Goal: Information Seeking & Learning: Learn about a topic

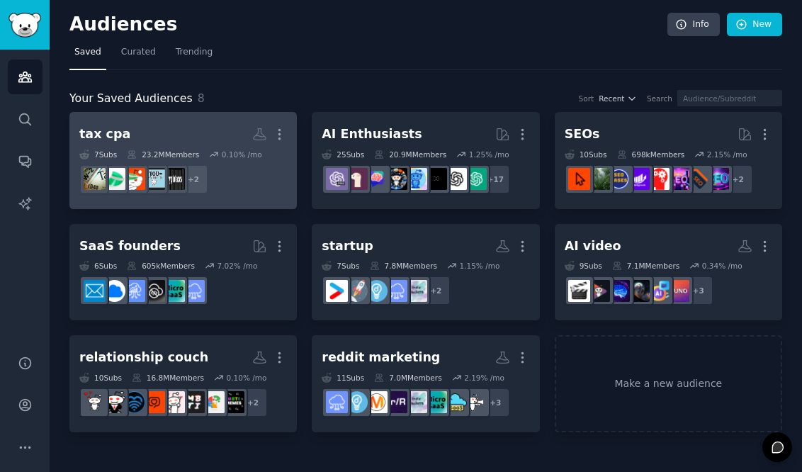
click at [216, 153] on icon at bounding box center [214, 155] width 10 height 10
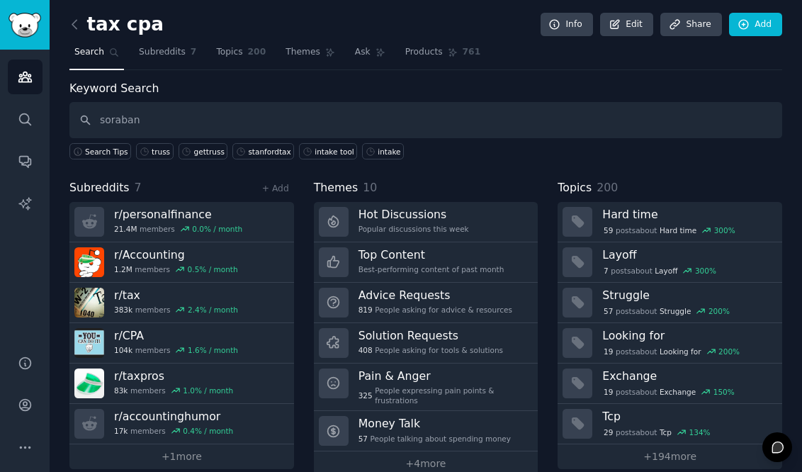
type input "soraban"
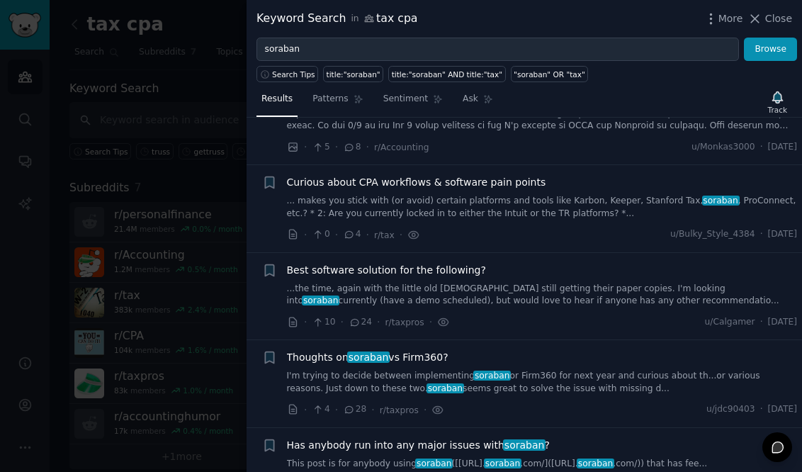
scroll to position [93, 0]
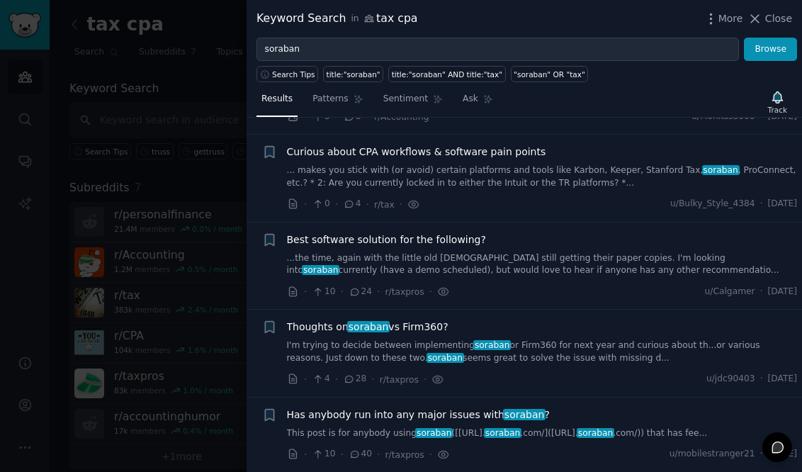
click at [355, 294] on icon at bounding box center [355, 292] width 13 height 10
click at [361, 293] on span "24" at bounding box center [360, 292] width 23 height 13
drag, startPoint x: 331, startPoint y: 364, endPoint x: 341, endPoint y: 445, distance: 82.1
click at [341, 445] on ul "+ Rate my Resume - Looking for entry/associate level jobs in public accounting …" at bounding box center [525, 259] width 556 height 425
click at [362, 378] on span "28" at bounding box center [354, 379] width 23 height 13
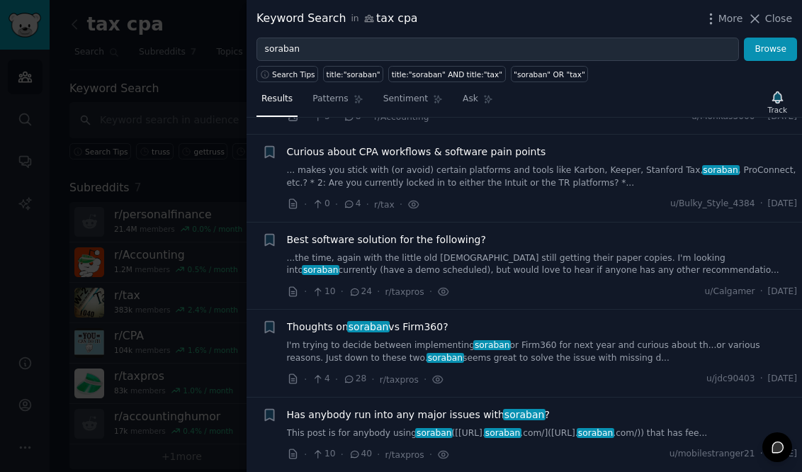
click at [339, 378] on div "· 4 · 28 · r/taxpros ·" at bounding box center [365, 379] width 157 height 15
click at [354, 379] on icon at bounding box center [349, 379] width 13 height 10
click at [392, 340] on link "I'm trying to decide between implementing soraban or Firm360 for next year and …" at bounding box center [542, 351] width 511 height 25
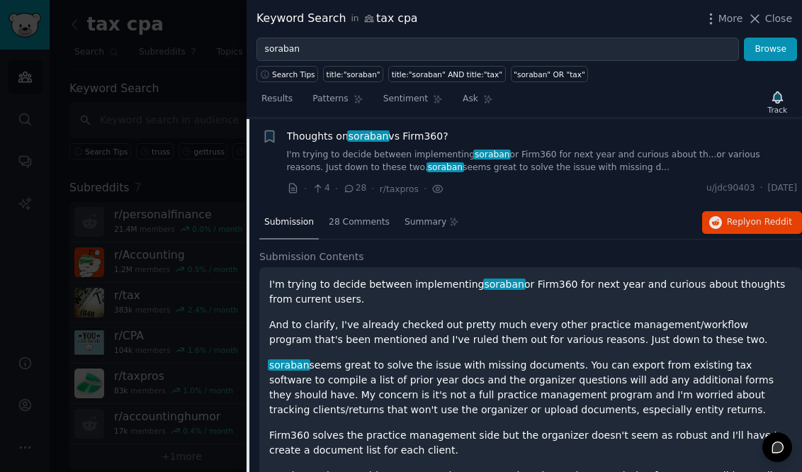
scroll to position [285, 0]
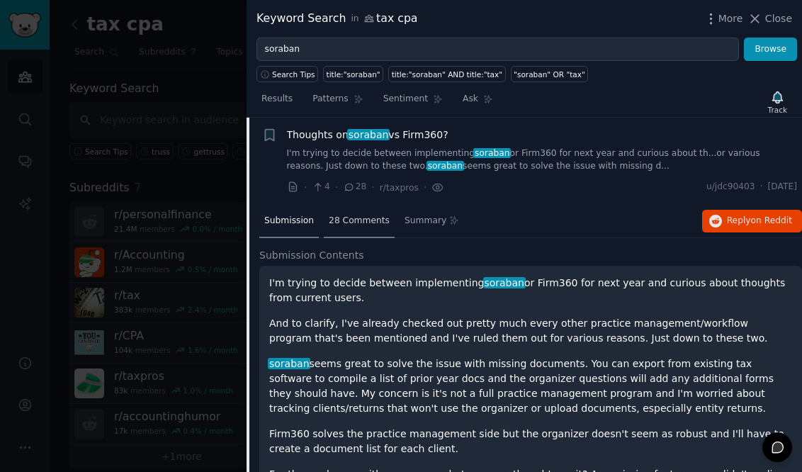
click at [345, 216] on span "28 Comments" at bounding box center [359, 221] width 61 height 13
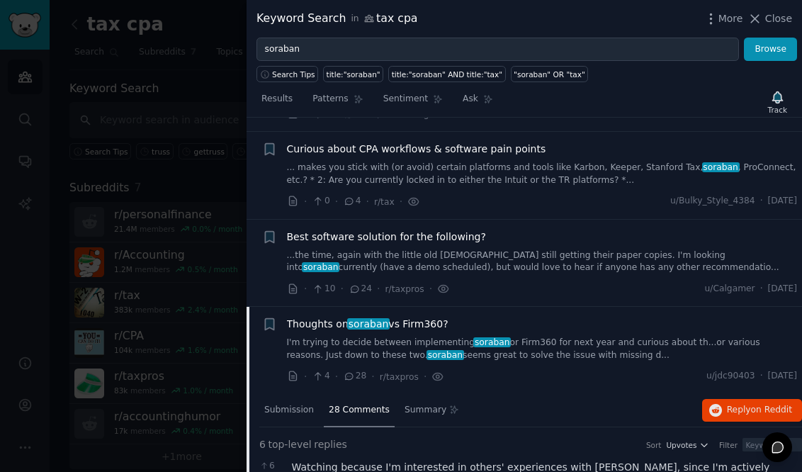
scroll to position [0, 0]
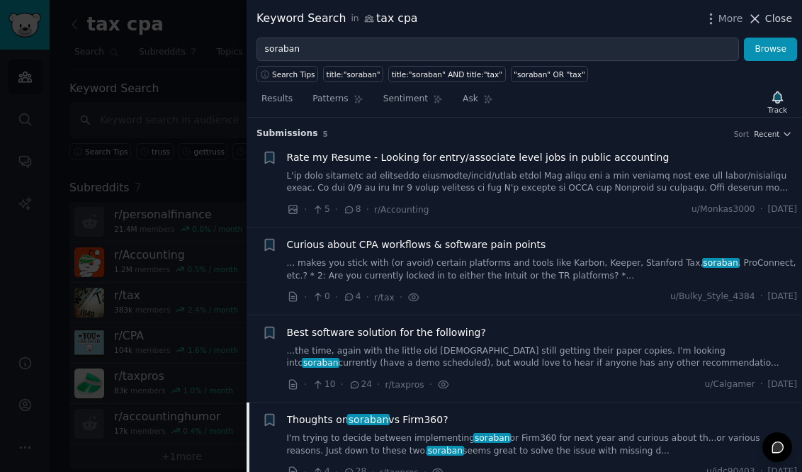
click at [780, 19] on span "Close" at bounding box center [778, 18] width 27 height 15
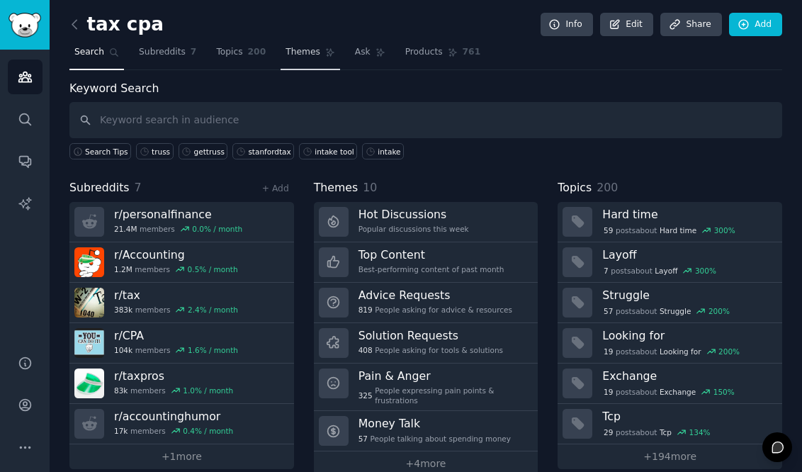
click at [303, 49] on span "Themes" at bounding box center [303, 52] width 35 height 13
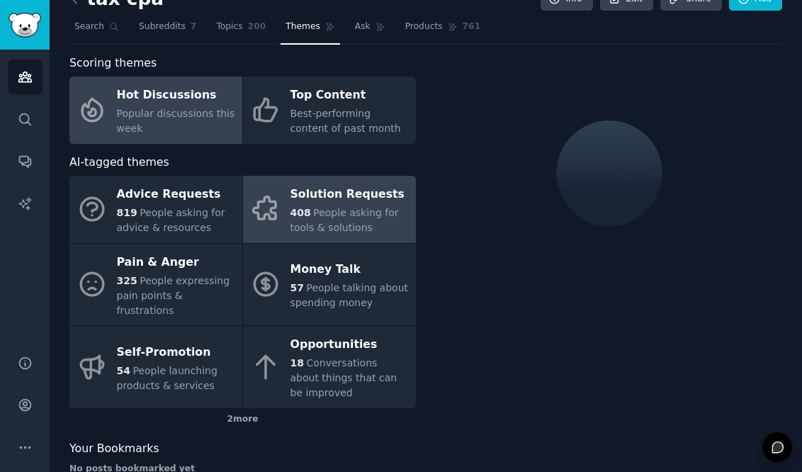
scroll to position [43, 0]
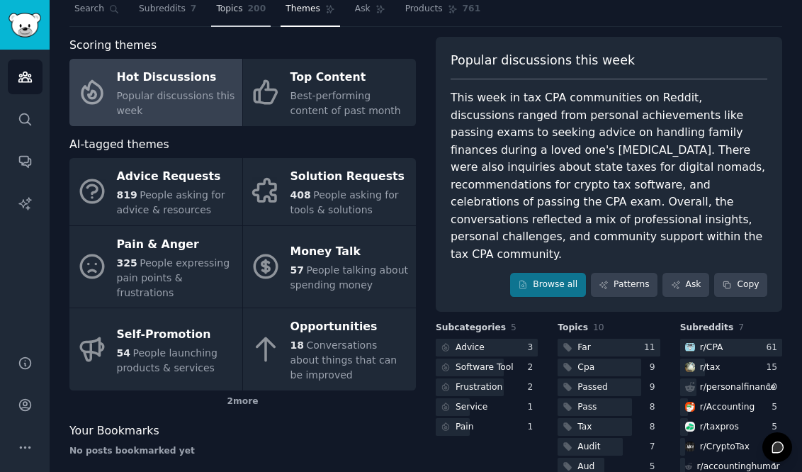
click at [240, 8] on span "Topics" at bounding box center [229, 9] width 26 height 13
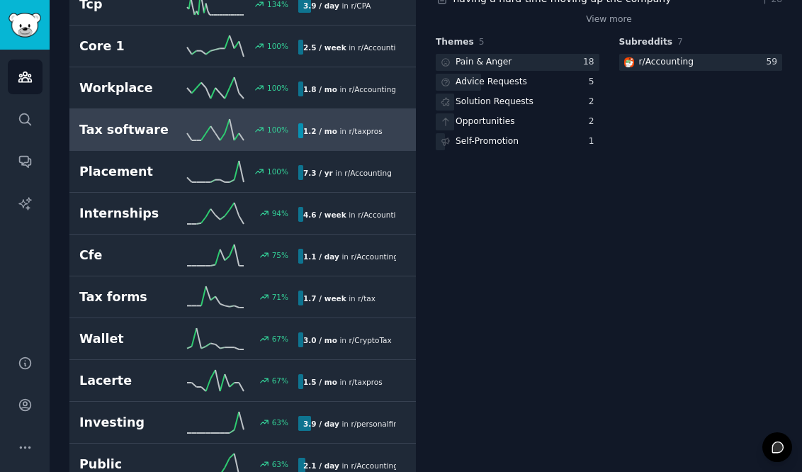
click at [269, 123] on div "100 %" at bounding box center [242, 129] width 111 height 21
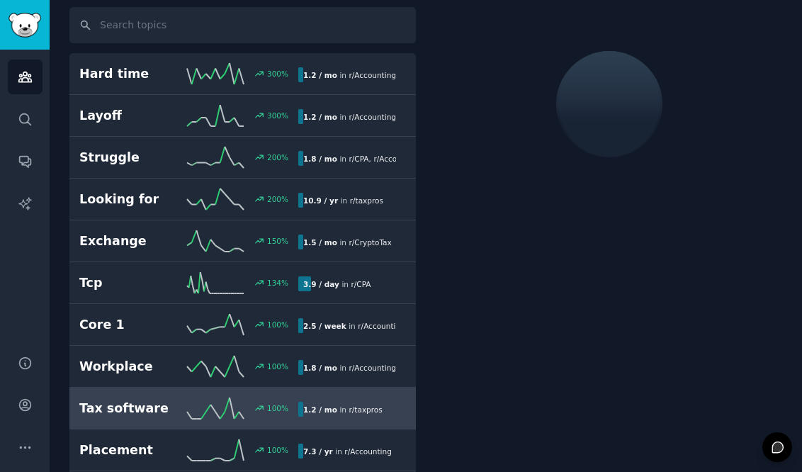
scroll to position [79, 0]
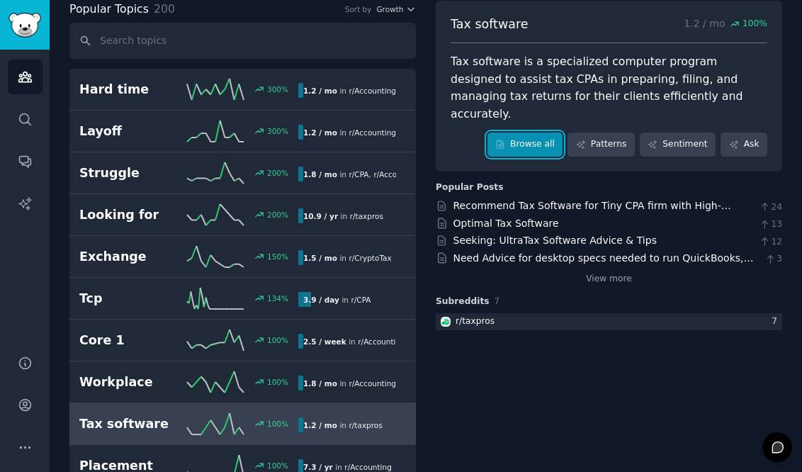
click at [551, 133] on link "Browse all" at bounding box center [526, 145] width 76 height 24
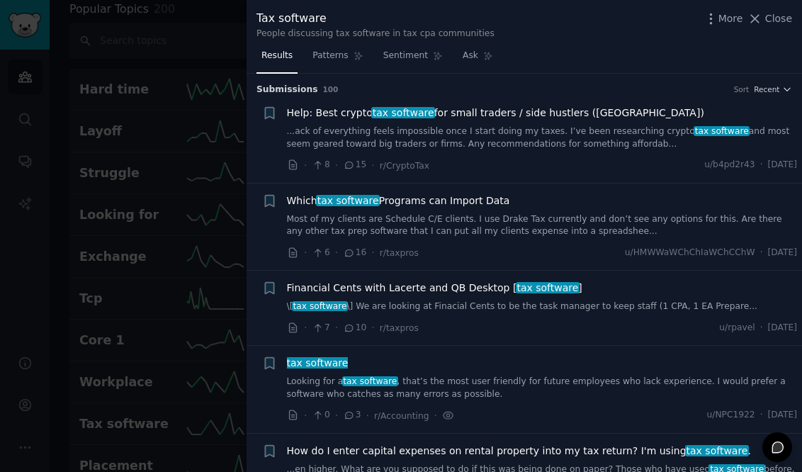
click at [141, 234] on div at bounding box center [401, 236] width 802 height 472
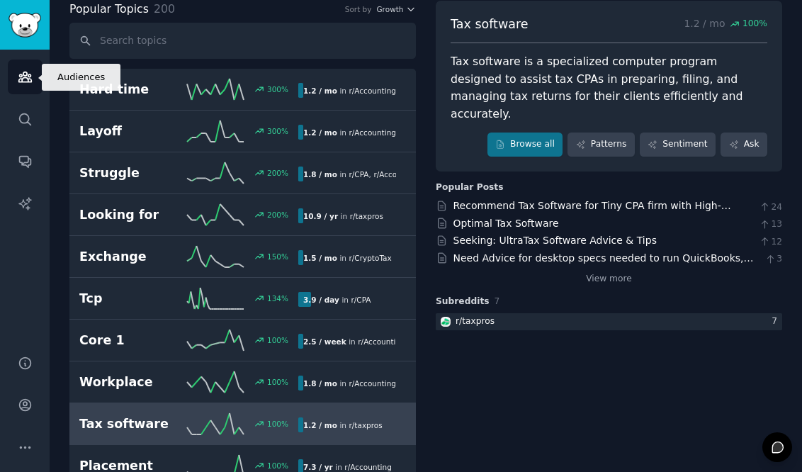
click at [20, 78] on icon "Sidebar" at bounding box center [24, 77] width 13 height 10
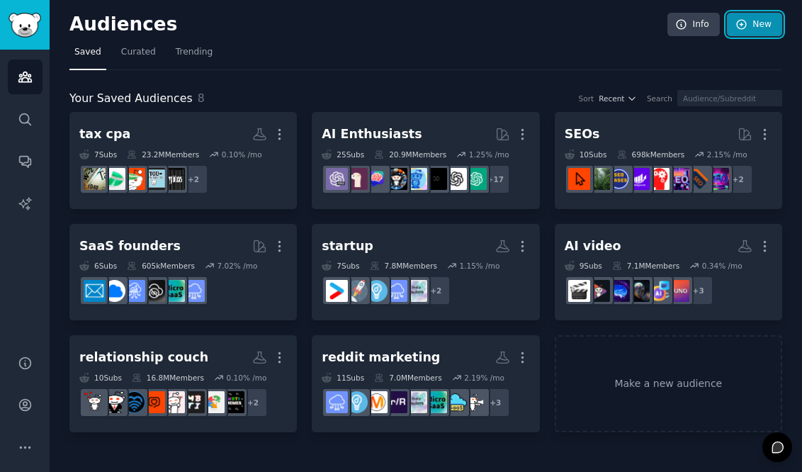
click at [755, 30] on link "New" at bounding box center [754, 25] width 55 height 24
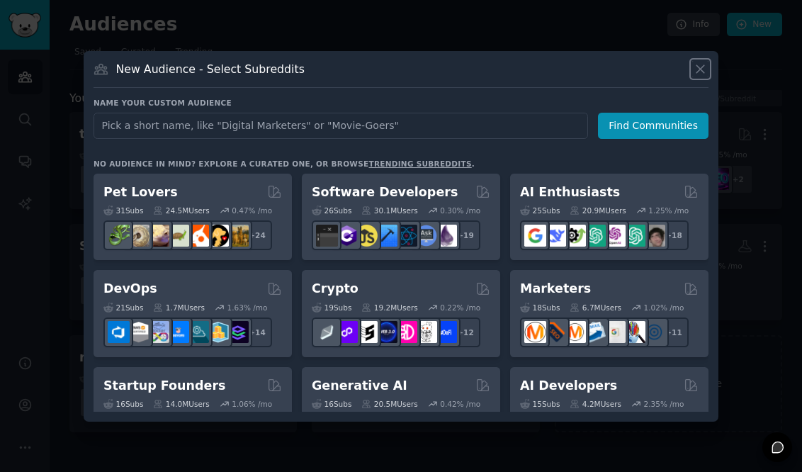
click at [704, 68] on icon at bounding box center [700, 69] width 15 height 15
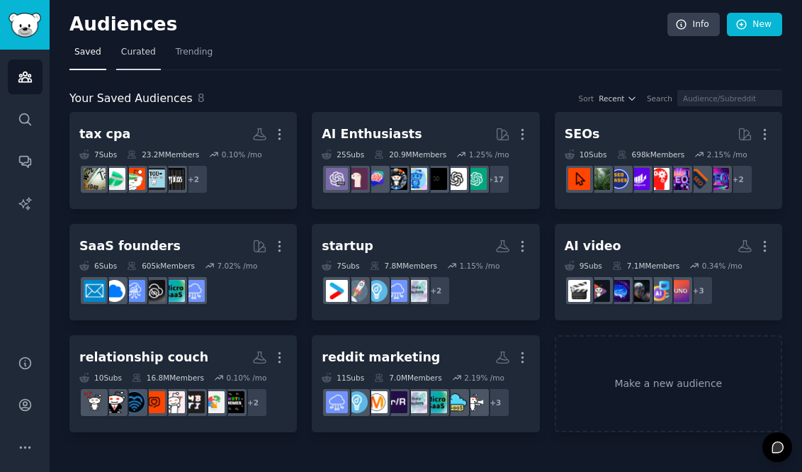
click at [128, 50] on span "Curated" at bounding box center [138, 52] width 35 height 13
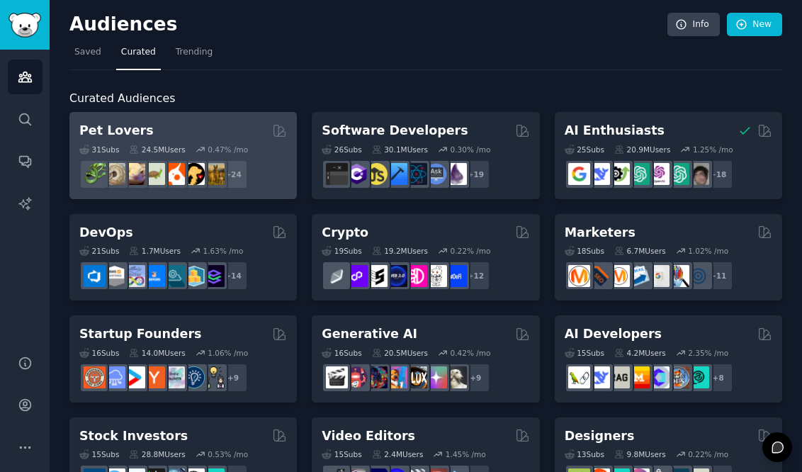
click at [242, 133] on div "Pet Lovers" at bounding box center [183, 131] width 208 height 18
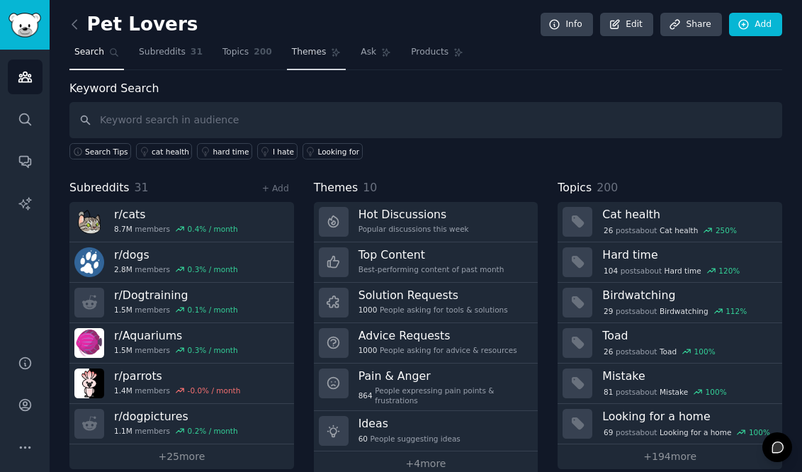
click at [295, 52] on span "Themes" at bounding box center [309, 52] width 35 height 13
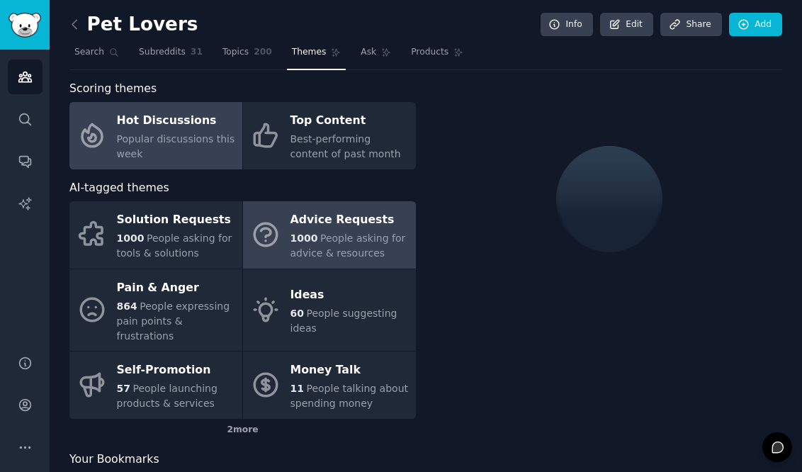
scroll to position [16, 0]
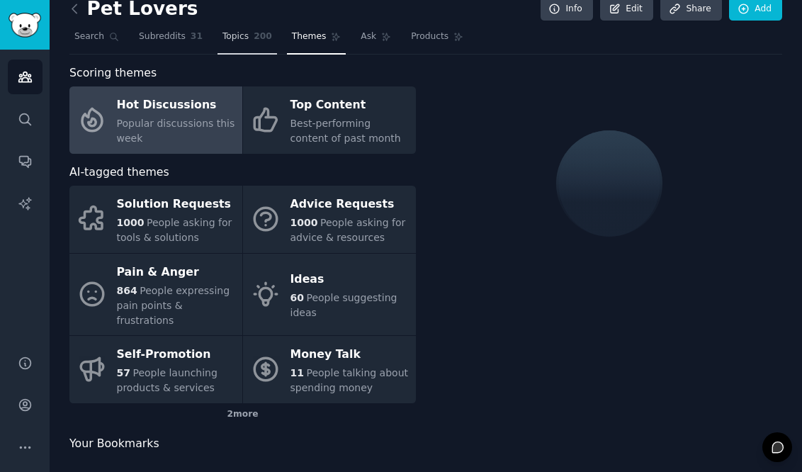
click at [238, 37] on span "Topics" at bounding box center [236, 36] width 26 height 13
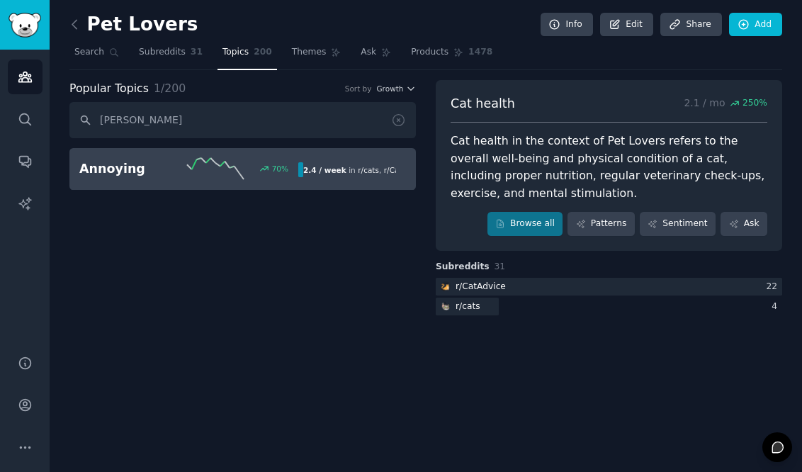
type input "[PERSON_NAME]"
click at [216, 163] on line at bounding box center [217, 165] width 5 height 4
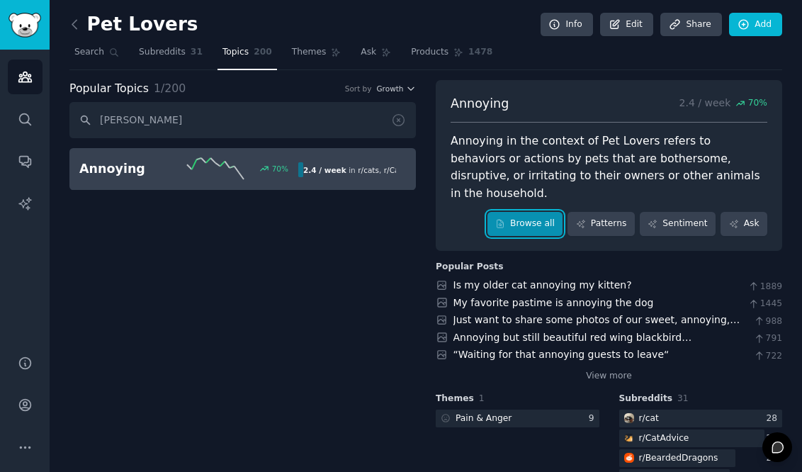
click at [533, 212] on link "Browse all" at bounding box center [526, 224] width 76 height 24
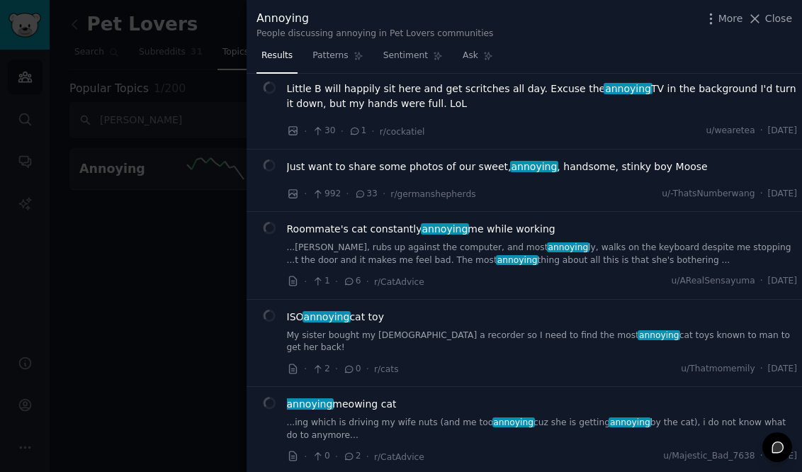
scroll to position [329, 0]
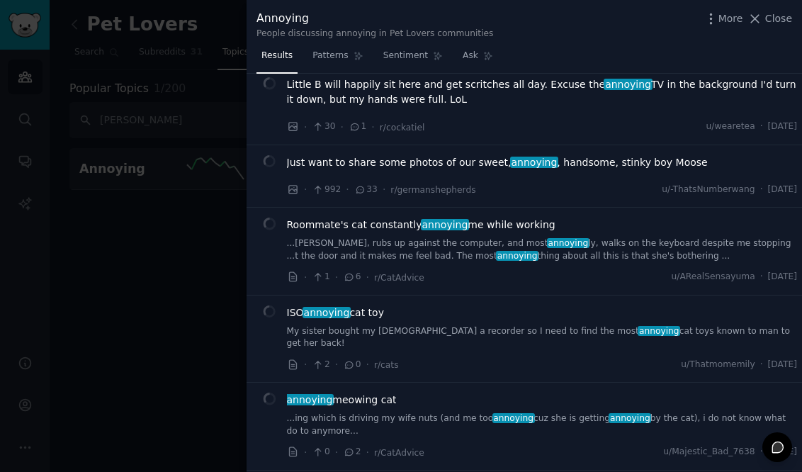
click at [367, 191] on span "33" at bounding box center [365, 190] width 23 height 13
click at [355, 191] on icon at bounding box center [360, 190] width 13 height 10
click at [193, 218] on div at bounding box center [401, 236] width 802 height 472
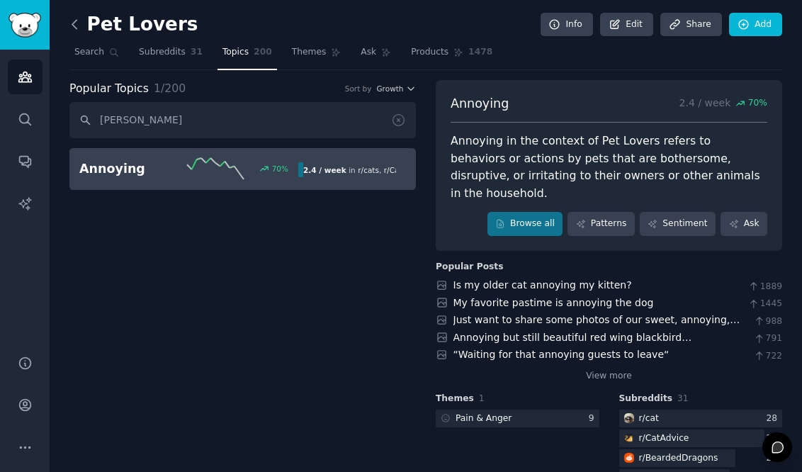
click at [73, 19] on icon at bounding box center [74, 24] width 15 height 15
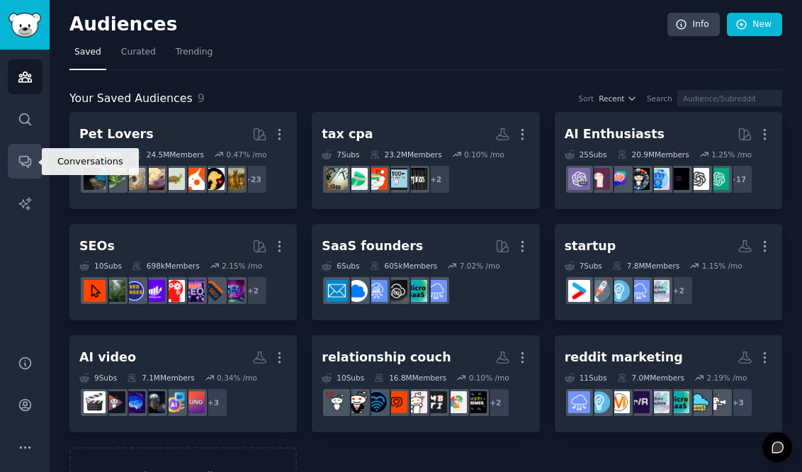
click at [25, 170] on link "Conversations" at bounding box center [25, 161] width 35 height 35
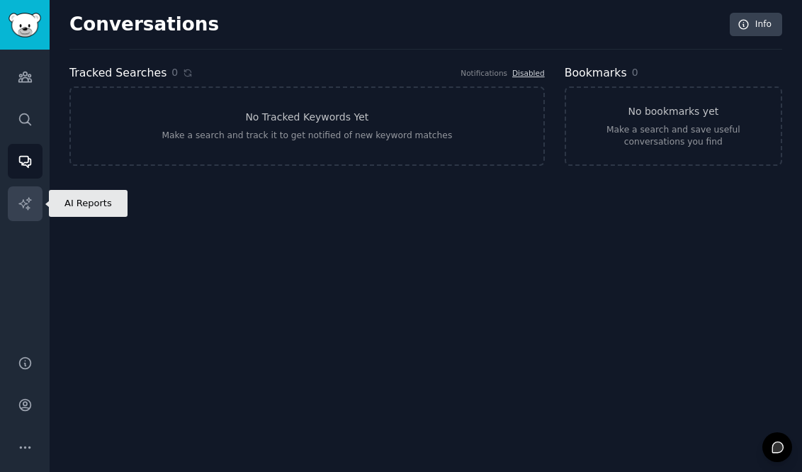
click at [29, 200] on icon "Sidebar" at bounding box center [24, 203] width 12 height 12
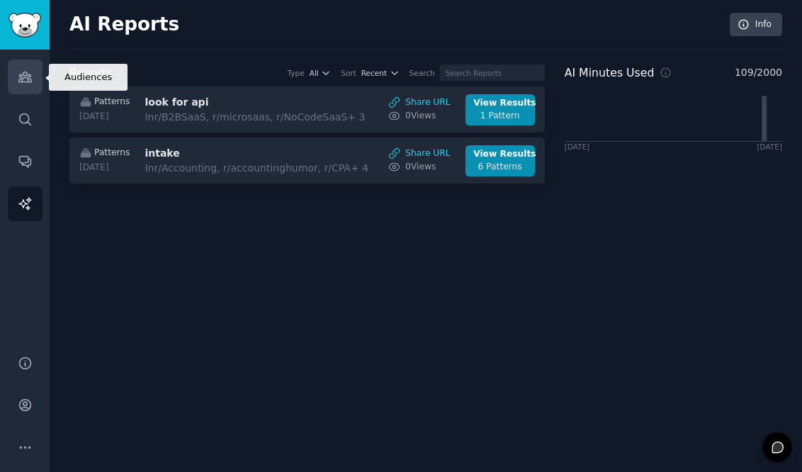
click at [28, 72] on icon "Sidebar" at bounding box center [25, 76] width 15 height 15
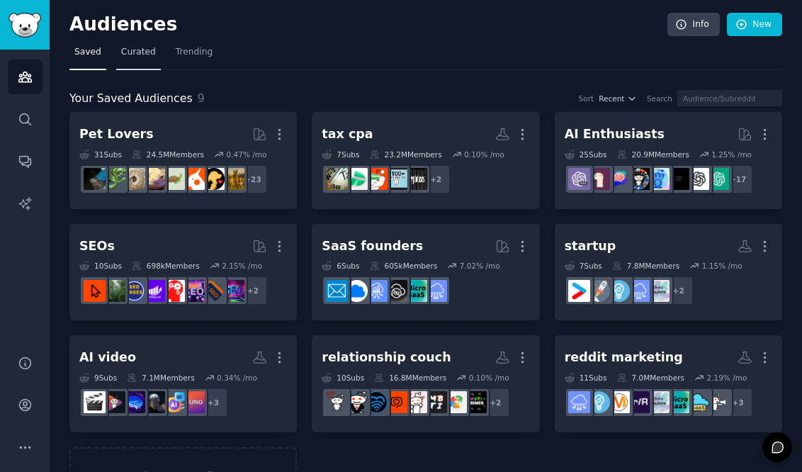
click at [151, 54] on span "Curated" at bounding box center [138, 52] width 35 height 13
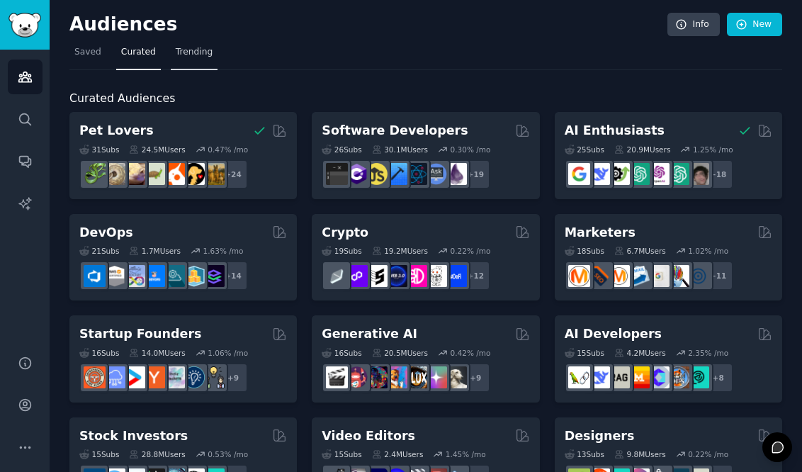
click at [191, 49] on span "Trending" at bounding box center [194, 52] width 37 height 13
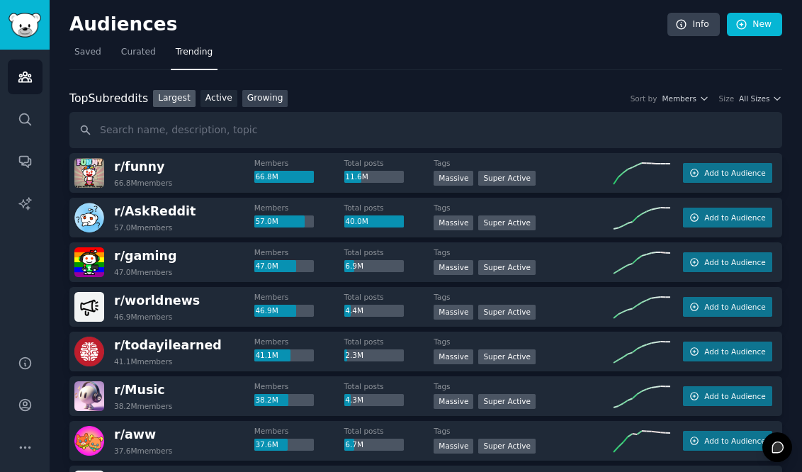
click at [264, 95] on link "Growing" at bounding box center [265, 99] width 46 height 18
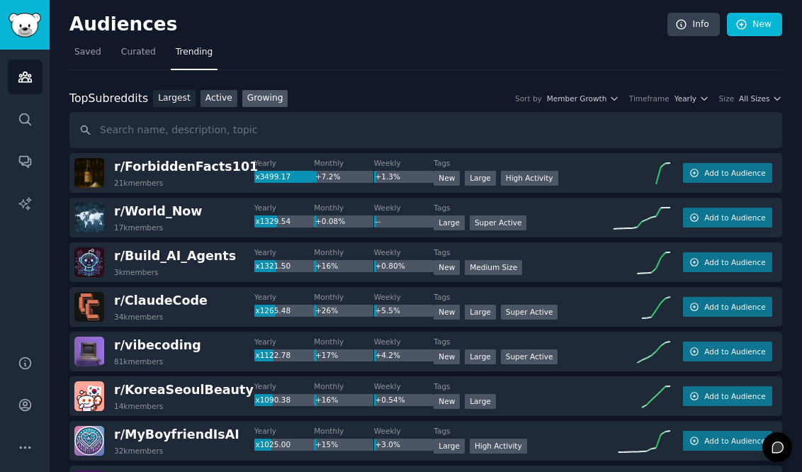
click at [211, 101] on link "Active" at bounding box center [219, 99] width 37 height 18
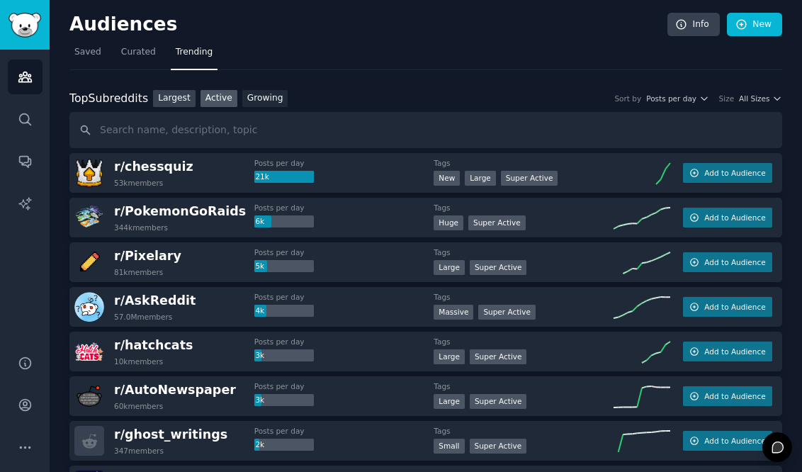
click at [179, 91] on link "Largest" at bounding box center [174, 99] width 43 height 18
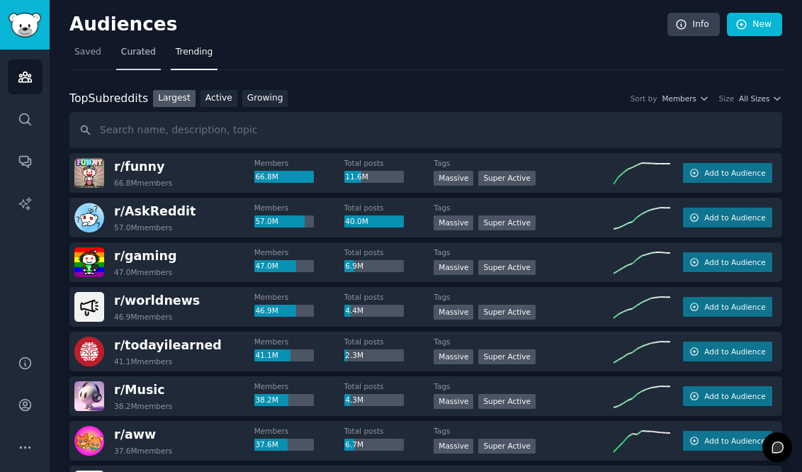
click at [144, 47] on span "Curated" at bounding box center [138, 52] width 35 height 13
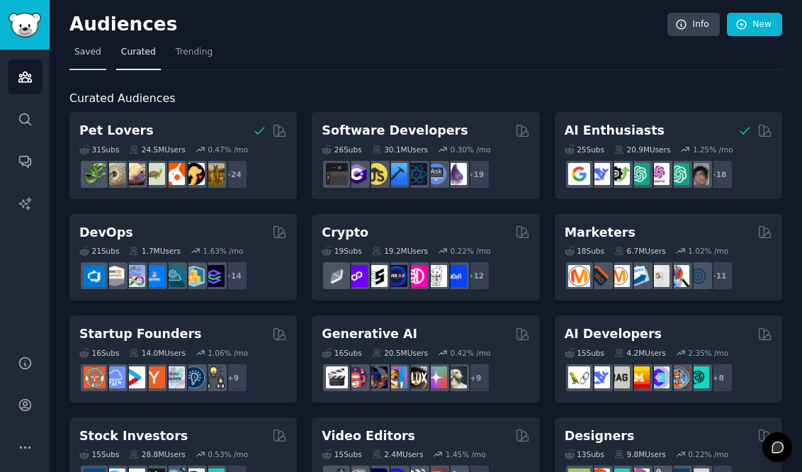
click at [86, 57] on span "Saved" at bounding box center [87, 52] width 27 height 13
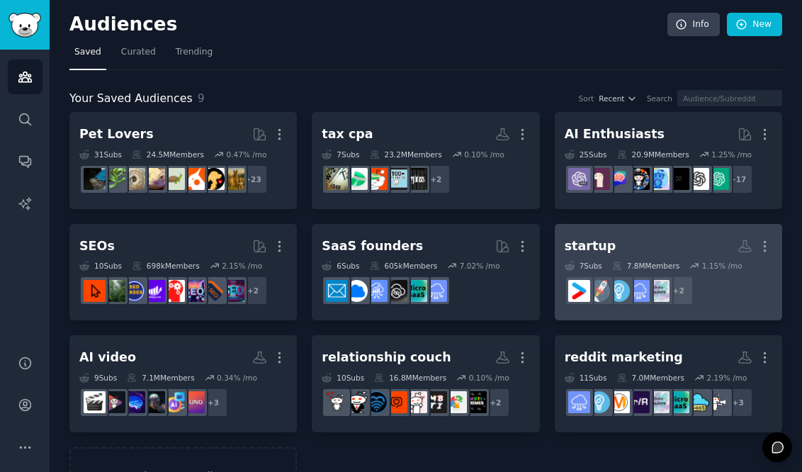
click at [569, 263] on icon at bounding box center [570, 266] width 10 height 10
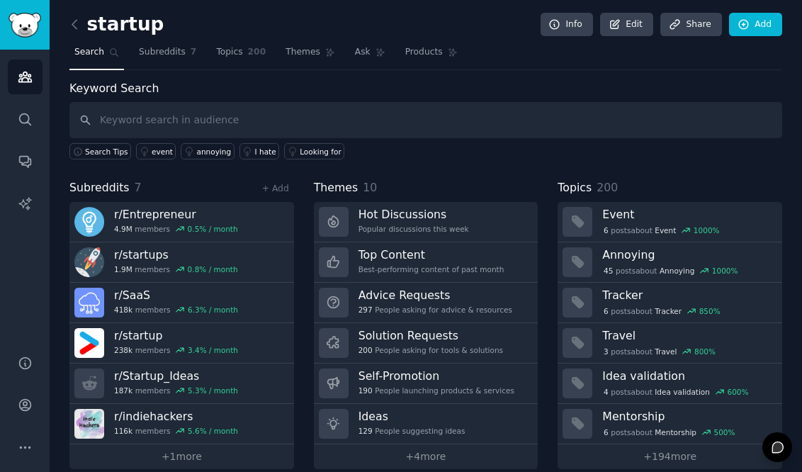
click at [210, 111] on input "text" at bounding box center [425, 120] width 713 height 36
type input "s"
type input "design"
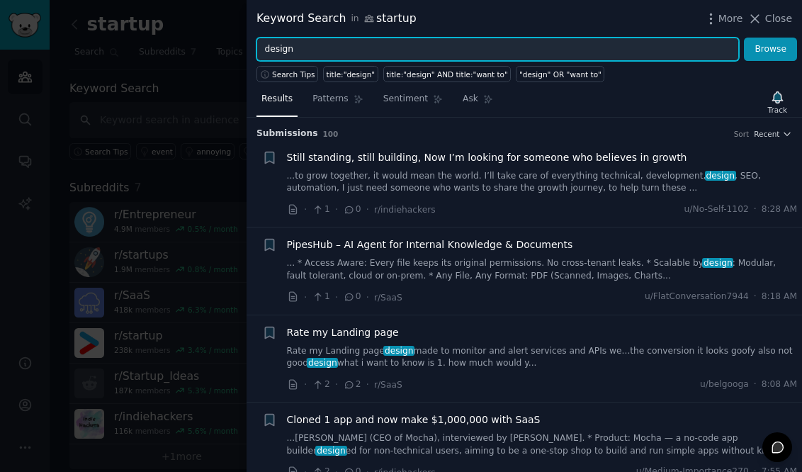
click at [333, 45] on input "design" at bounding box center [498, 50] width 483 height 24
click at [744, 38] on button "Browse" at bounding box center [770, 50] width 53 height 24
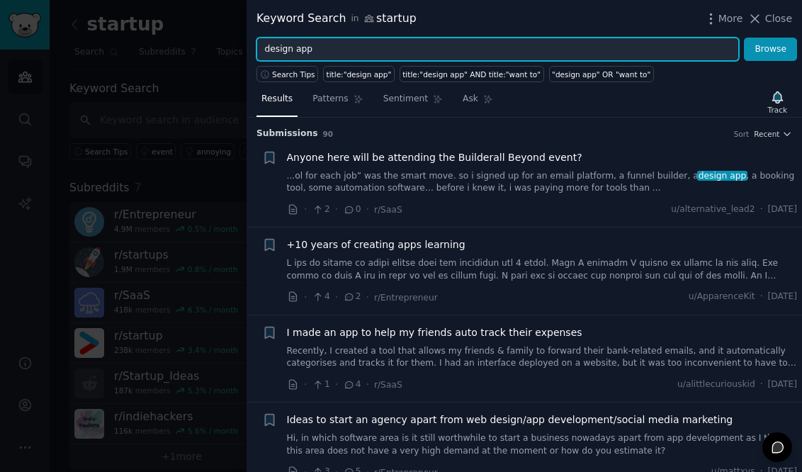
click at [299, 55] on input "design app" at bounding box center [498, 50] width 483 height 24
type input "design help"
click at [744, 38] on button "Browse" at bounding box center [770, 50] width 53 height 24
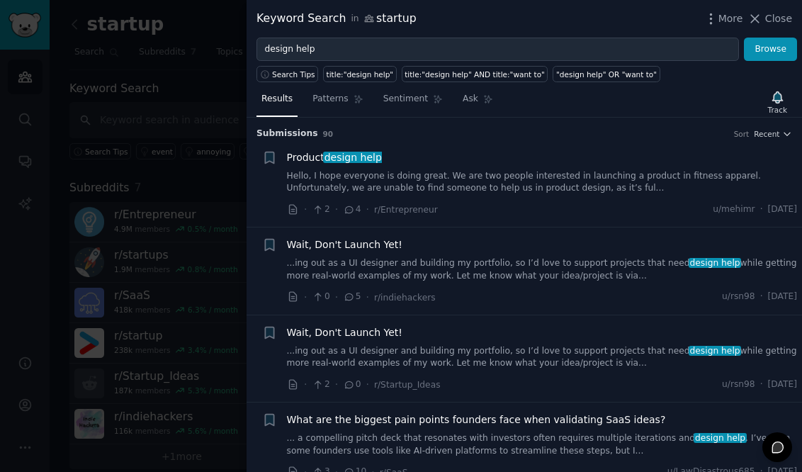
click at [350, 213] on icon at bounding box center [349, 210] width 13 height 10
click at [358, 212] on span "4" at bounding box center [352, 209] width 18 height 13
click at [348, 209] on icon at bounding box center [350, 209] width 8 height 6
click at [385, 194] on link "Hello, I hope everyone is doing great. We are two people interested in launchin…" at bounding box center [542, 182] width 511 height 25
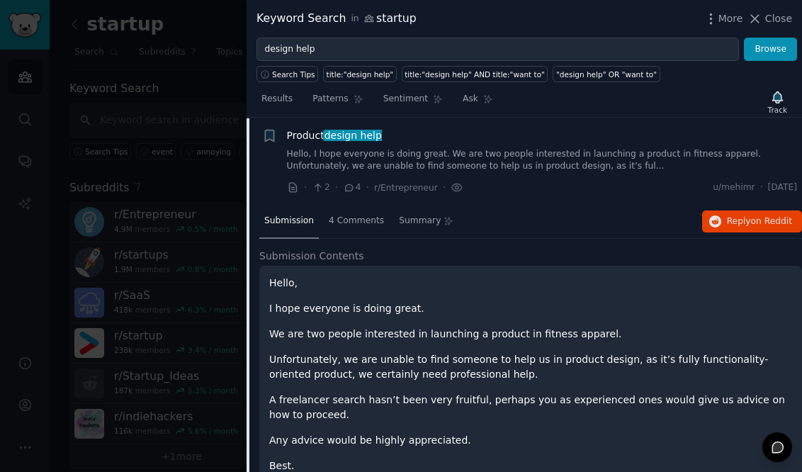
scroll to position [43, 0]
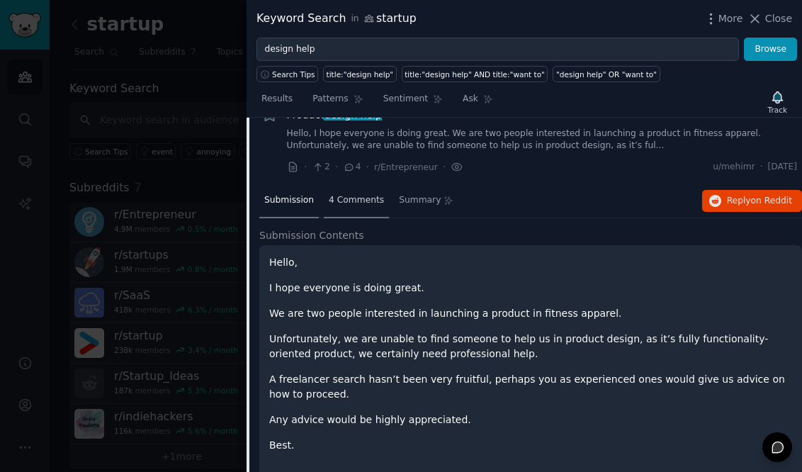
click at [356, 201] on span "4 Comments" at bounding box center [356, 200] width 55 height 13
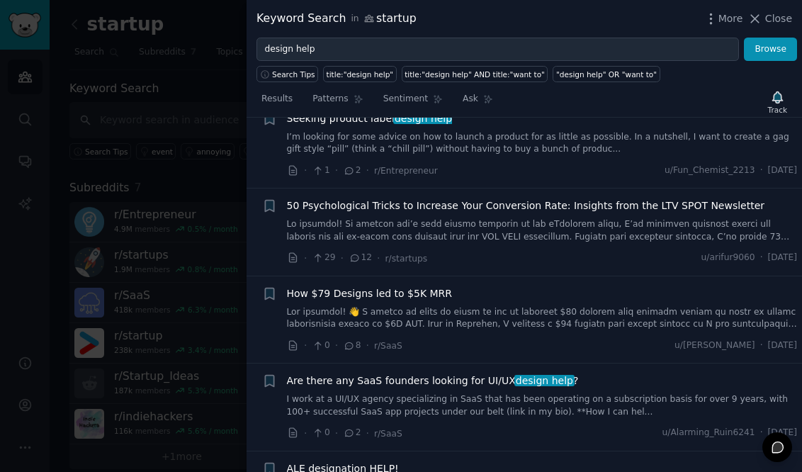
scroll to position [2541, 0]
click at [187, 218] on div at bounding box center [401, 236] width 802 height 472
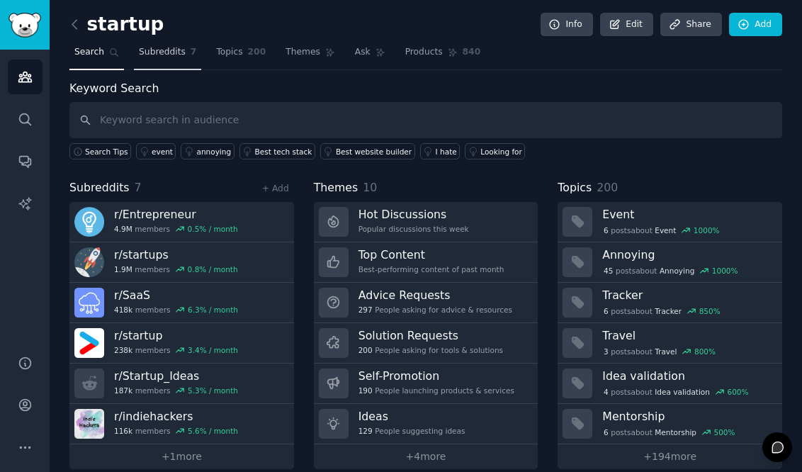
click at [161, 63] on link "Subreddits 7" at bounding box center [167, 55] width 67 height 29
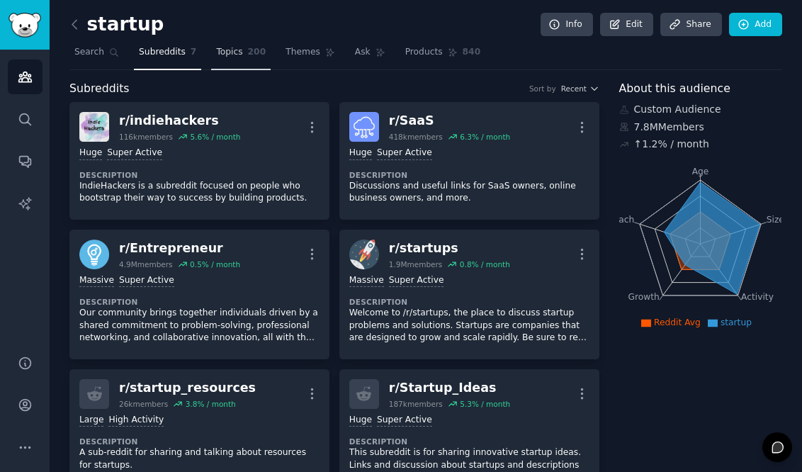
click at [240, 49] on span "Topics" at bounding box center [229, 52] width 26 height 13
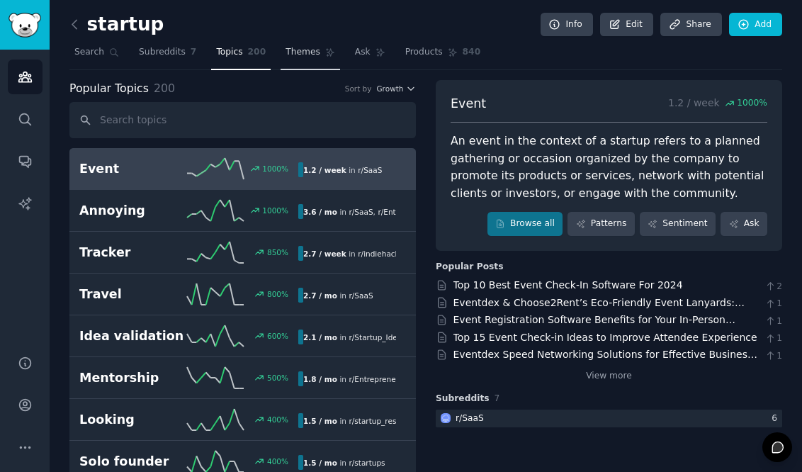
click at [308, 50] on span "Themes" at bounding box center [303, 52] width 35 height 13
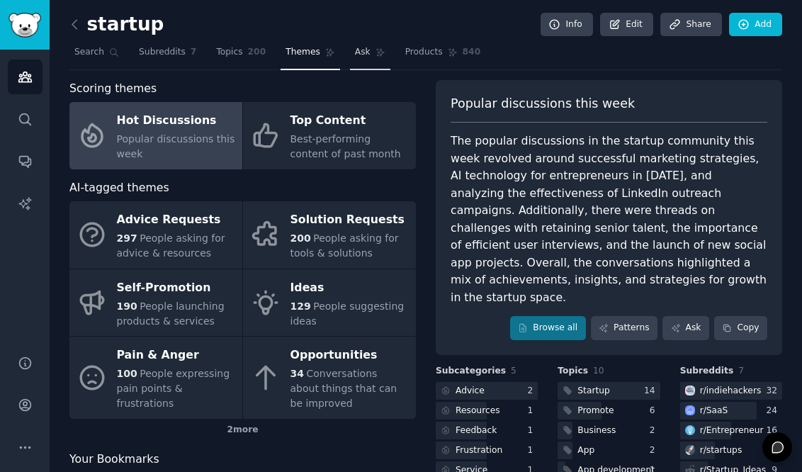
click at [379, 65] on link "Ask" at bounding box center [370, 55] width 40 height 29
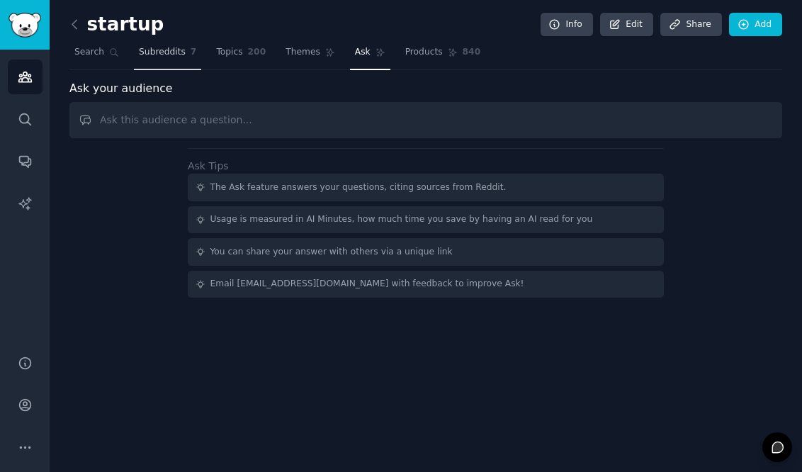
click at [152, 64] on link "Subreddits 7" at bounding box center [167, 55] width 67 height 29
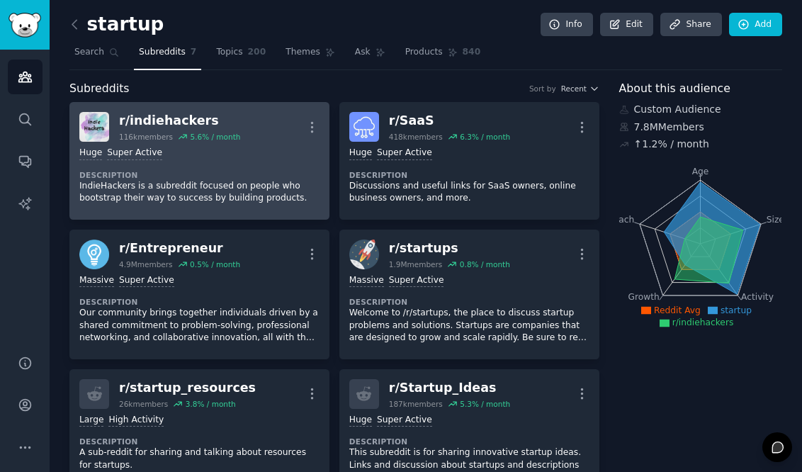
click at [130, 140] on div "116k members" at bounding box center [146, 137] width 54 height 10
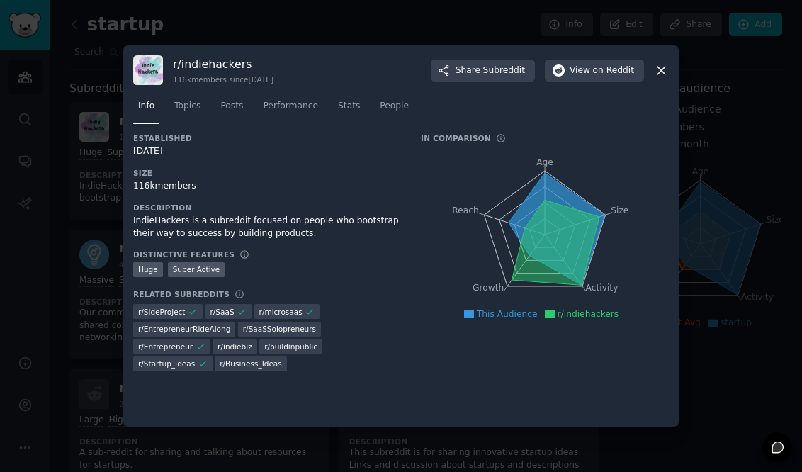
click at [664, 72] on icon at bounding box center [661, 70] width 15 height 15
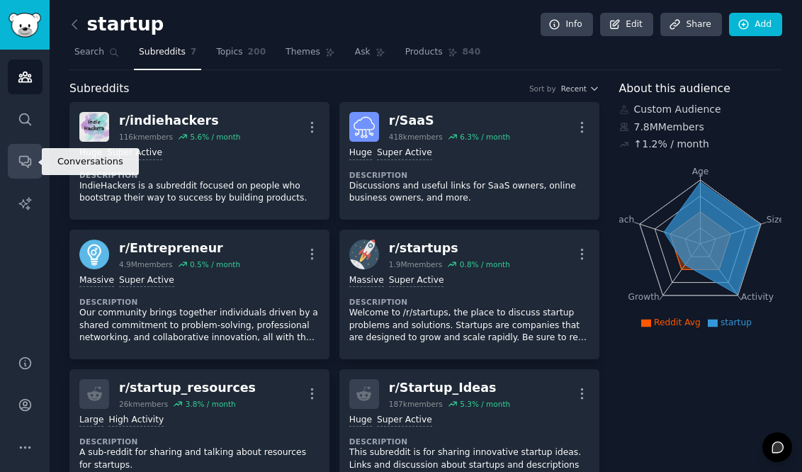
click at [24, 173] on link "Conversations" at bounding box center [25, 161] width 35 height 35
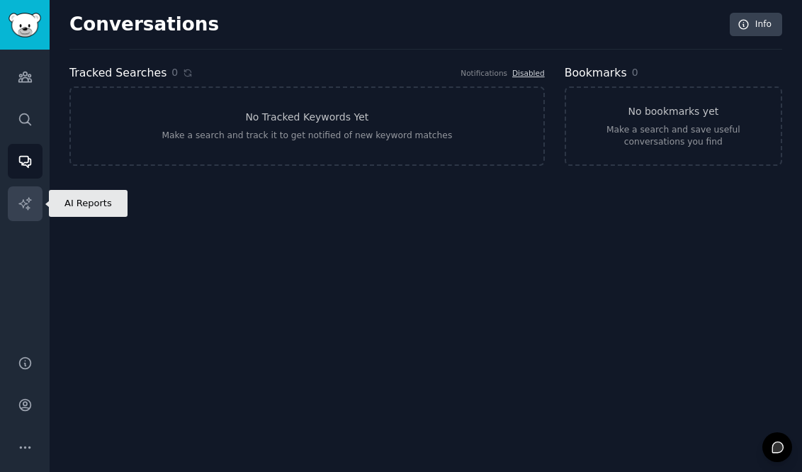
click at [24, 211] on link "AI Reports" at bounding box center [25, 203] width 35 height 35
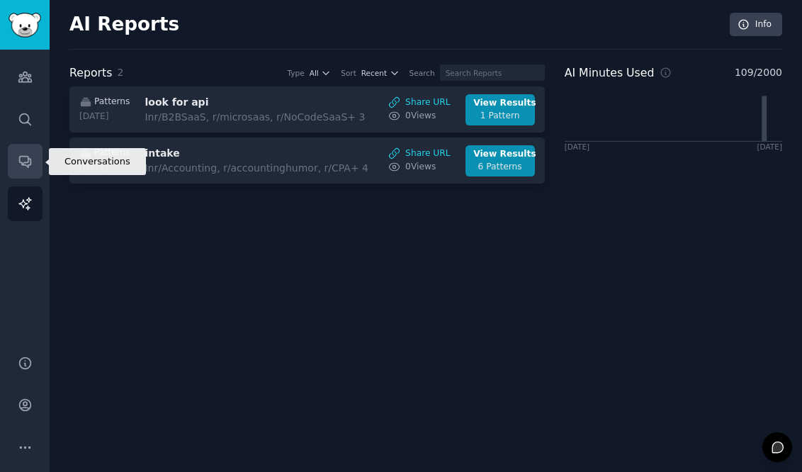
click at [23, 162] on icon "Sidebar" at bounding box center [24, 162] width 11 height 11
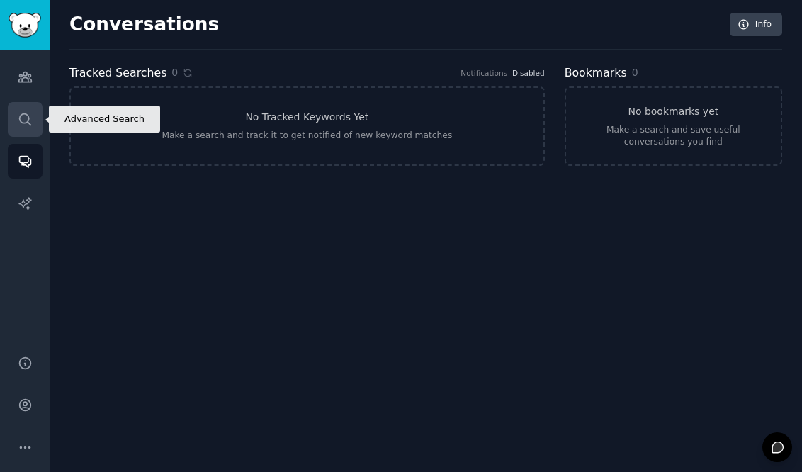
click at [25, 109] on link "Search" at bounding box center [25, 119] width 35 height 35
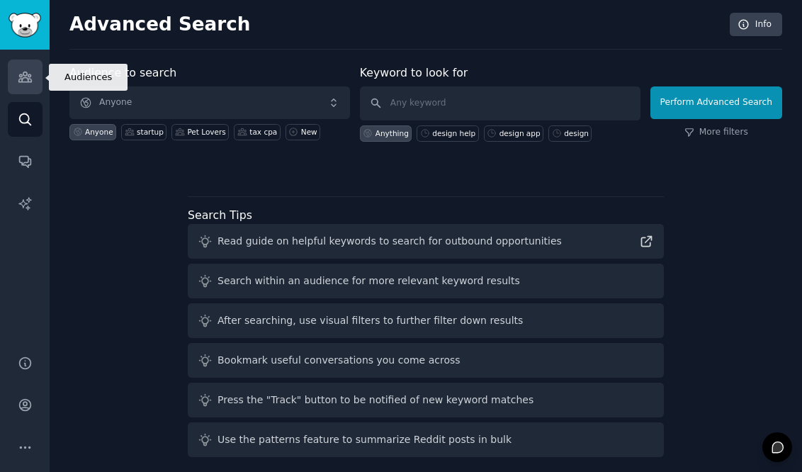
click at [27, 74] on icon "Sidebar" at bounding box center [24, 77] width 13 height 10
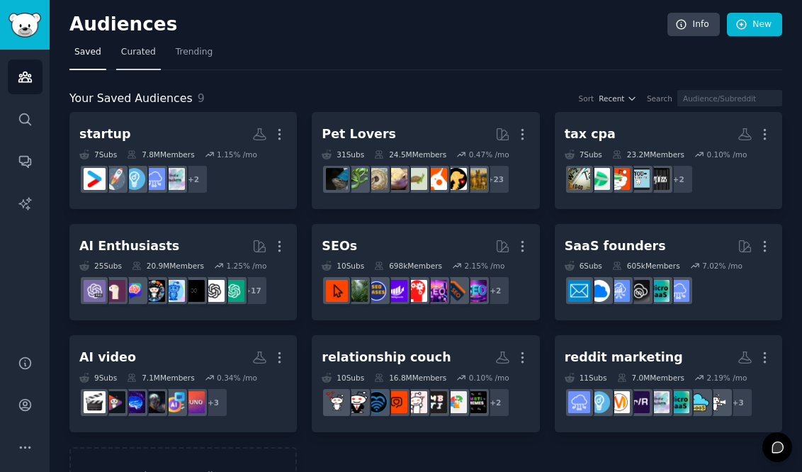
click at [142, 61] on link "Curated" at bounding box center [138, 55] width 45 height 29
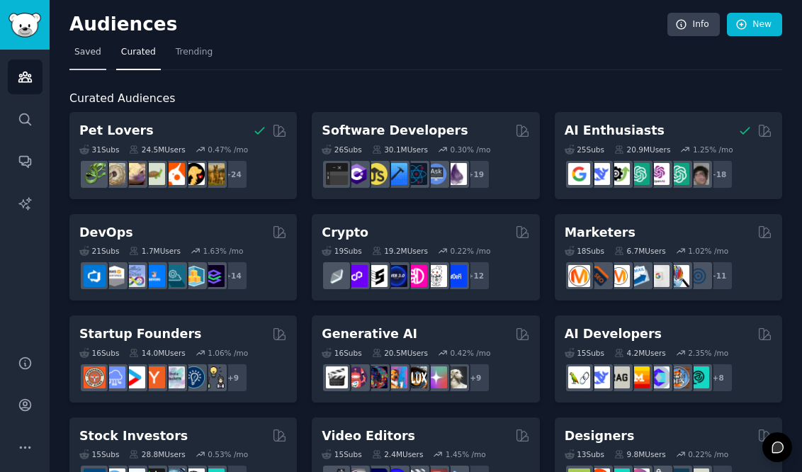
click at [93, 58] on span "Saved" at bounding box center [87, 52] width 27 height 13
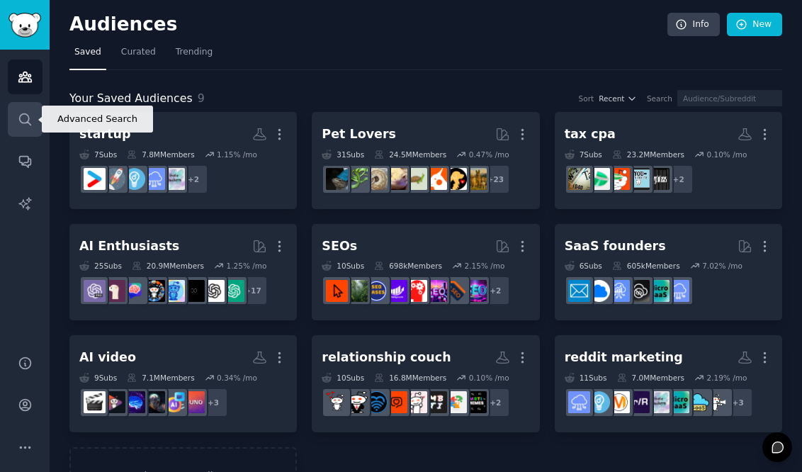
click at [15, 128] on link "Search" at bounding box center [25, 119] width 35 height 35
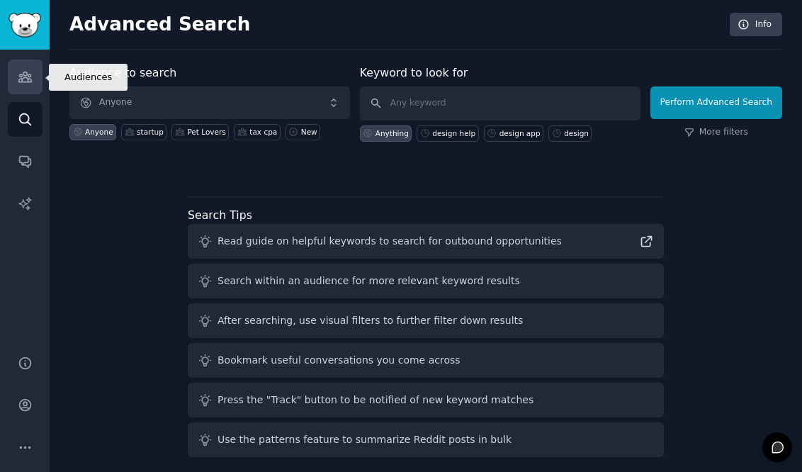
click at [24, 79] on icon "Sidebar" at bounding box center [25, 76] width 15 height 15
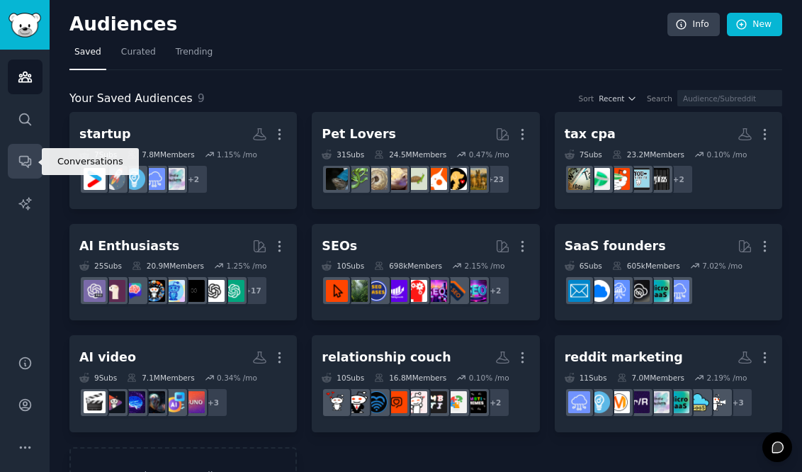
click at [25, 167] on icon "Sidebar" at bounding box center [25, 161] width 15 height 15
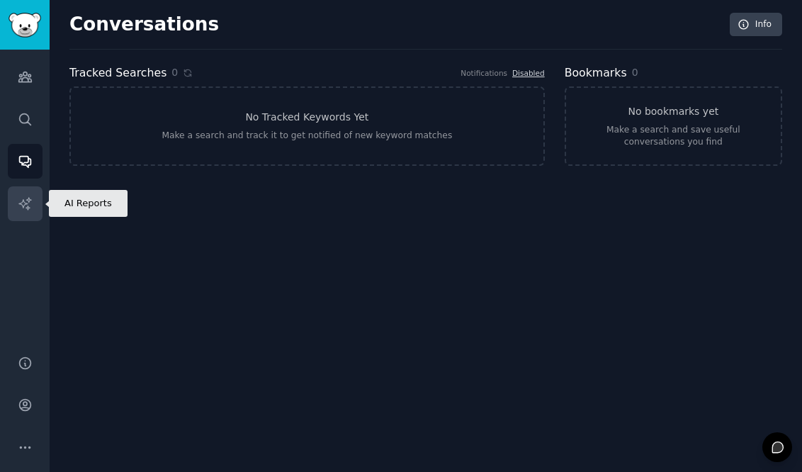
click at [21, 202] on icon "Sidebar" at bounding box center [24, 203] width 12 height 12
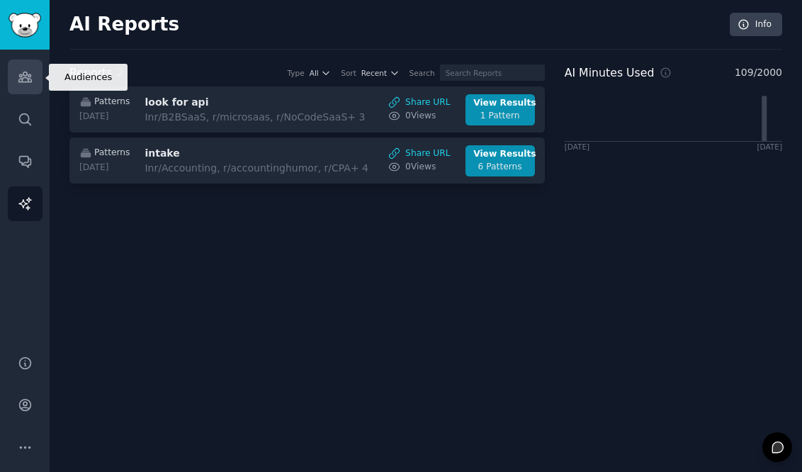
click at [35, 86] on link "Audiences" at bounding box center [25, 77] width 35 height 35
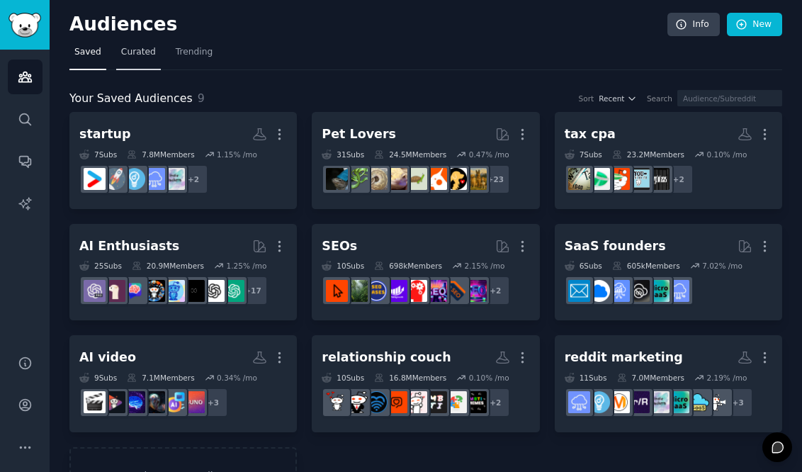
click at [137, 61] on link "Curated" at bounding box center [138, 55] width 45 height 29
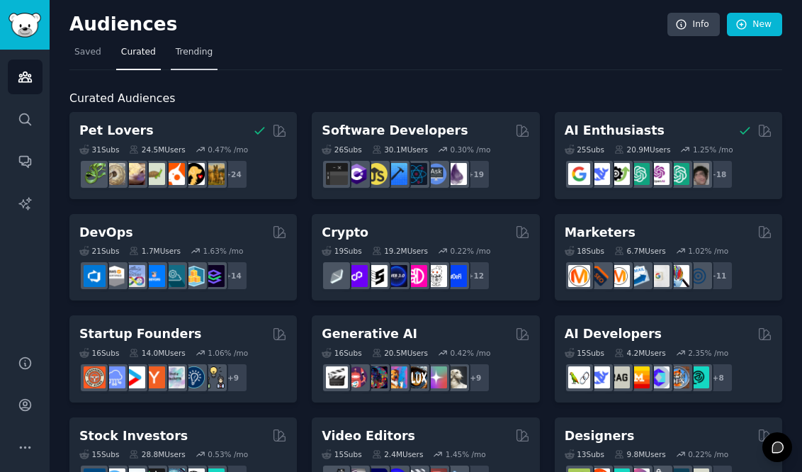
click at [201, 50] on span "Trending" at bounding box center [194, 52] width 37 height 13
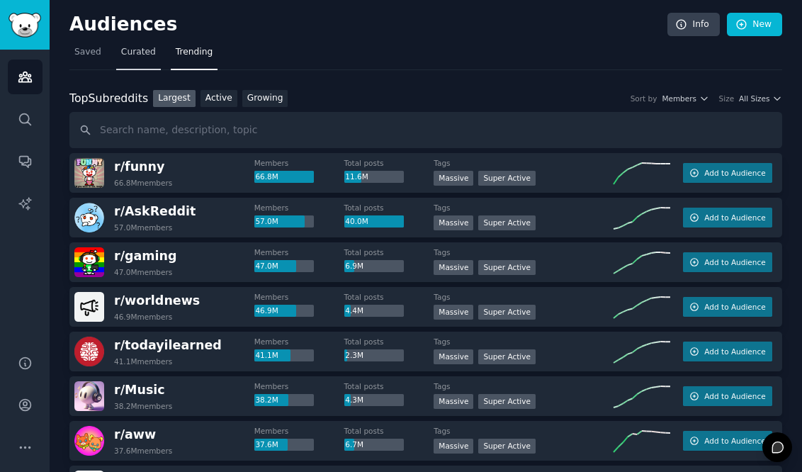
click at [129, 50] on span "Curated" at bounding box center [138, 52] width 35 height 13
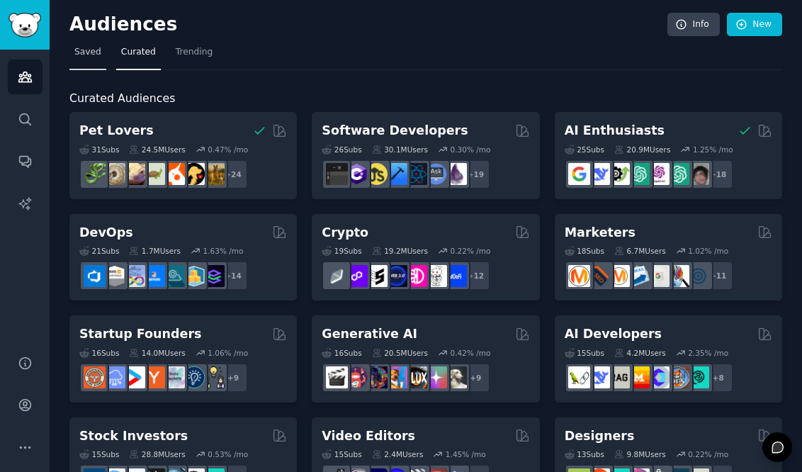
click at [89, 59] on link "Saved" at bounding box center [87, 55] width 37 height 29
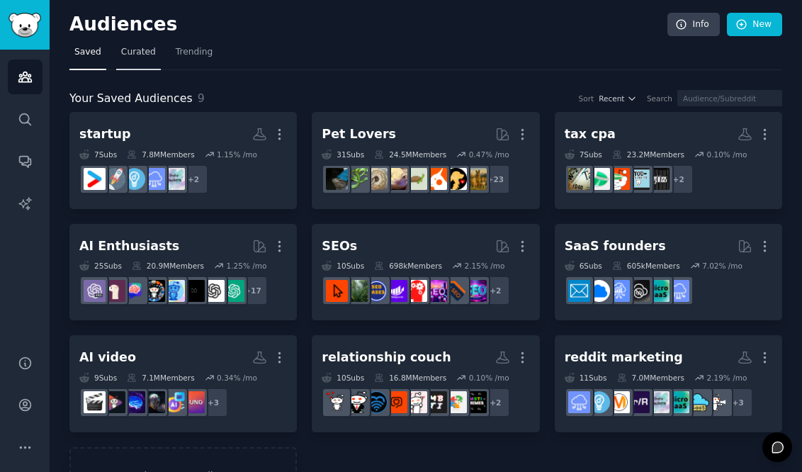
click at [136, 55] on span "Curated" at bounding box center [138, 52] width 35 height 13
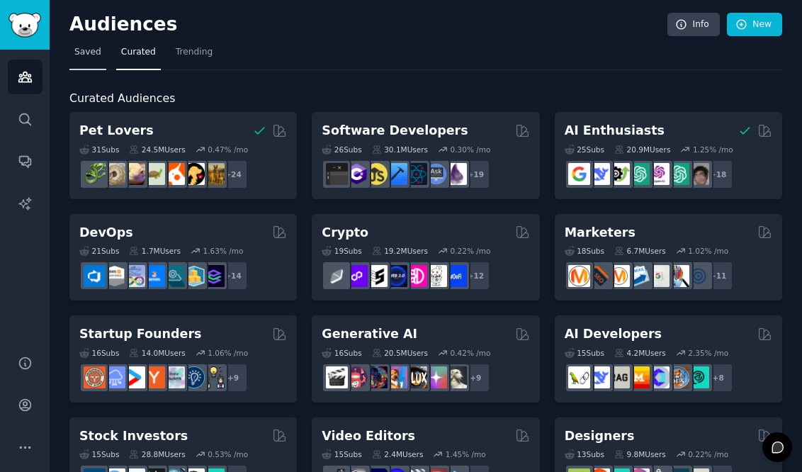
click at [84, 55] on span "Saved" at bounding box center [87, 52] width 27 height 13
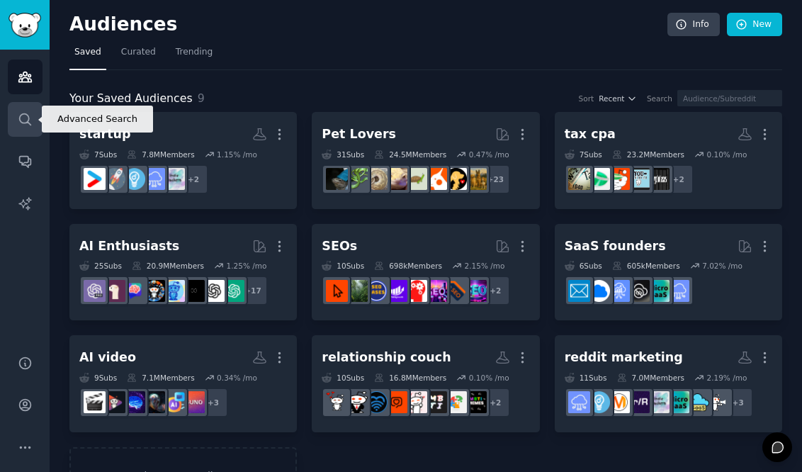
click at [24, 123] on icon "Sidebar" at bounding box center [24, 118] width 11 height 11
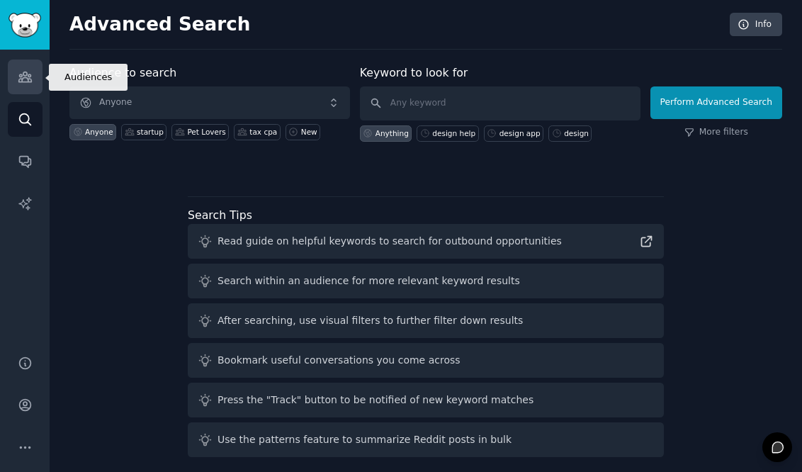
click at [26, 73] on icon "Sidebar" at bounding box center [24, 77] width 13 height 10
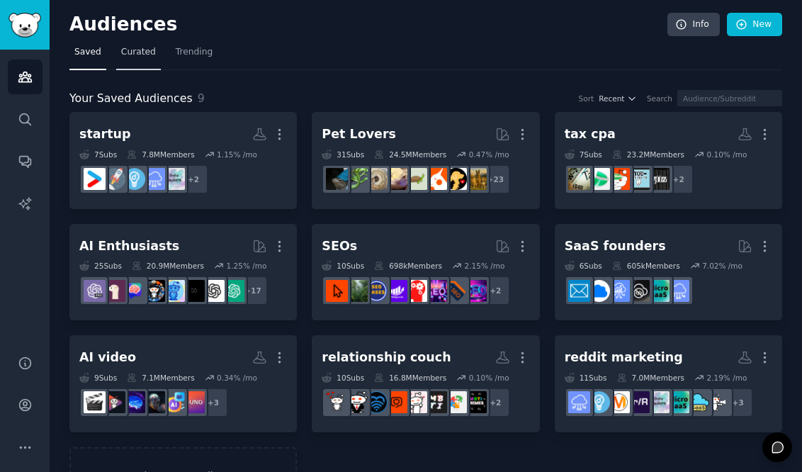
click at [135, 52] on span "Curated" at bounding box center [138, 52] width 35 height 13
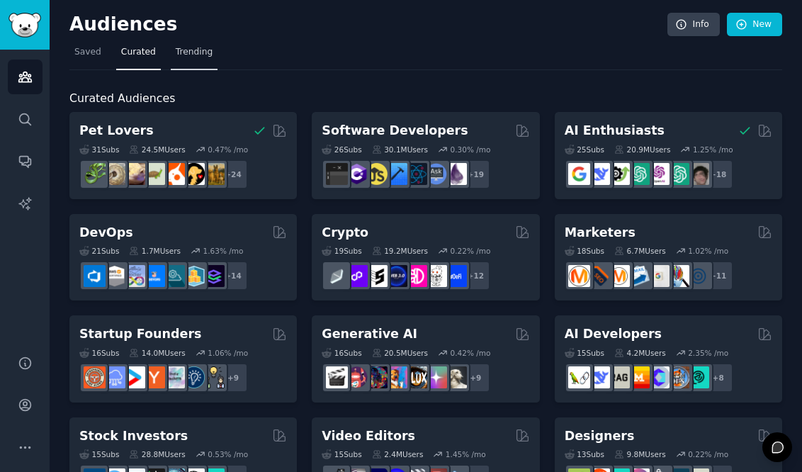
click at [212, 55] on link "Trending" at bounding box center [194, 55] width 47 height 29
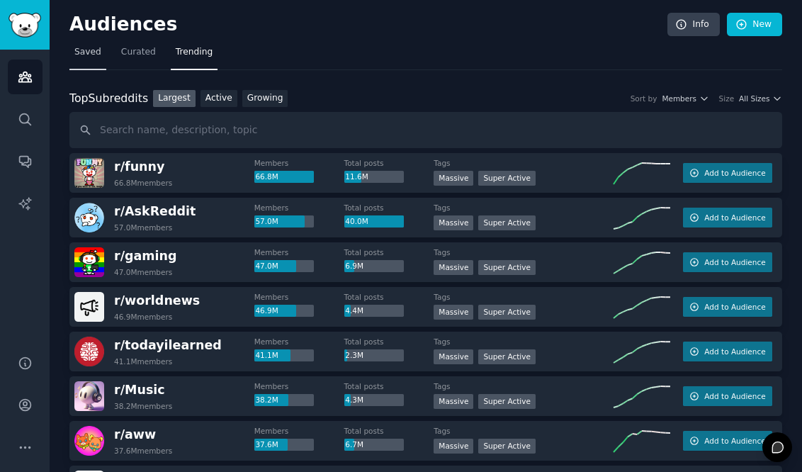
click at [90, 59] on link "Saved" at bounding box center [87, 55] width 37 height 29
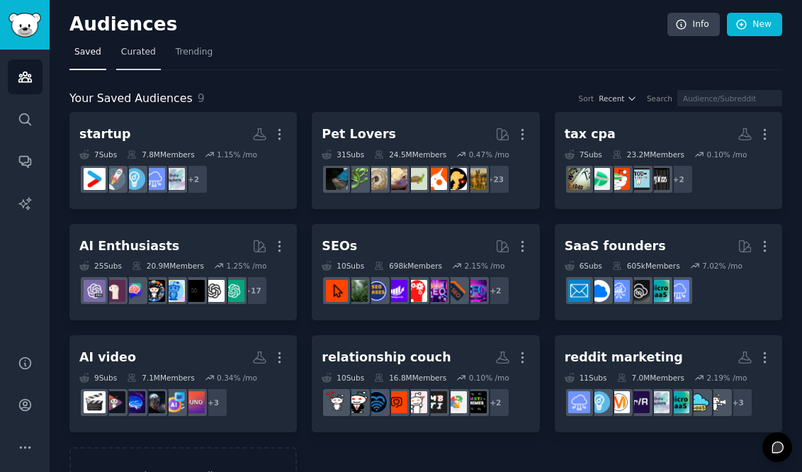
click at [145, 60] on link "Curated" at bounding box center [138, 55] width 45 height 29
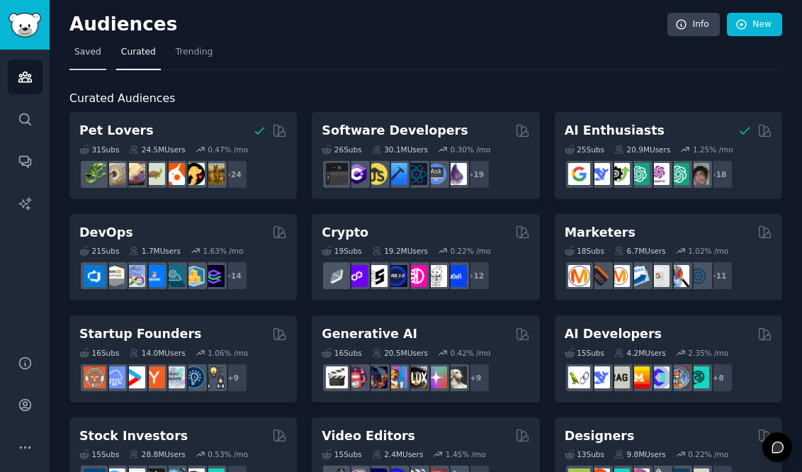
click at [103, 55] on link "Saved" at bounding box center [87, 55] width 37 height 29
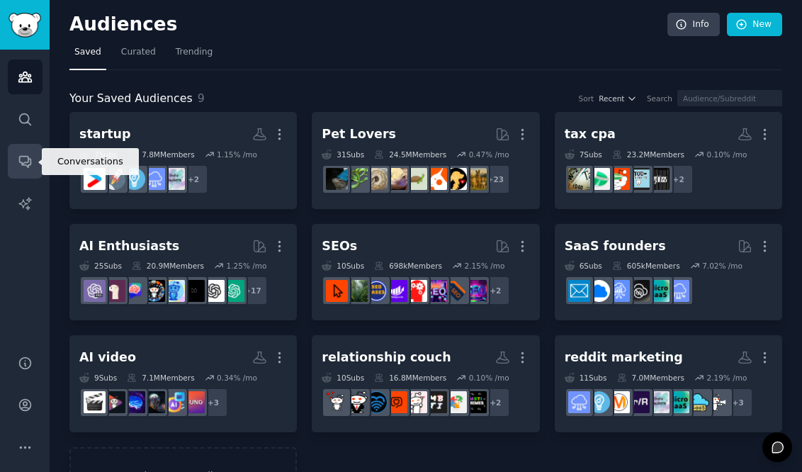
click at [33, 167] on link "Conversations" at bounding box center [25, 161] width 35 height 35
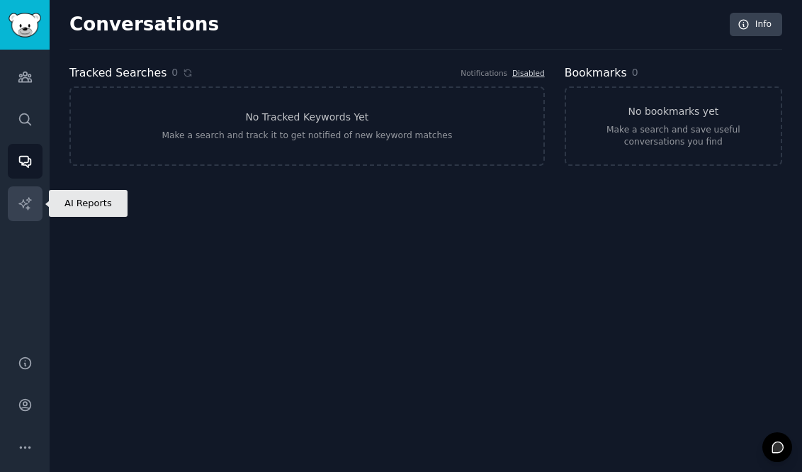
click at [28, 210] on icon "Sidebar" at bounding box center [25, 203] width 15 height 15
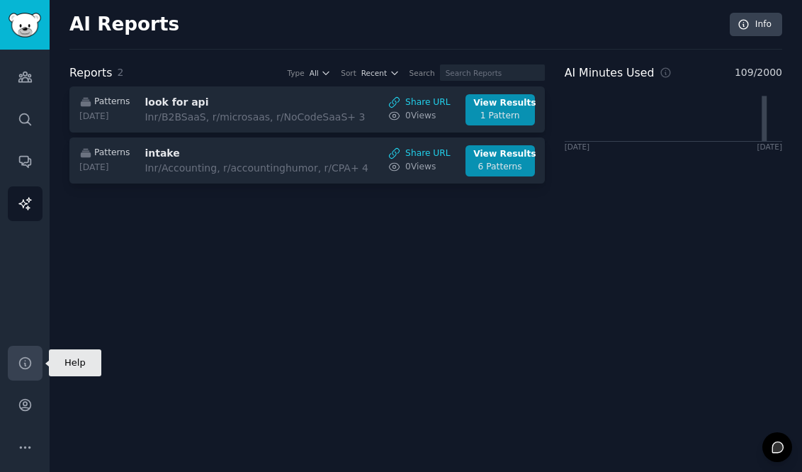
click at [23, 369] on icon "Sidebar" at bounding box center [24, 362] width 11 height 11
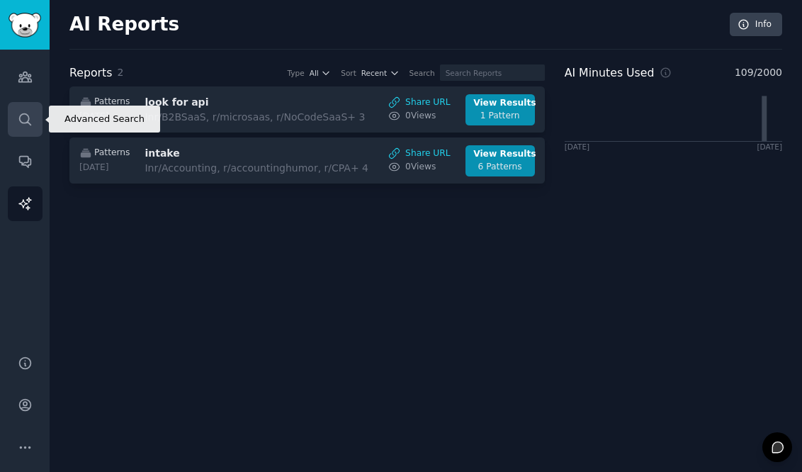
click at [31, 108] on link "Search" at bounding box center [25, 119] width 35 height 35
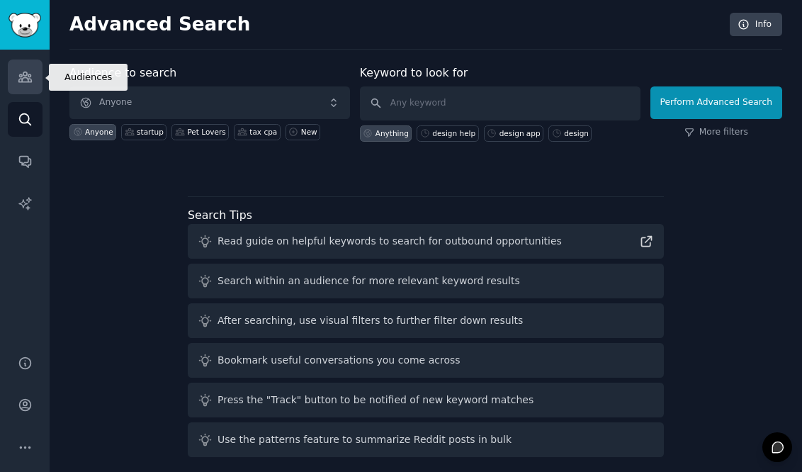
click at [30, 83] on icon "Sidebar" at bounding box center [25, 76] width 15 height 15
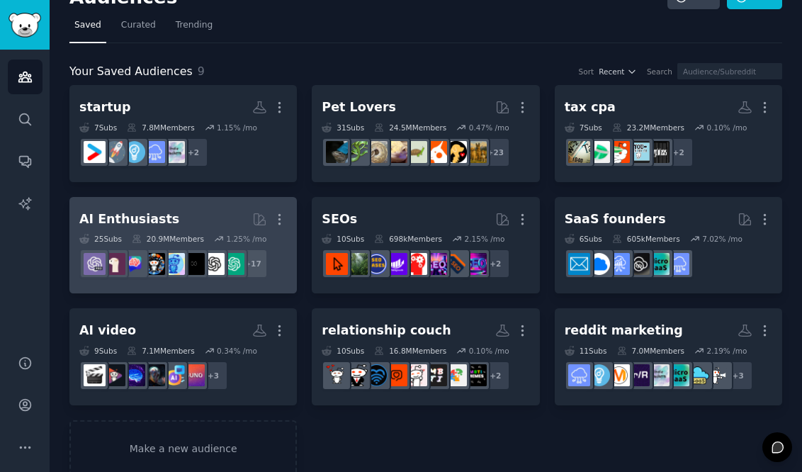
scroll to position [52, 0]
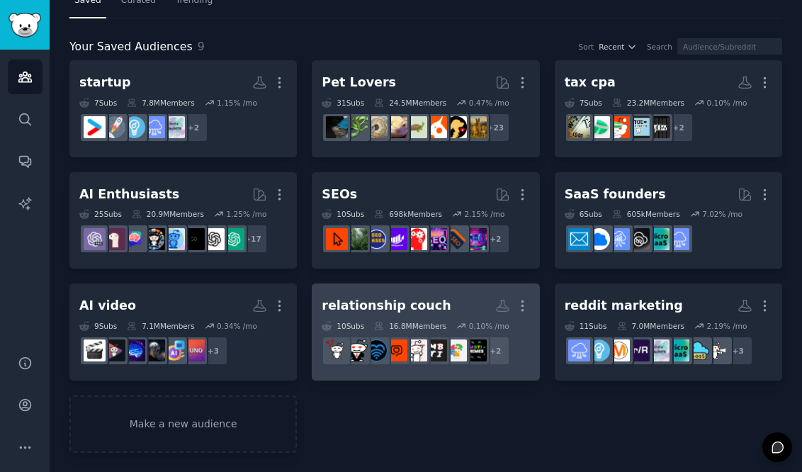
click at [381, 292] on link "relationship couch More 10 Sub s 16.8M Members 0.10 % /mo + 2" at bounding box center [426, 331] width 228 height 97
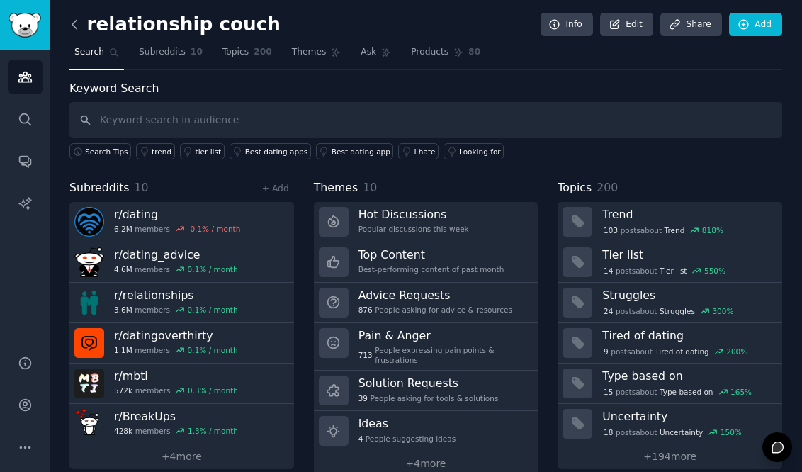
click at [73, 21] on icon at bounding box center [74, 24] width 15 height 15
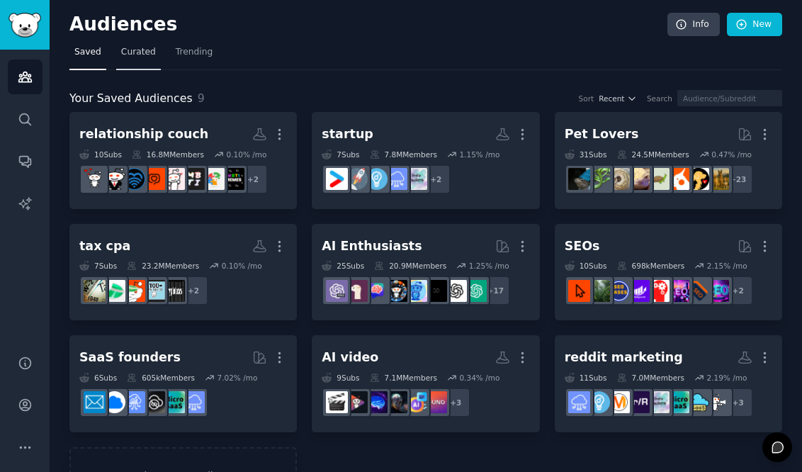
click at [139, 42] on link "Curated" at bounding box center [138, 55] width 45 height 29
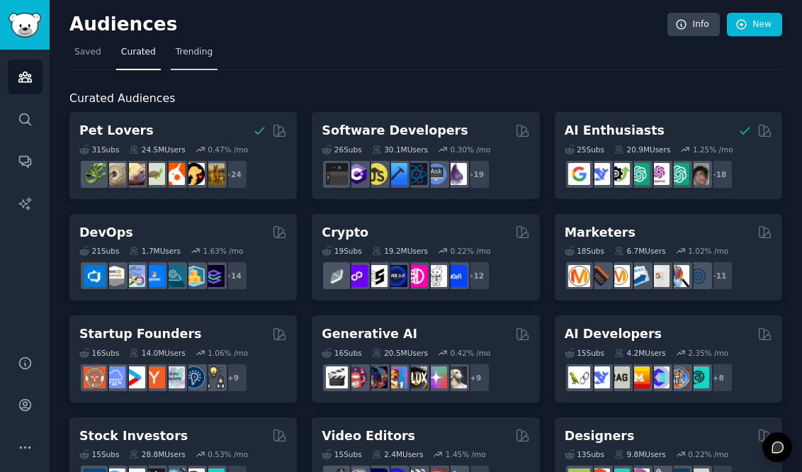
click at [206, 61] on link "Trending" at bounding box center [194, 55] width 47 height 29
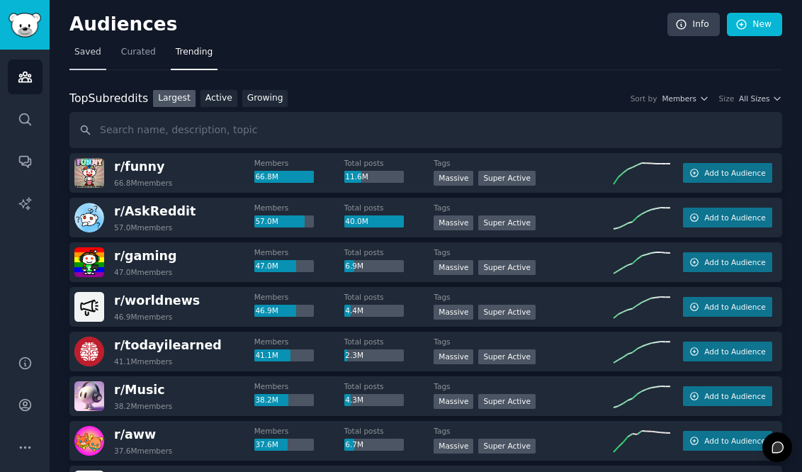
click at [94, 57] on span "Saved" at bounding box center [87, 52] width 27 height 13
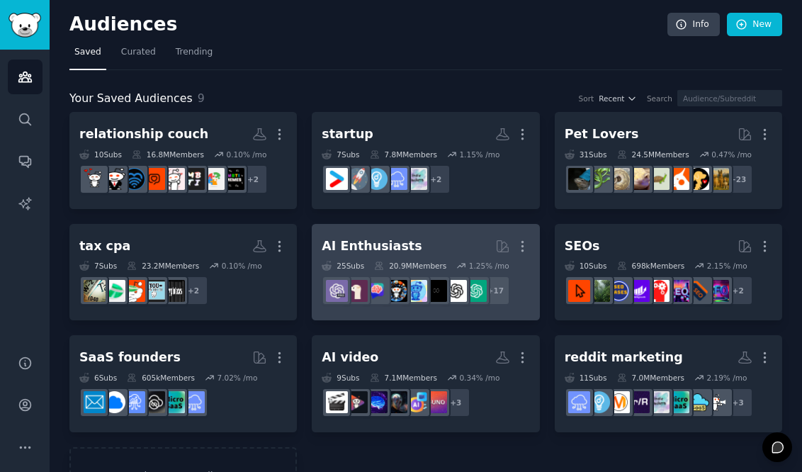
scroll to position [52, 0]
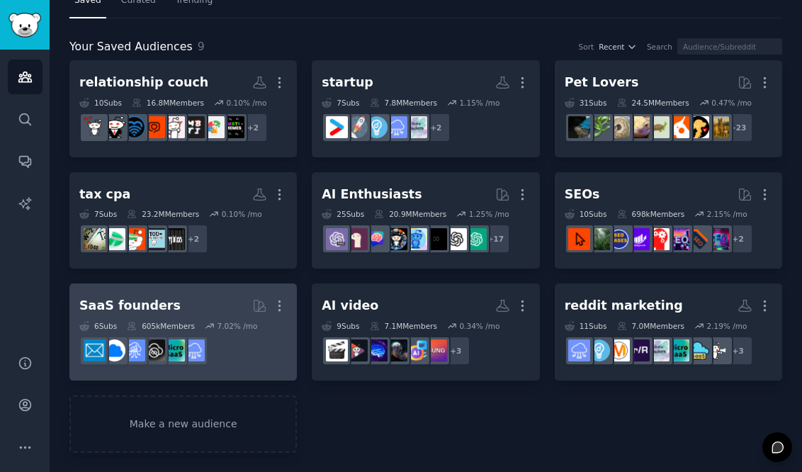
click at [248, 324] on div "7.02 % /mo" at bounding box center [237, 326] width 40 height 10
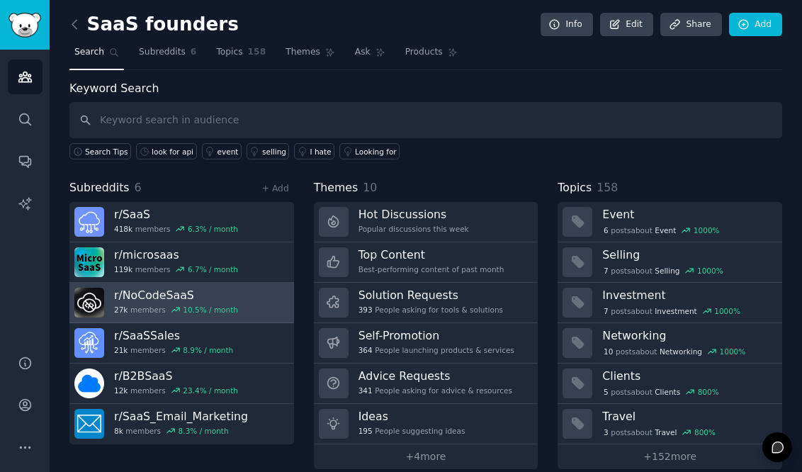
scroll to position [16, 0]
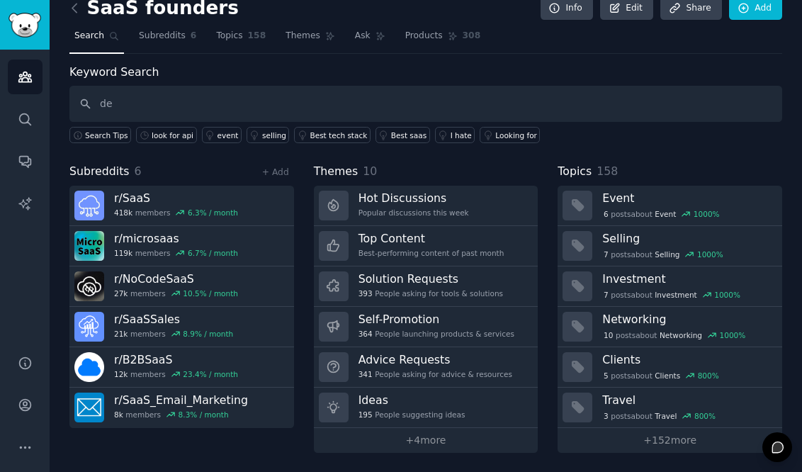
type input "d"
type input "organize file"
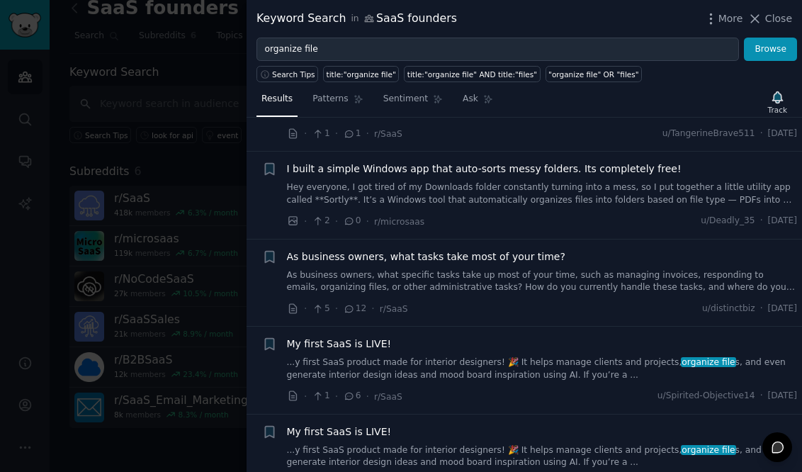
scroll to position [82, 0]
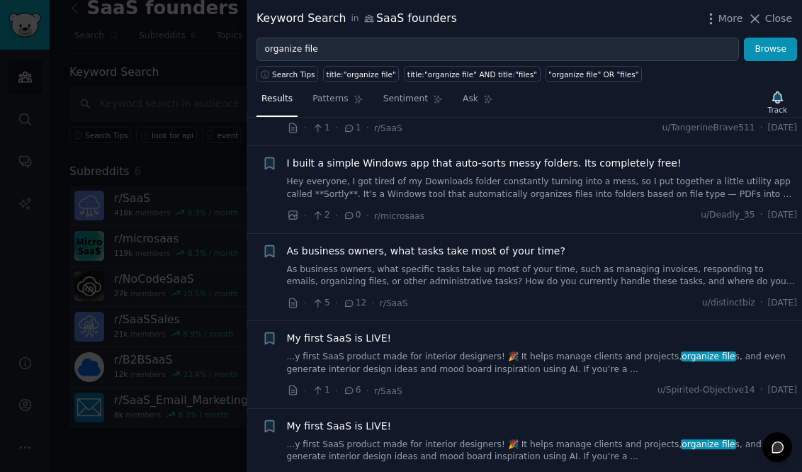
click at [351, 303] on icon at bounding box center [349, 303] width 13 height 10
click at [349, 305] on icon at bounding box center [349, 303] width 13 height 10
click at [155, 342] on div at bounding box center [401, 236] width 802 height 472
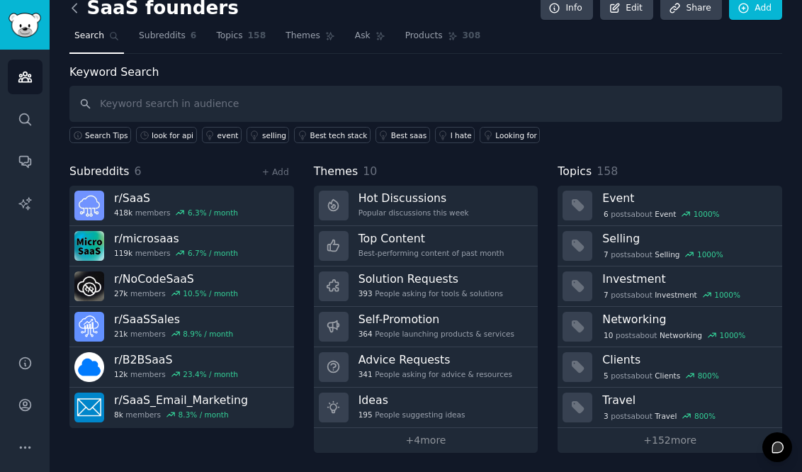
click at [77, 10] on icon at bounding box center [74, 8] width 15 height 15
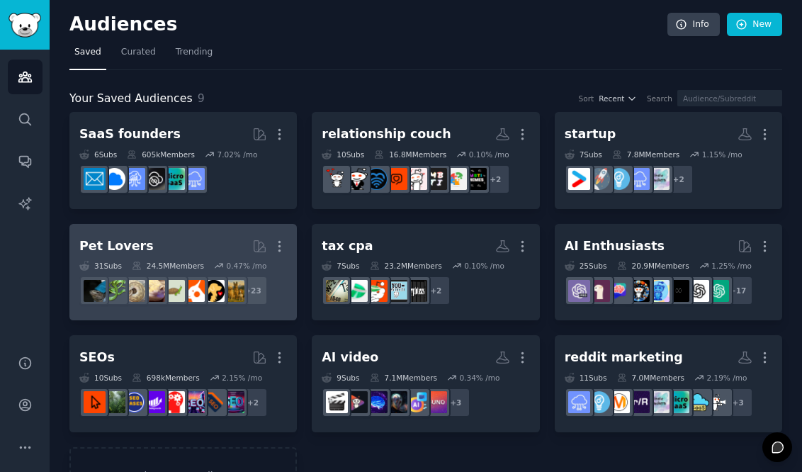
click at [186, 242] on h2 "Pet Lovers More" at bounding box center [183, 246] width 208 height 25
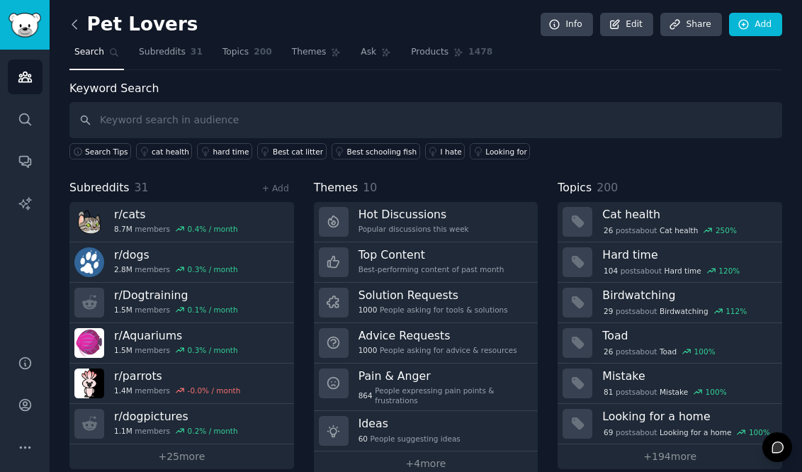
click at [69, 22] on icon at bounding box center [74, 24] width 15 height 15
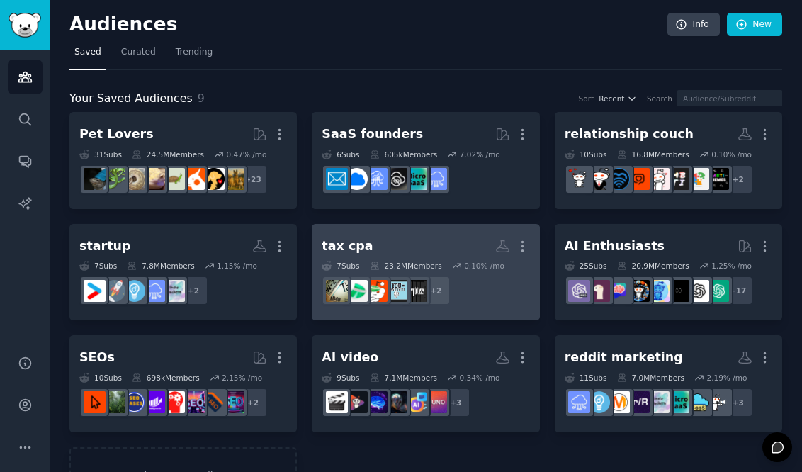
click at [357, 264] on div "7 Sub s" at bounding box center [341, 266] width 38 height 10
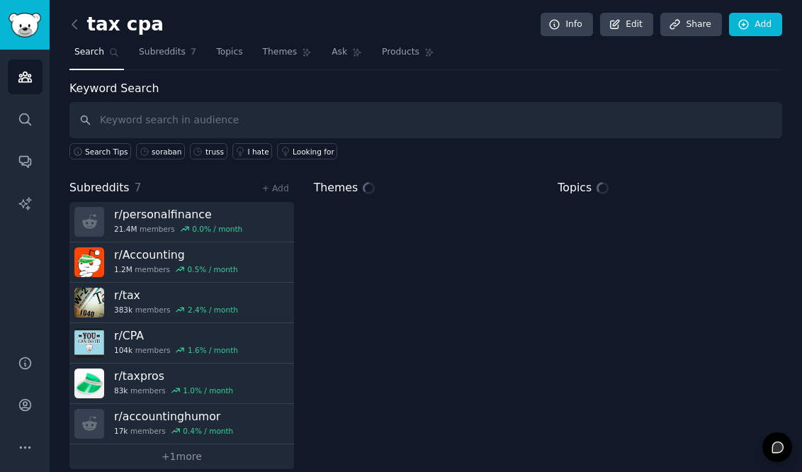
click at [225, 116] on input "text" at bounding box center [425, 120] width 713 height 36
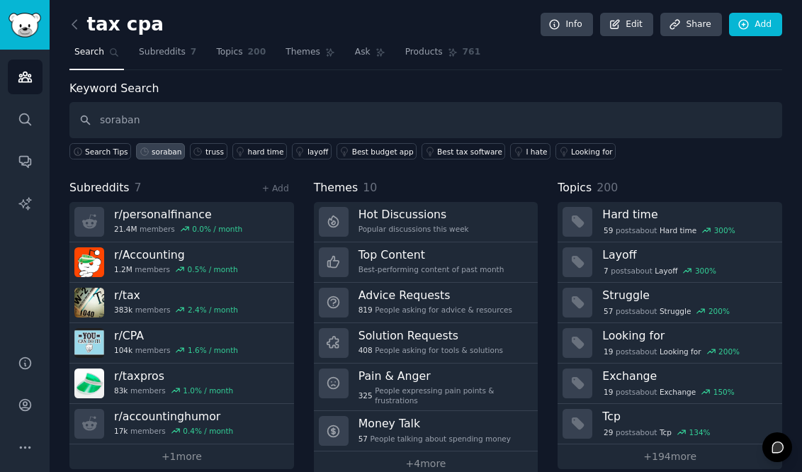
type input "soraban"
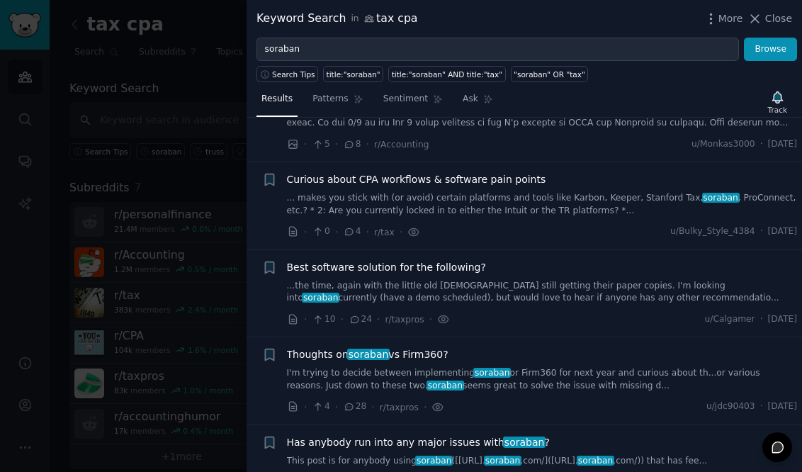
scroll to position [93, 0]
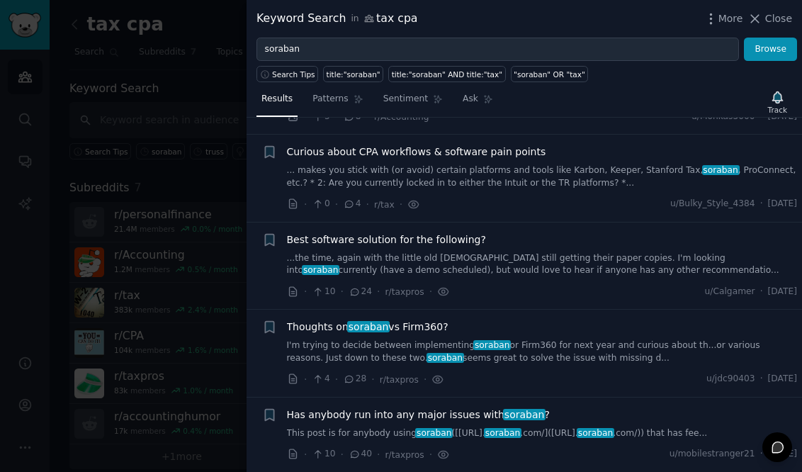
click at [473, 347] on span "soraban" at bounding box center [492, 345] width 38 height 10
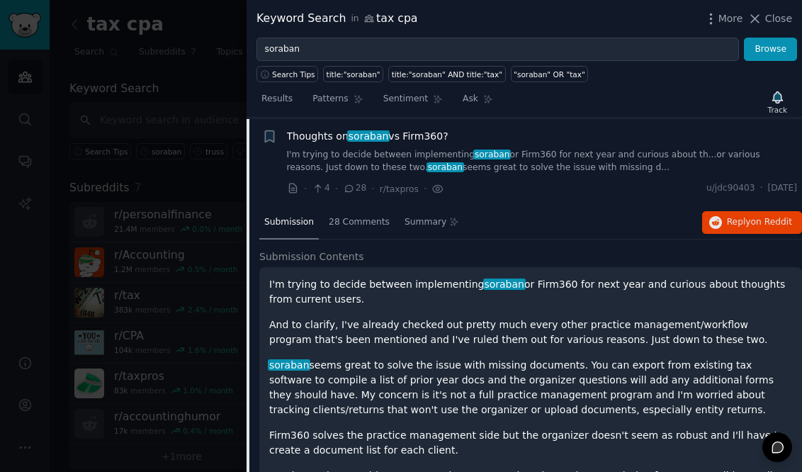
scroll to position [302, 0]
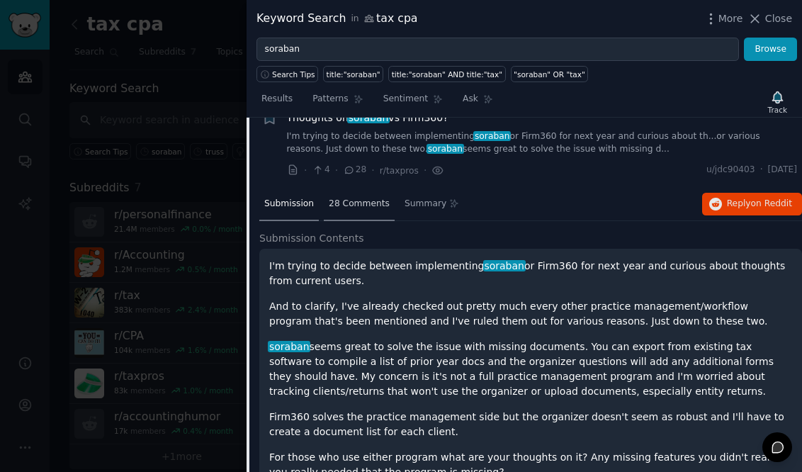
click at [364, 204] on span "28 Comments" at bounding box center [359, 204] width 61 height 13
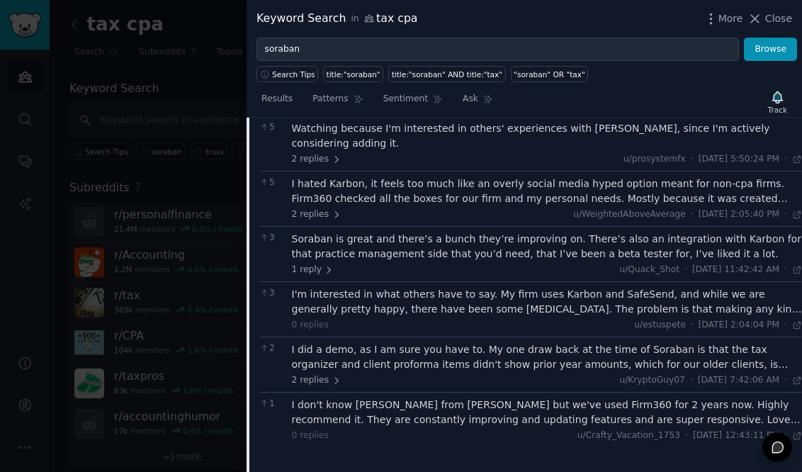
scroll to position [416, 0]
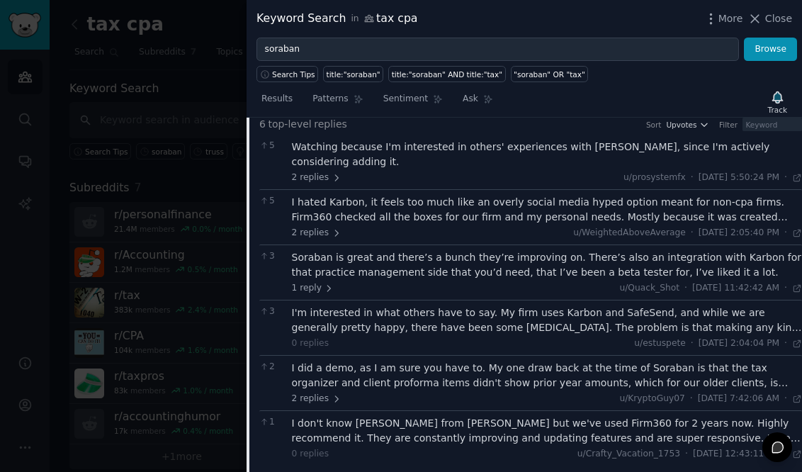
click at [566, 307] on div "I'm interested in what others have to say. My firm uses Karbon and SafeSend, an…" at bounding box center [547, 320] width 511 height 30
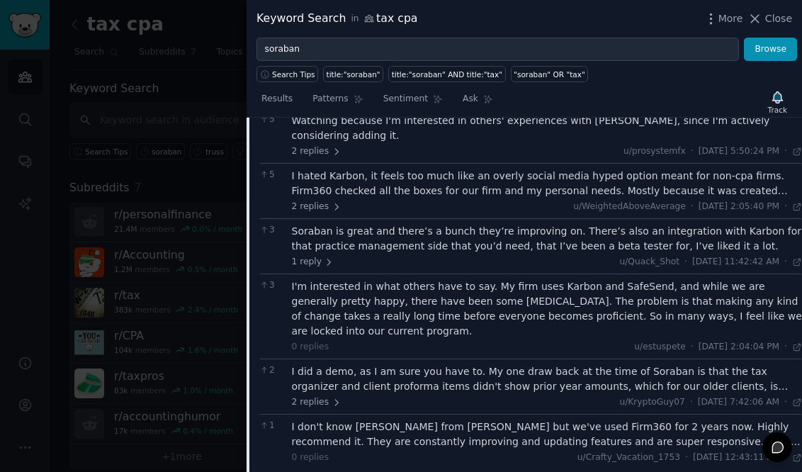
click at [557, 364] on div "I did a demo, as I am sure you have to. My one draw back at the time of Soraban…" at bounding box center [547, 379] width 511 height 30
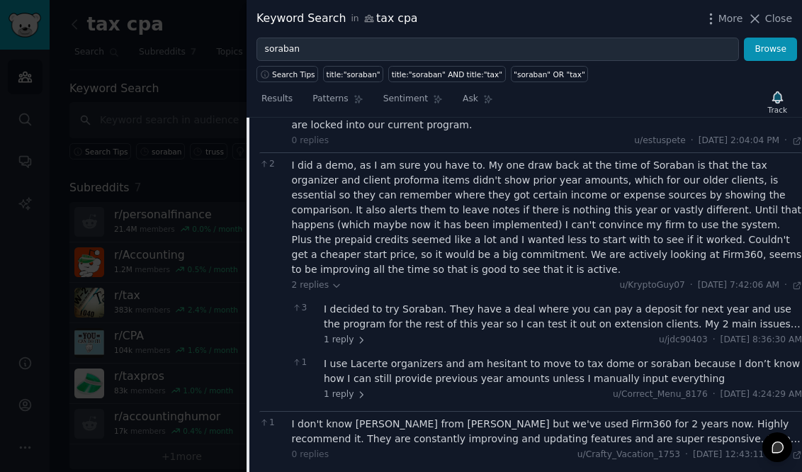
scroll to position [649, 0]
drag, startPoint x: 386, startPoint y: 150, endPoint x: 534, endPoint y: 152, distance: 147.4
click at [534, 157] on div "I did a demo, as I am sure you have to. My one draw back at the time of Soraban…" at bounding box center [547, 216] width 511 height 119
click at [567, 157] on div "I did a demo, as I am sure you have to. My one draw back at the time of Soraban…" at bounding box center [547, 216] width 511 height 119
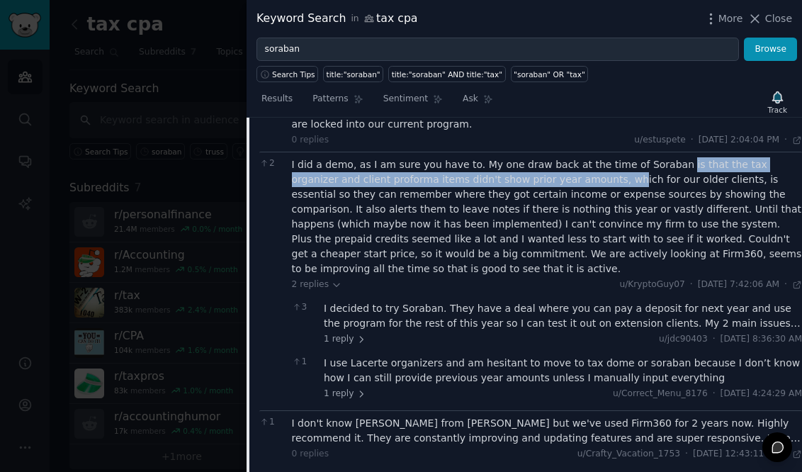
drag, startPoint x: 659, startPoint y: 133, endPoint x: 552, endPoint y: 152, distance: 108.6
click at [552, 157] on div "I did a demo, as I am sure you have to. My one draw back at the time of Soraban…" at bounding box center [547, 216] width 511 height 119
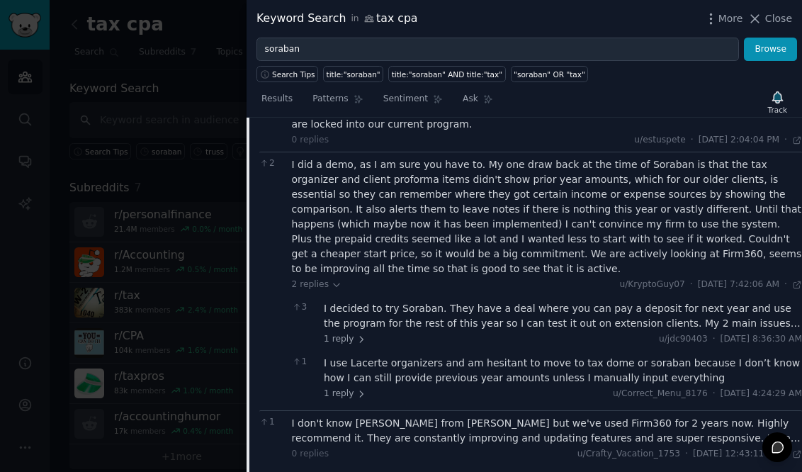
click at [382, 301] on div "I decided to try Soraban. They have a deal where you can pay a deposit for next…" at bounding box center [563, 316] width 478 height 30
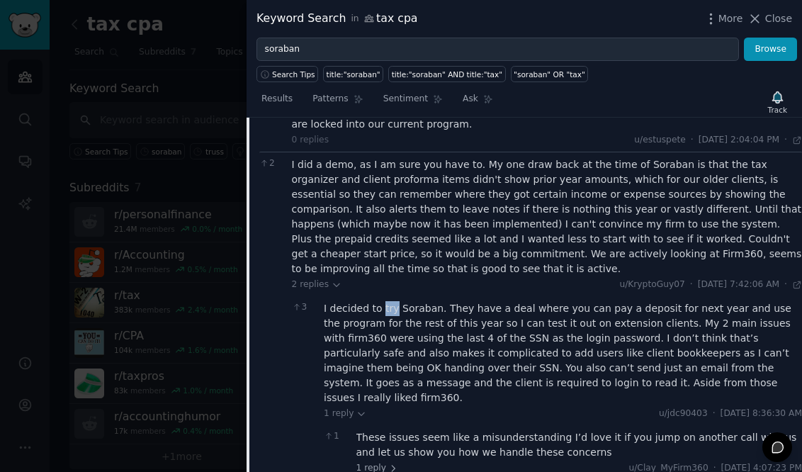
click at [382, 301] on div "I decided to try Soraban. They have a deal where you can pay a deposit for next…" at bounding box center [563, 353] width 478 height 104
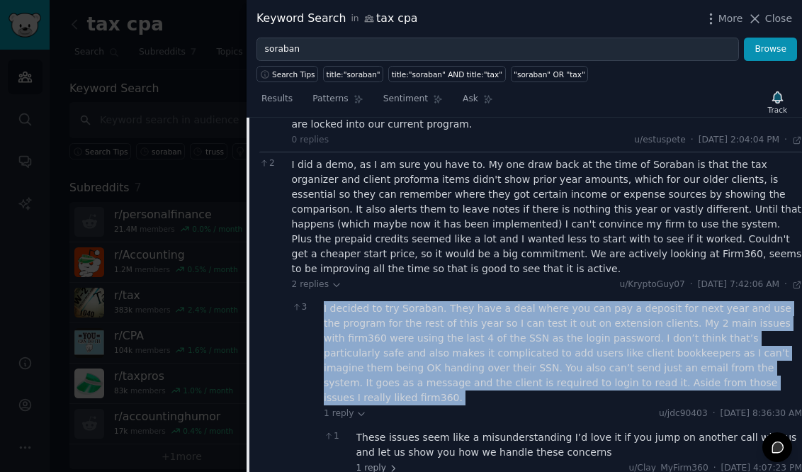
click at [382, 301] on div "I decided to try Soraban. They have a deal where you can pay a deposit for next…" at bounding box center [563, 353] width 478 height 104
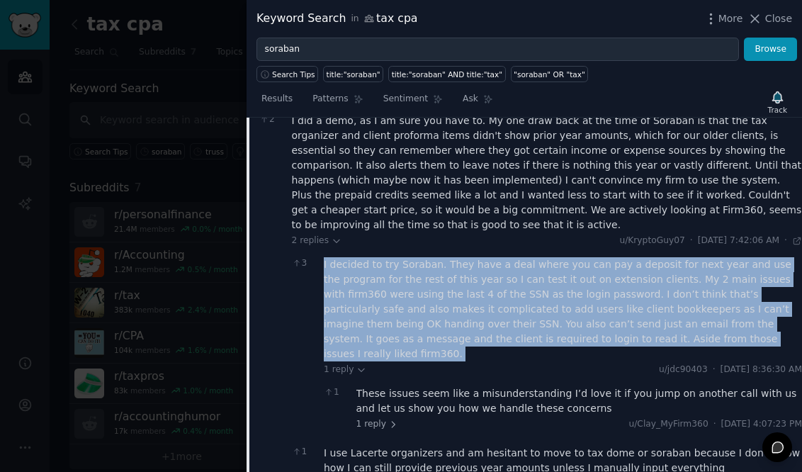
scroll to position [724, 0]
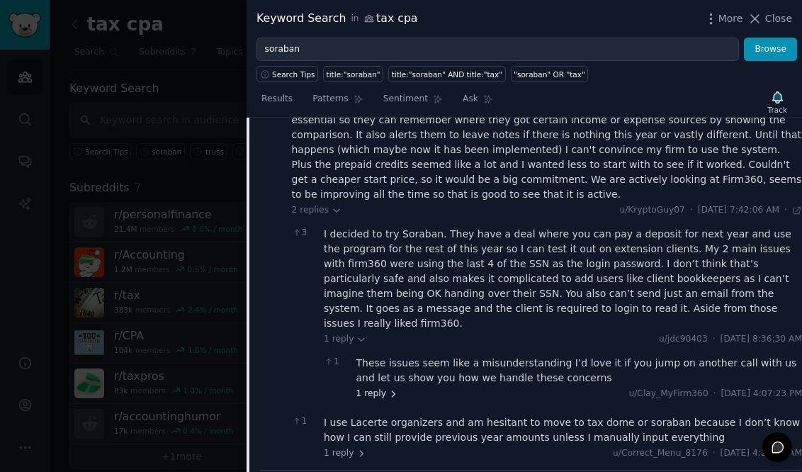
click at [380, 388] on span "1 reply" at bounding box center [377, 394] width 43 height 13
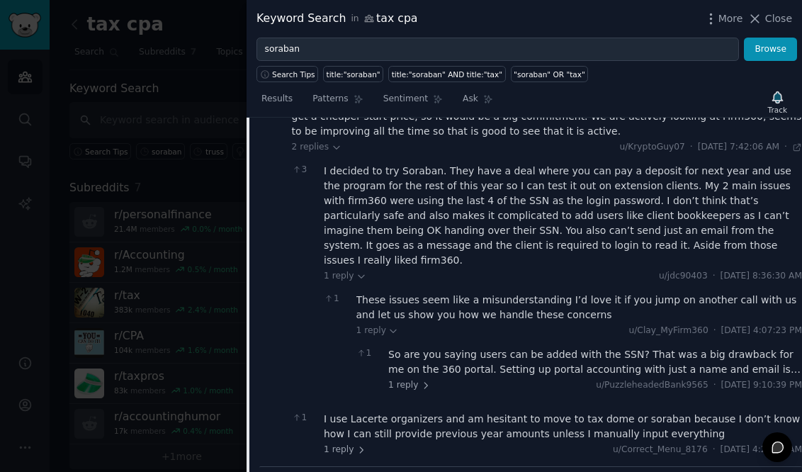
scroll to position [828, 0]
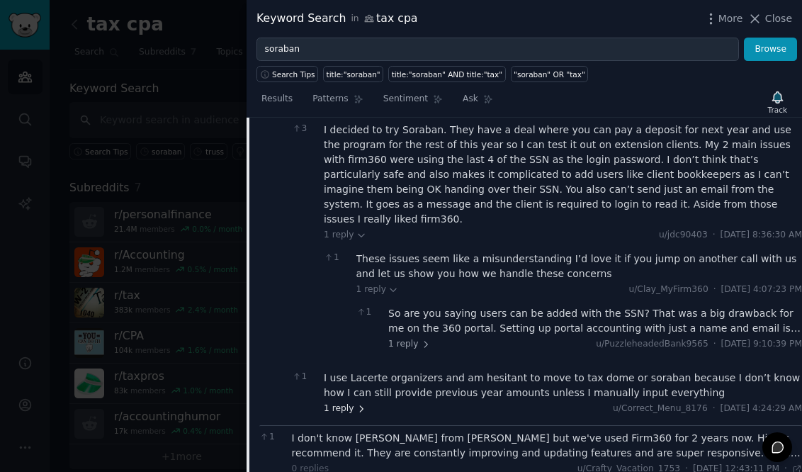
click at [351, 403] on span "1 reply" at bounding box center [345, 409] width 43 height 13
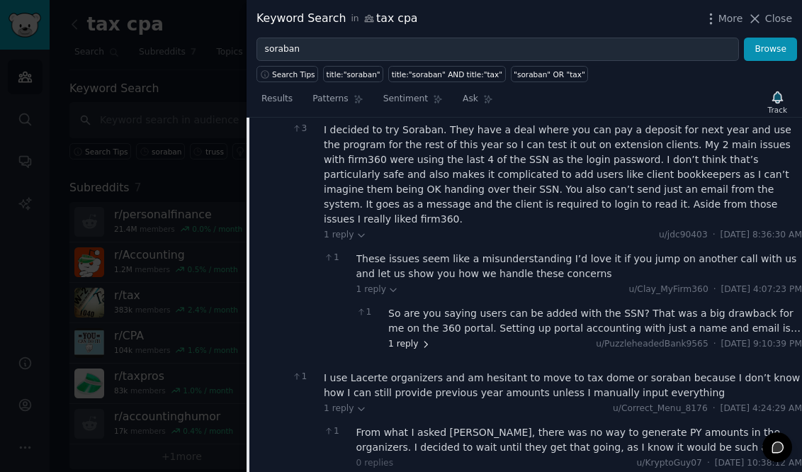
click at [410, 338] on span "1 reply" at bounding box center [409, 344] width 43 height 13
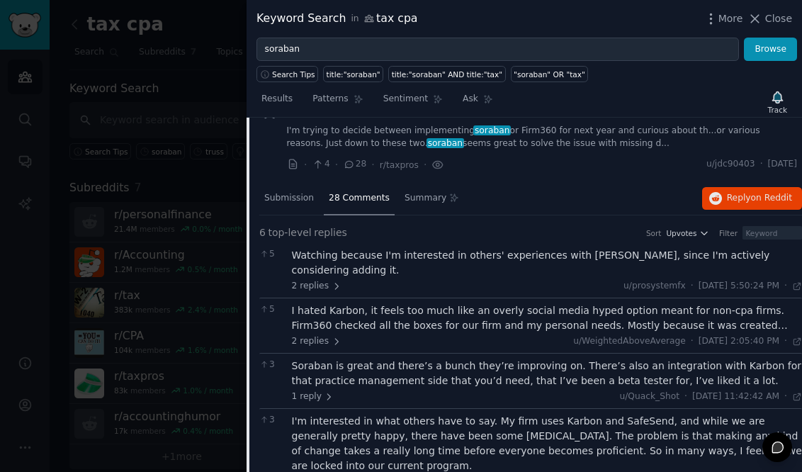
scroll to position [306, 0]
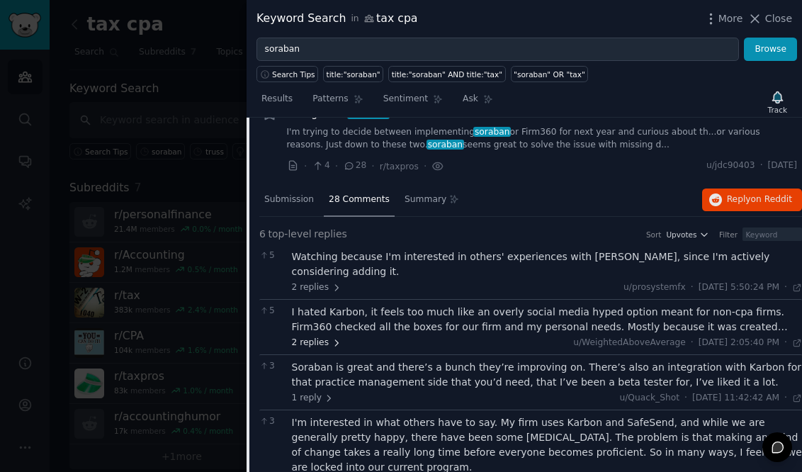
click at [332, 338] on icon at bounding box center [337, 343] width 10 height 10
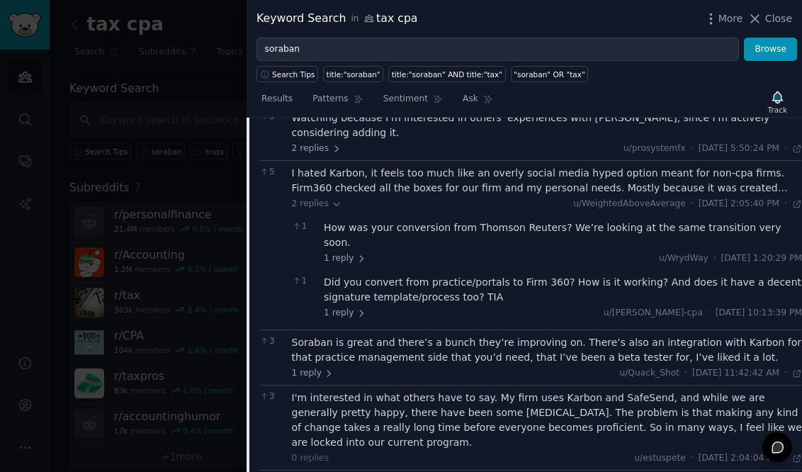
scroll to position [446, 0]
click at [324, 368] on icon at bounding box center [329, 373] width 10 height 10
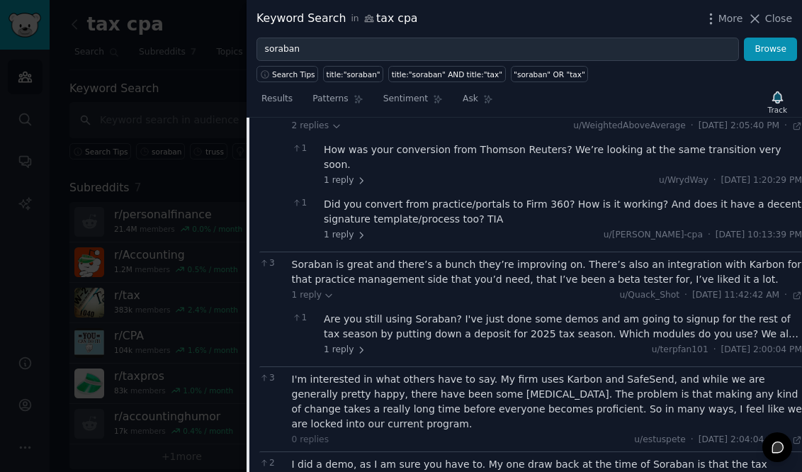
scroll to position [537, 0]
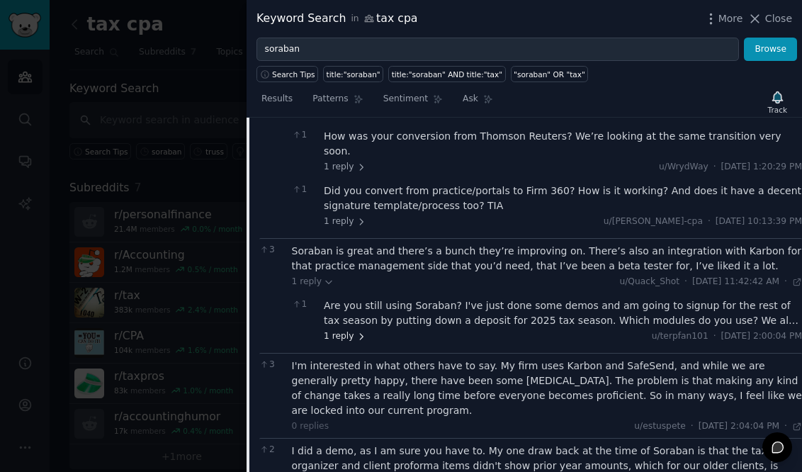
click at [348, 330] on span "1 reply" at bounding box center [345, 336] width 43 height 13
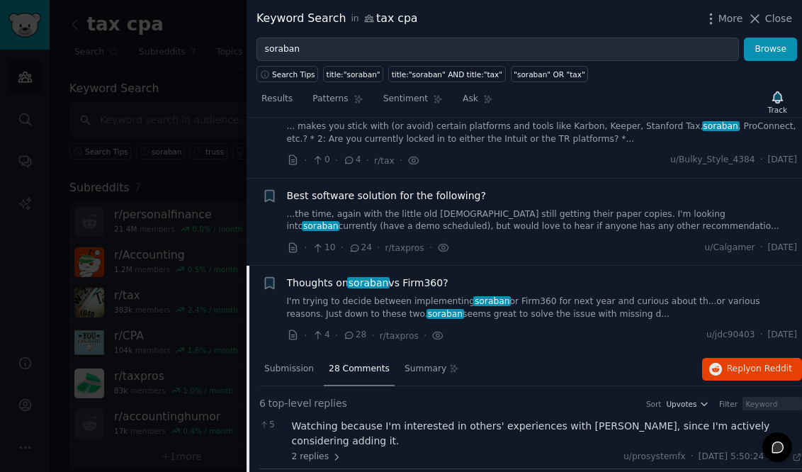
scroll to position [0, 0]
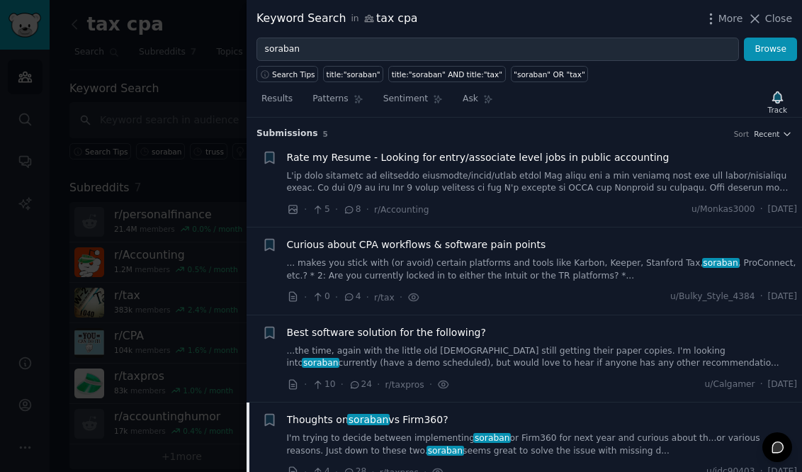
click at [183, 283] on div at bounding box center [401, 236] width 802 height 472
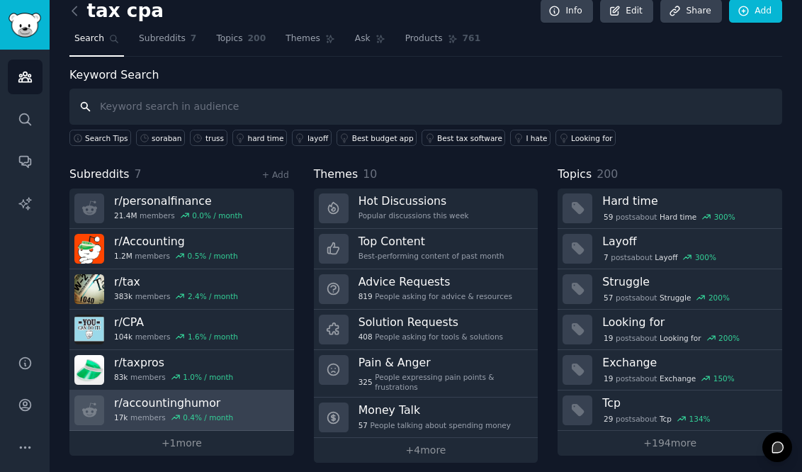
scroll to position [24, 0]
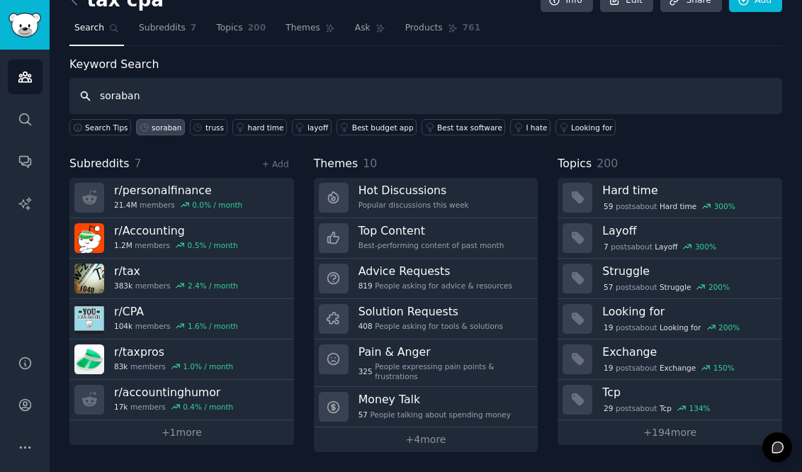
type input "soraban"
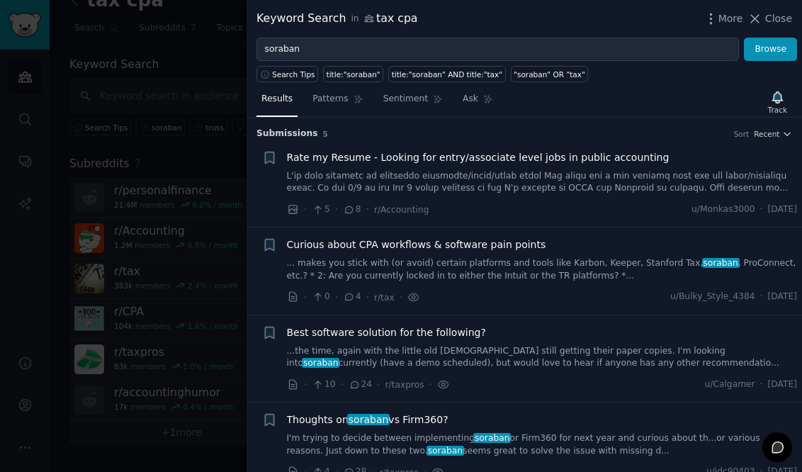
scroll to position [93, 0]
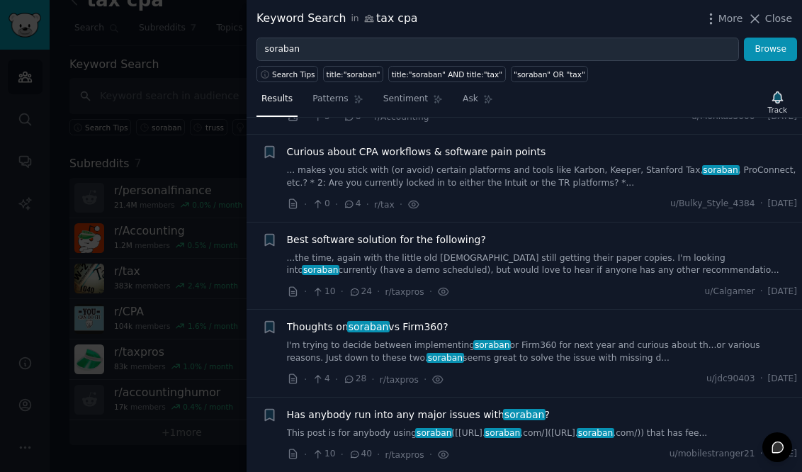
click at [363, 457] on span "40" at bounding box center [360, 454] width 23 height 13
click at [359, 454] on span "40" at bounding box center [360, 454] width 23 height 13
click at [430, 432] on span "soraban" at bounding box center [434, 433] width 38 height 10
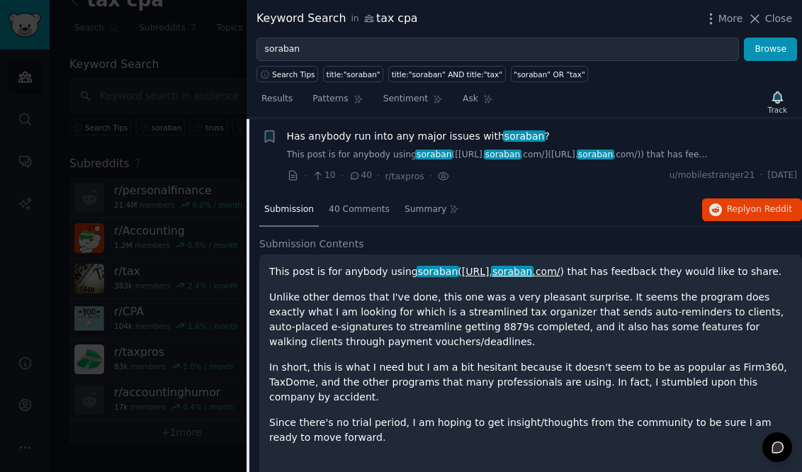
scroll to position [372, 0]
click at [355, 213] on span "40 Comments" at bounding box center [359, 209] width 61 height 13
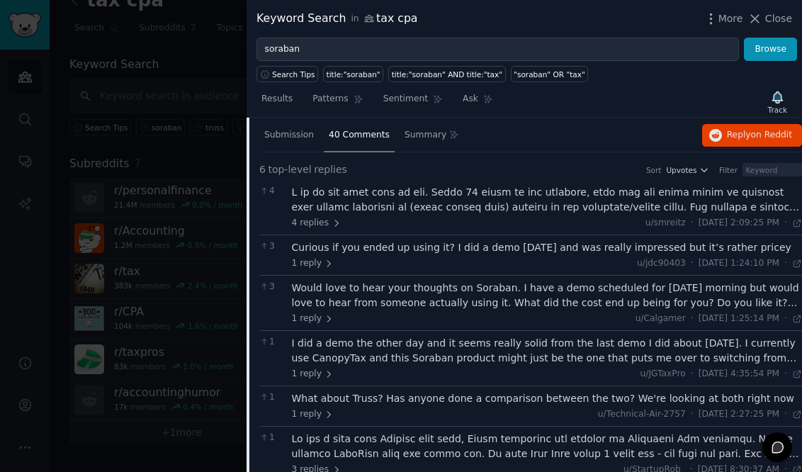
scroll to position [480, 0]
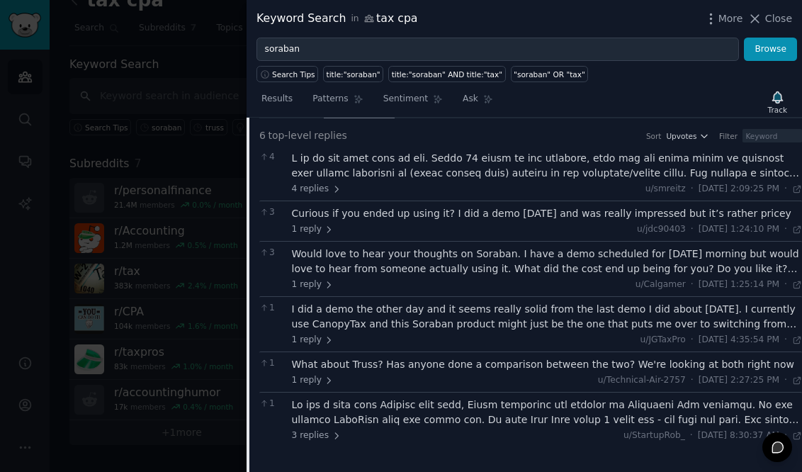
click at [330, 195] on div "4 4 replies u/smreitz · [DATE] 2:09:25 PM Wed 11/15/2023 ·" at bounding box center [530, 173] width 543 height 55
click at [322, 186] on span "4 replies" at bounding box center [317, 189] width 50 height 13
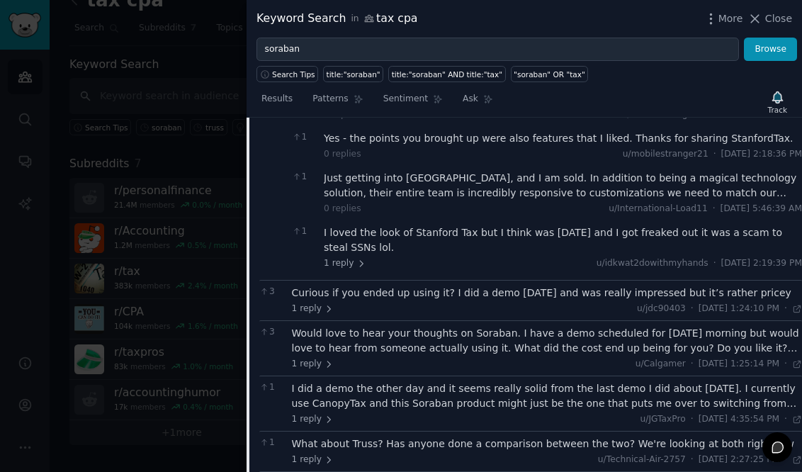
scroll to position [673, 0]
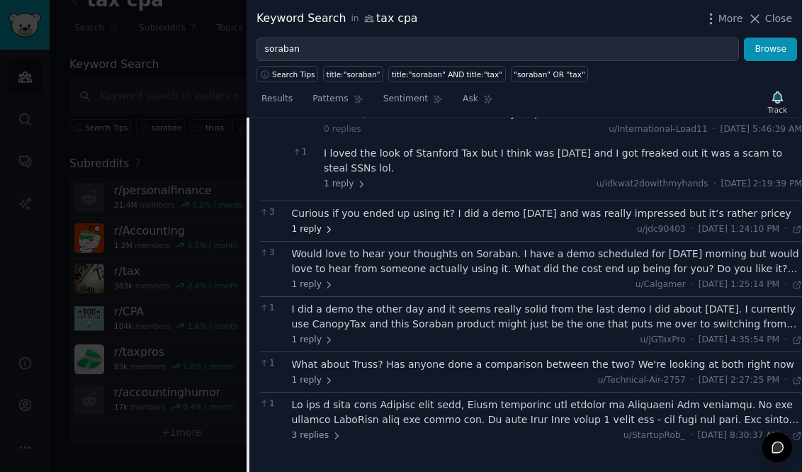
click at [315, 227] on span "1 reply" at bounding box center [313, 229] width 43 height 13
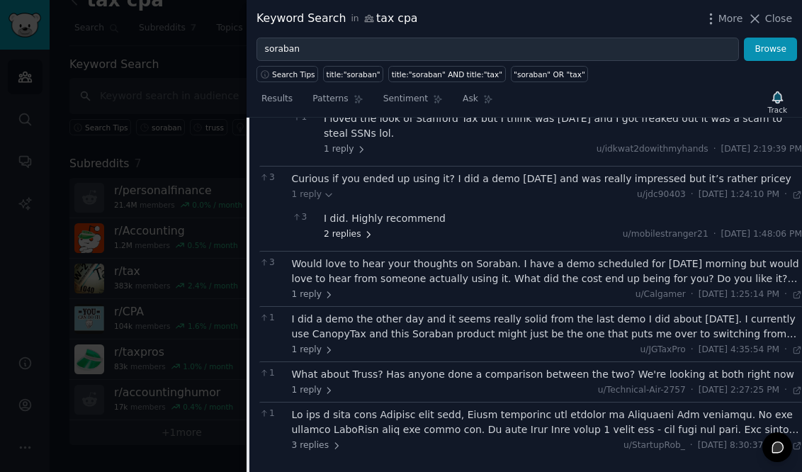
scroll to position [714, 0]
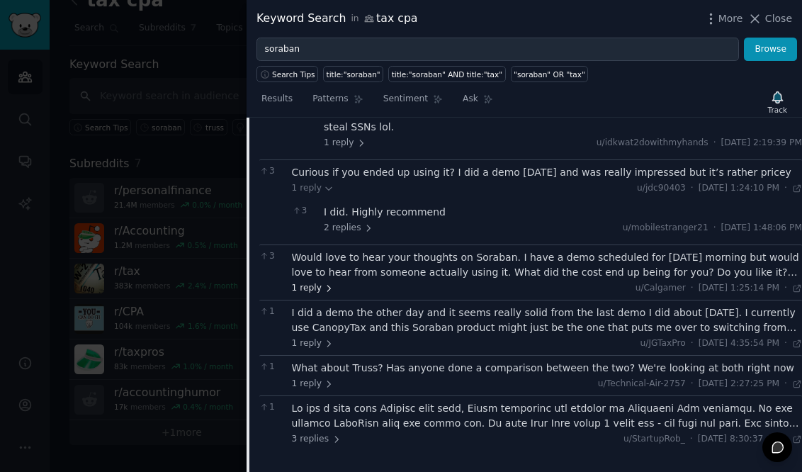
click at [324, 283] on icon at bounding box center [329, 288] width 10 height 10
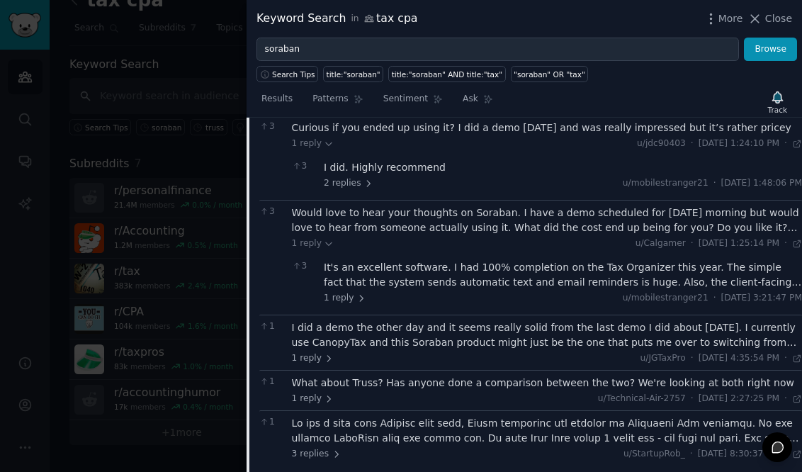
scroll to position [777, 0]
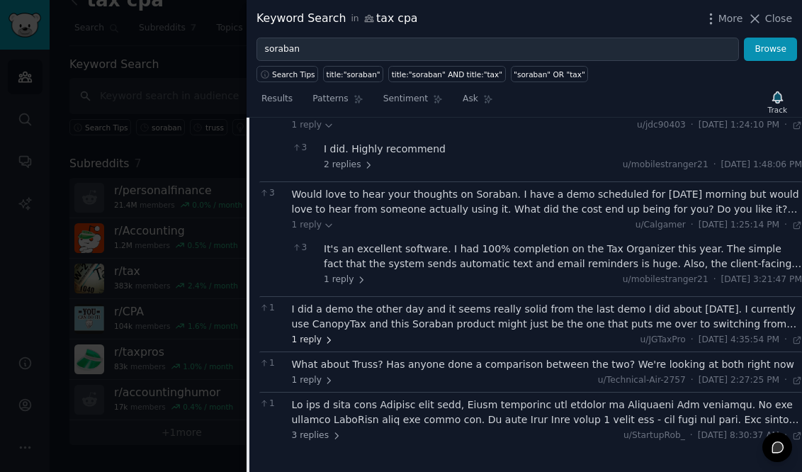
click at [314, 341] on span "1 reply" at bounding box center [313, 340] width 43 height 13
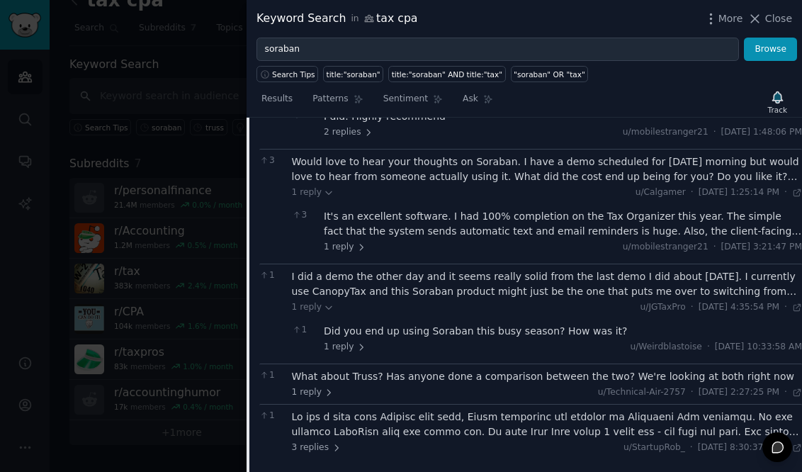
scroll to position [822, 0]
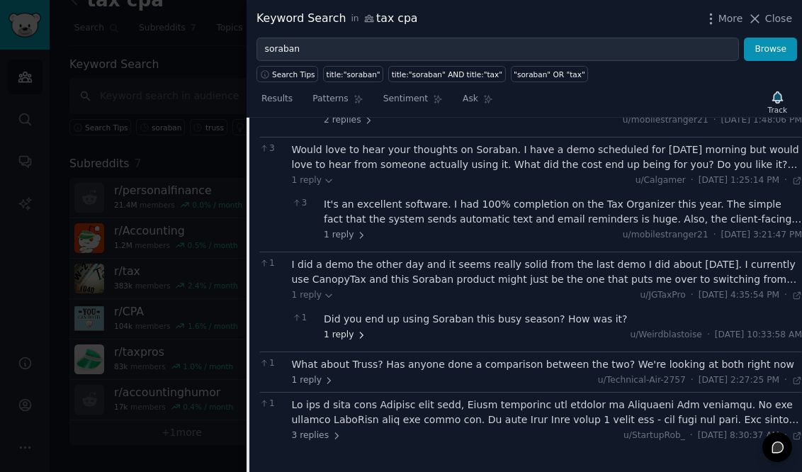
click at [342, 330] on span "1 reply" at bounding box center [345, 335] width 43 height 13
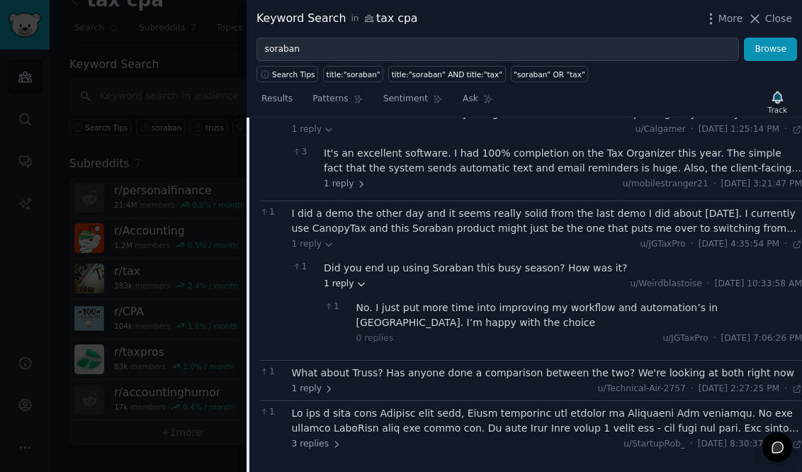
scroll to position [882, 0]
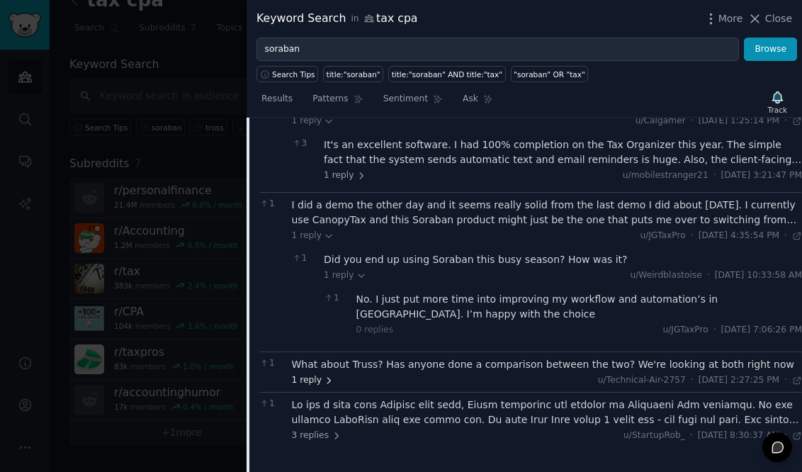
click at [311, 384] on span "1 reply" at bounding box center [313, 380] width 43 height 13
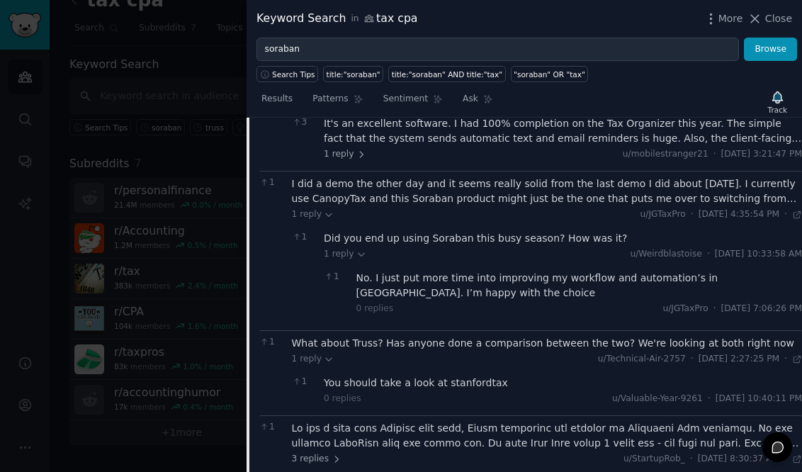
scroll to position [926, 0]
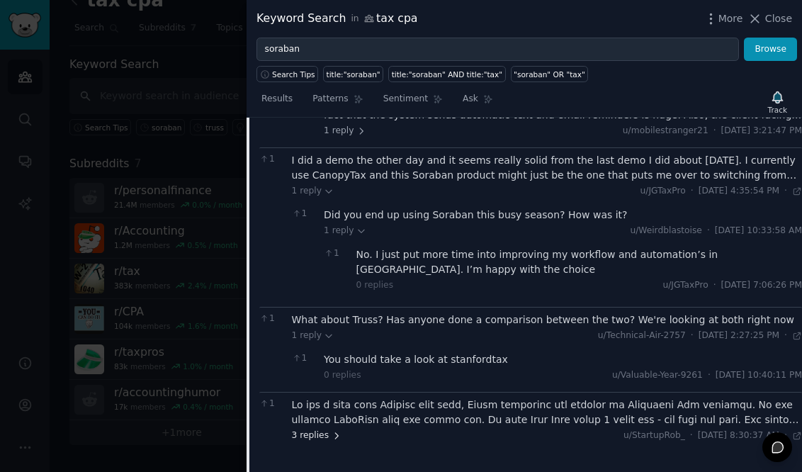
click at [327, 429] on span "3 replies" at bounding box center [317, 435] width 50 height 13
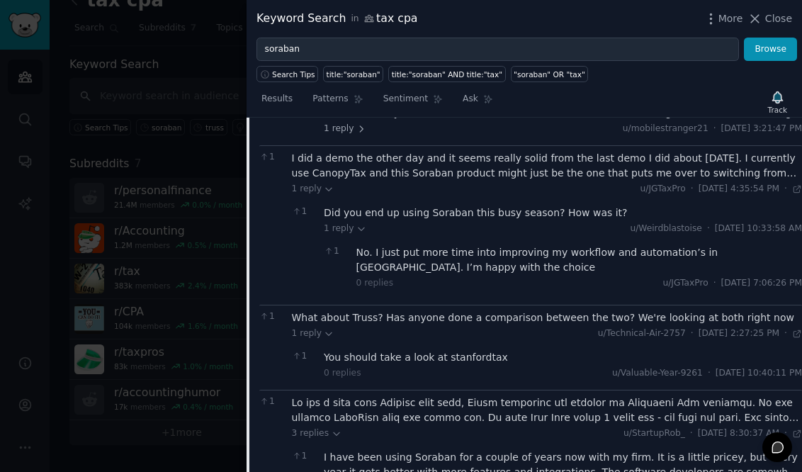
scroll to position [1065, 0]
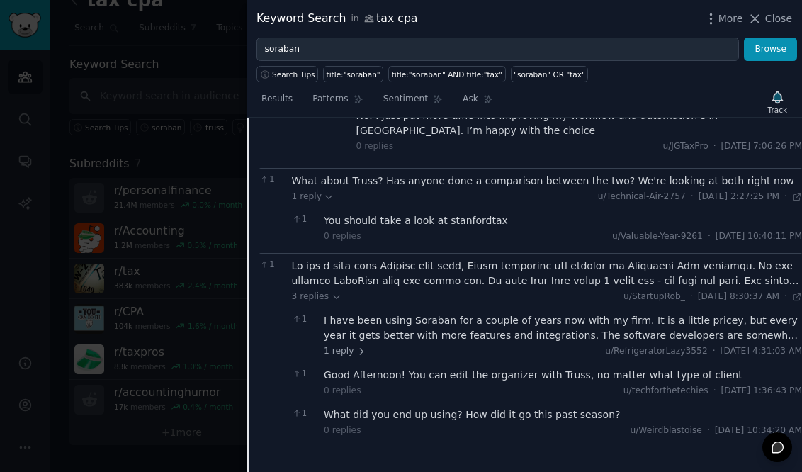
click at [186, 319] on div at bounding box center [401, 236] width 802 height 472
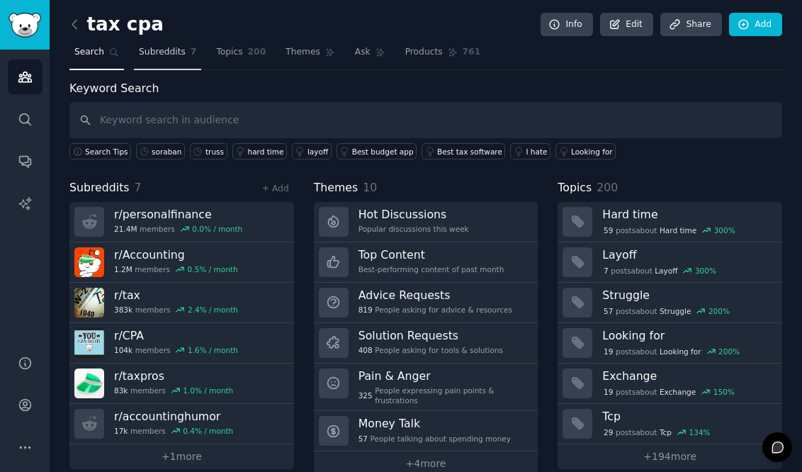
click at [162, 51] on span "Subreddits" at bounding box center [162, 52] width 47 height 13
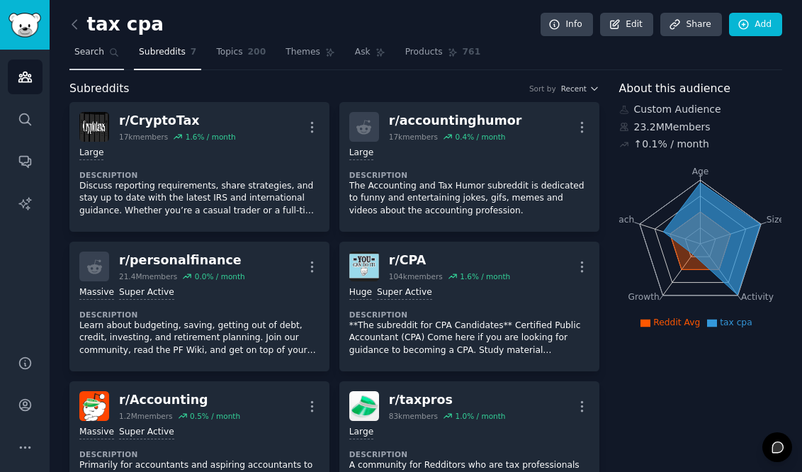
click at [106, 59] on link "Search" at bounding box center [96, 55] width 55 height 29
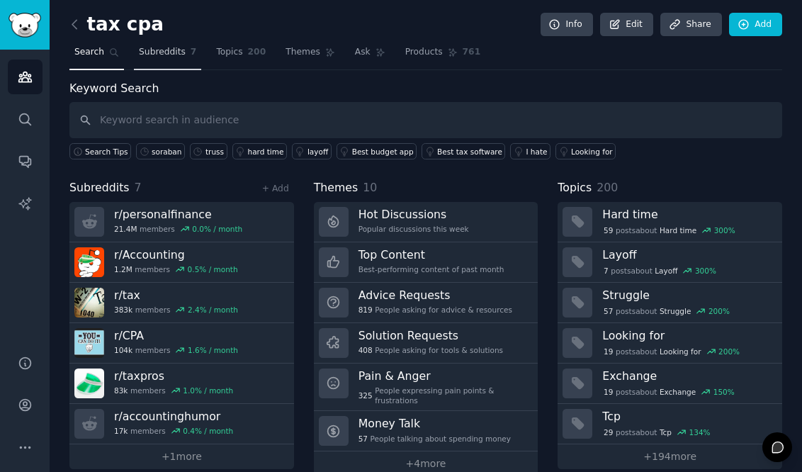
click at [176, 60] on link "Subreddits 7" at bounding box center [167, 55] width 67 height 29
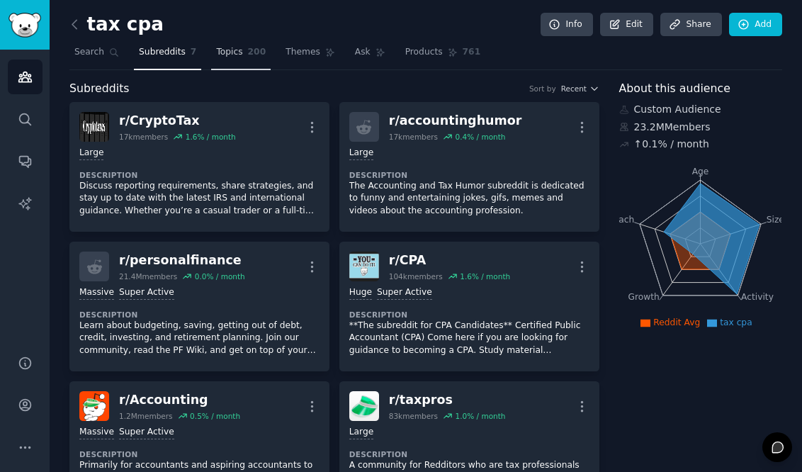
click at [239, 54] on span "Topics" at bounding box center [229, 52] width 26 height 13
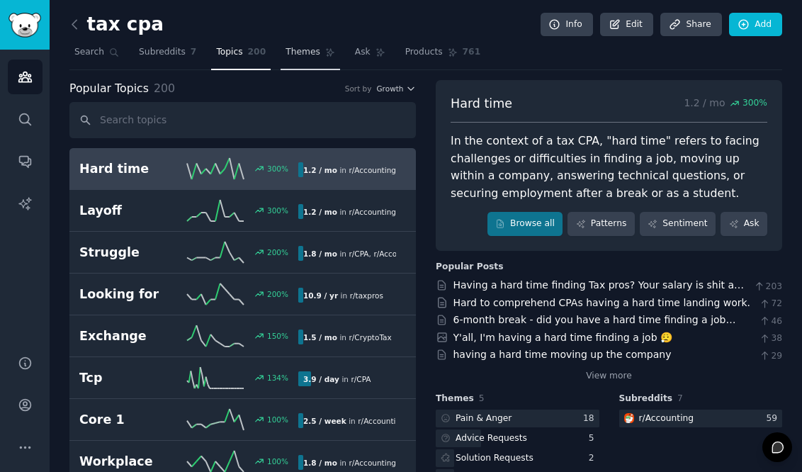
click at [292, 59] on link "Themes" at bounding box center [311, 55] width 60 height 29
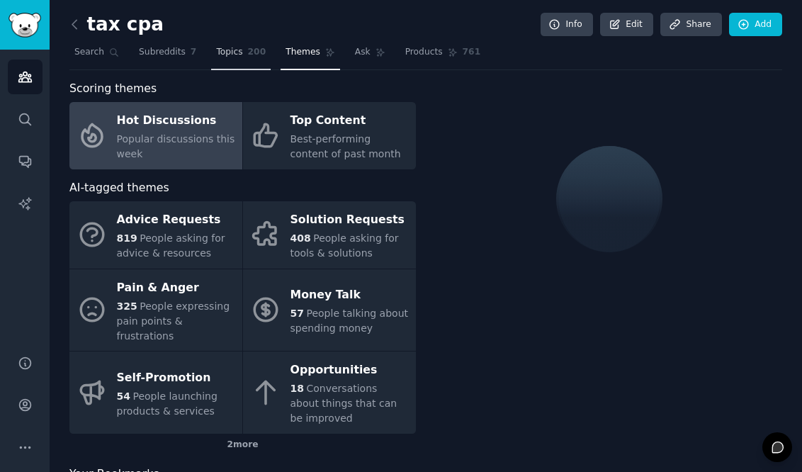
click at [244, 61] on link "Topics 200" at bounding box center [241, 55] width 60 height 29
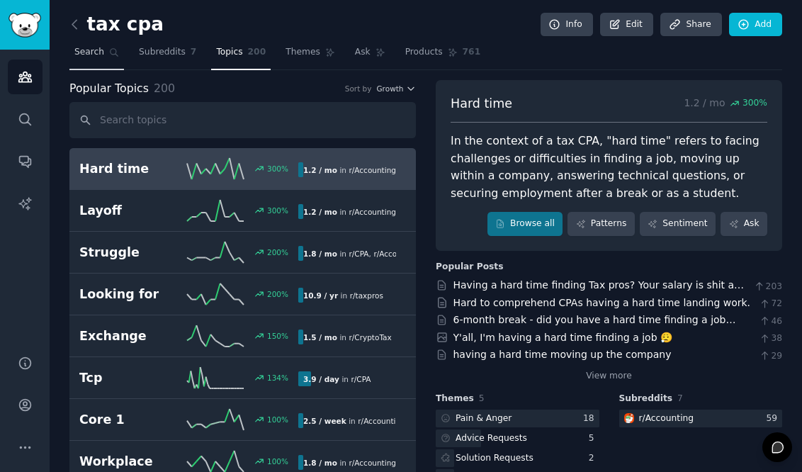
click at [92, 54] on span "Search" at bounding box center [89, 52] width 30 height 13
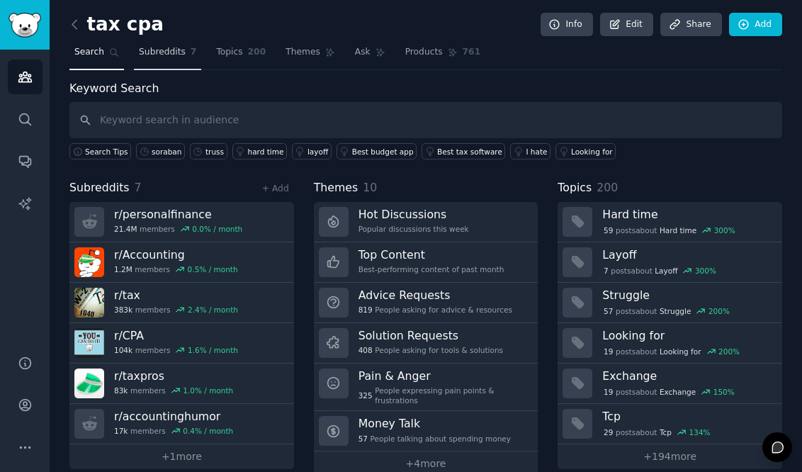
click at [185, 61] on link "Subreddits 7" at bounding box center [167, 55] width 67 height 29
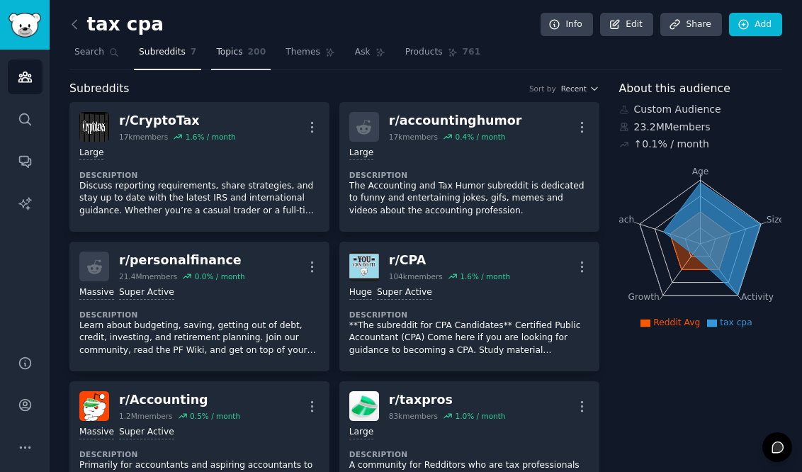
click at [230, 56] on span "Topics" at bounding box center [229, 52] width 26 height 13
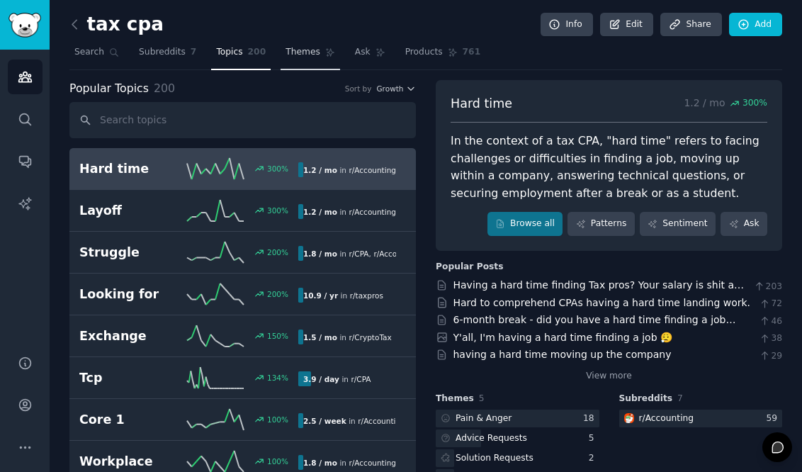
click at [287, 59] on link "Themes" at bounding box center [311, 55] width 60 height 29
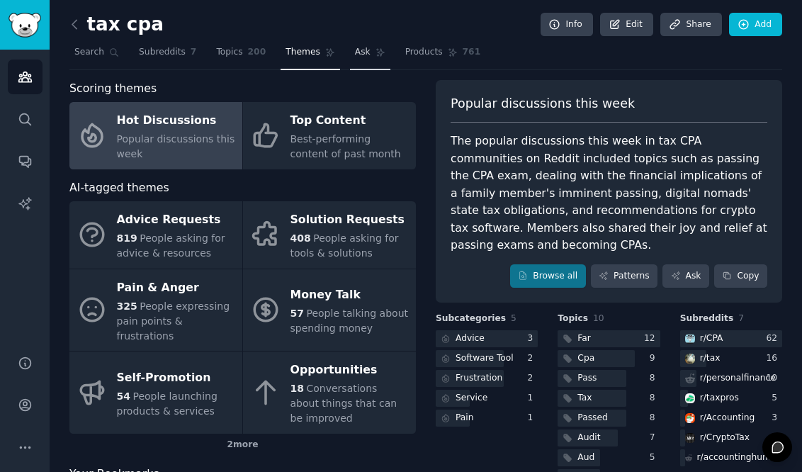
click at [366, 55] on link "Ask" at bounding box center [370, 55] width 40 height 29
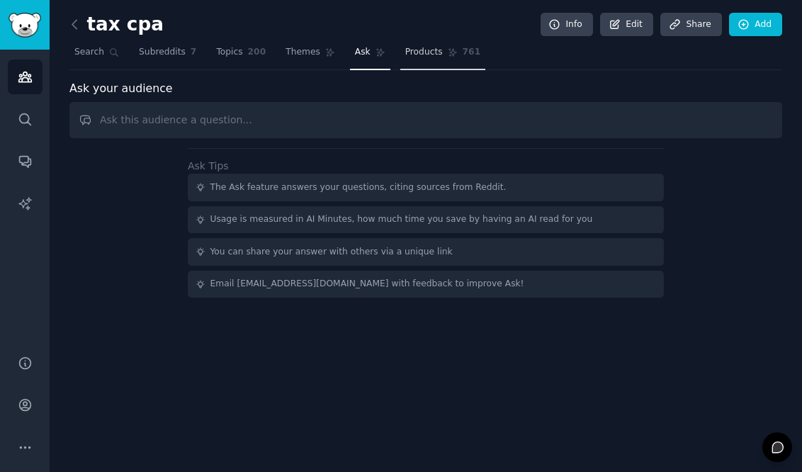
click at [417, 60] on link "Products 761" at bounding box center [442, 55] width 85 height 29
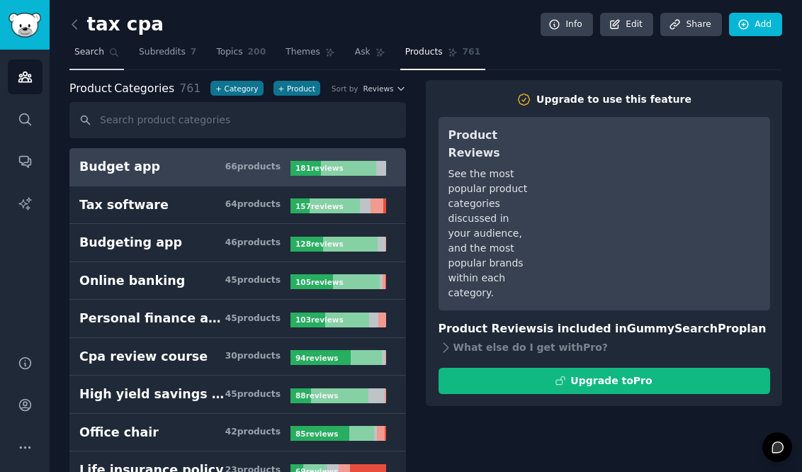
click at [78, 48] on span "Search" at bounding box center [89, 52] width 30 height 13
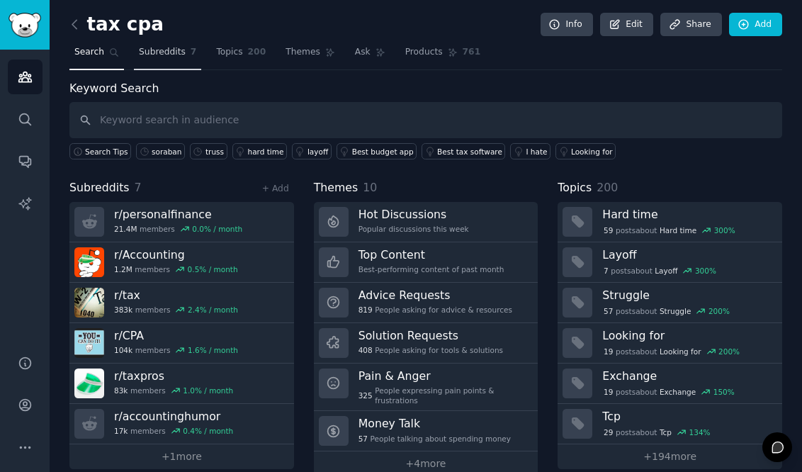
click at [159, 49] on span "Subreddits" at bounding box center [162, 52] width 47 height 13
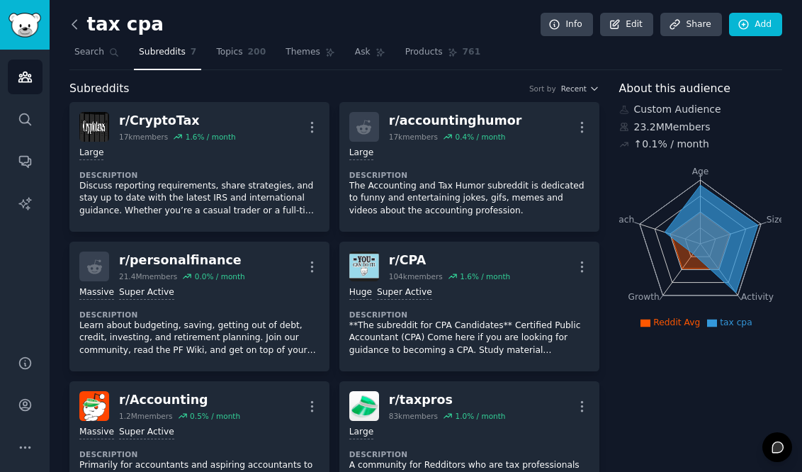
click at [78, 21] on icon at bounding box center [74, 24] width 15 height 15
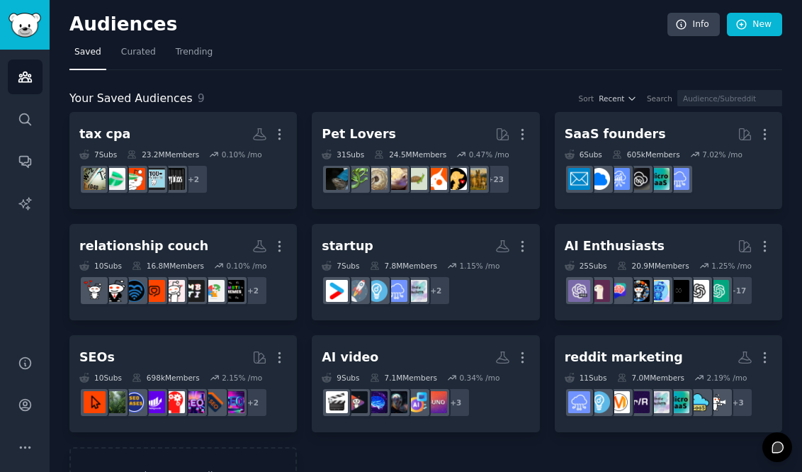
click at [510, 69] on nav "Saved Curated Trending" at bounding box center [425, 55] width 713 height 29
click at [148, 53] on span "Curated" at bounding box center [138, 52] width 35 height 13
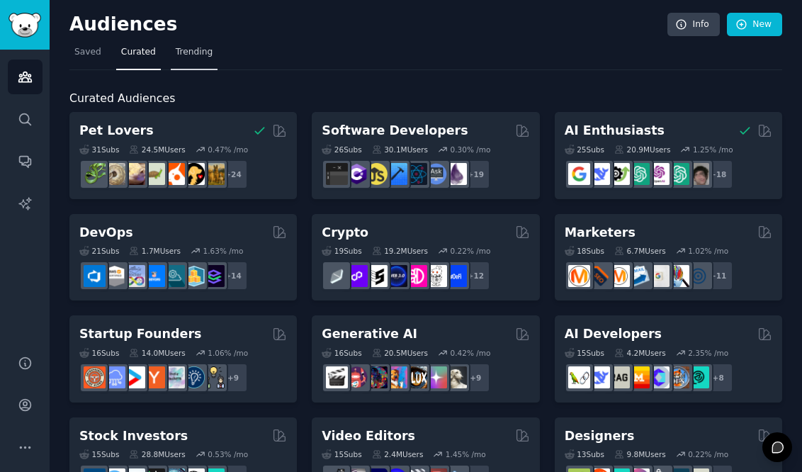
click at [201, 53] on span "Trending" at bounding box center [194, 52] width 37 height 13
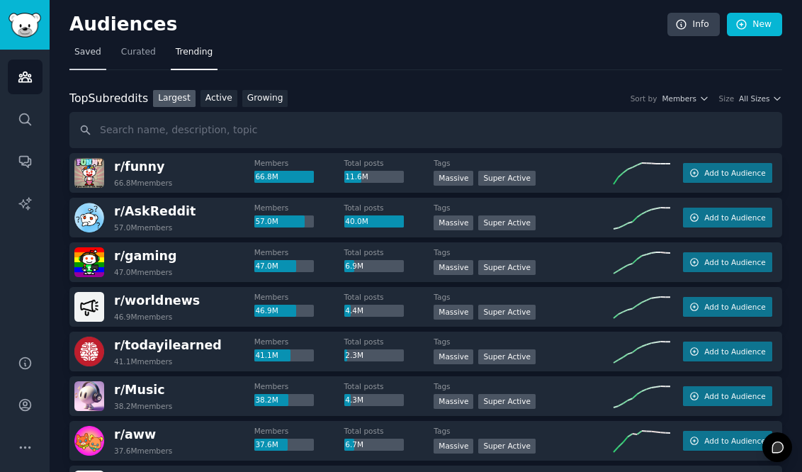
click at [98, 51] on span "Saved" at bounding box center [87, 52] width 27 height 13
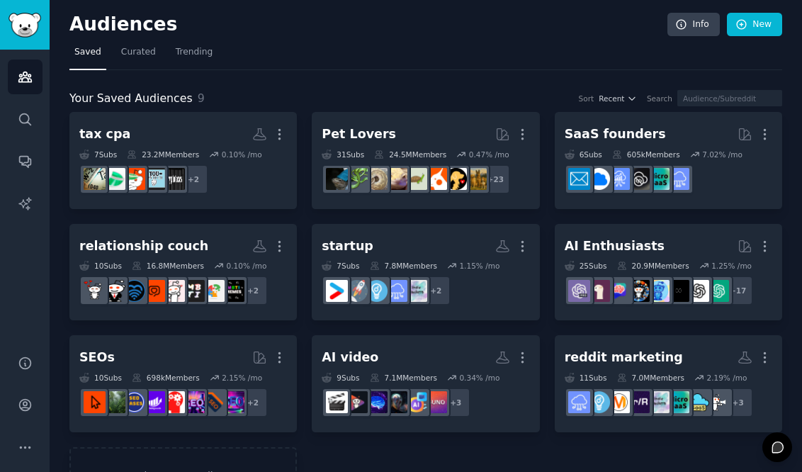
click at [782, 140] on div "Audiences Info New Saved Curated Trending Your Saved Audiences 9 Sort Recent Se…" at bounding box center [426, 262] width 753 height 524
click at [148, 53] on span "Curated" at bounding box center [138, 52] width 35 height 13
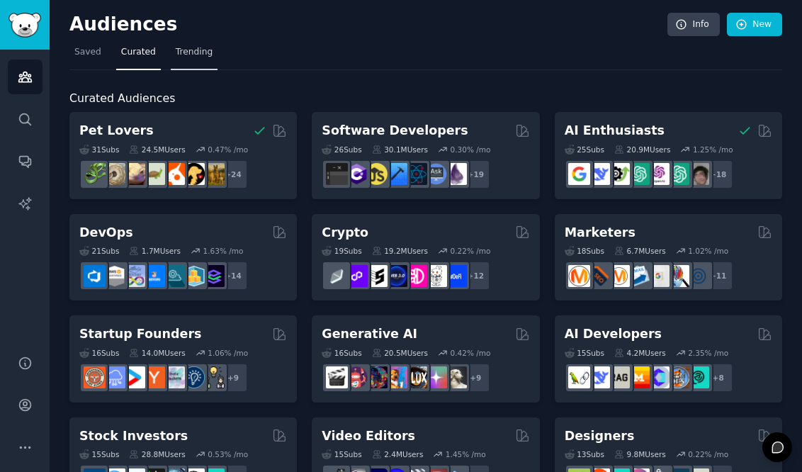
click at [196, 52] on span "Trending" at bounding box center [194, 52] width 37 height 13
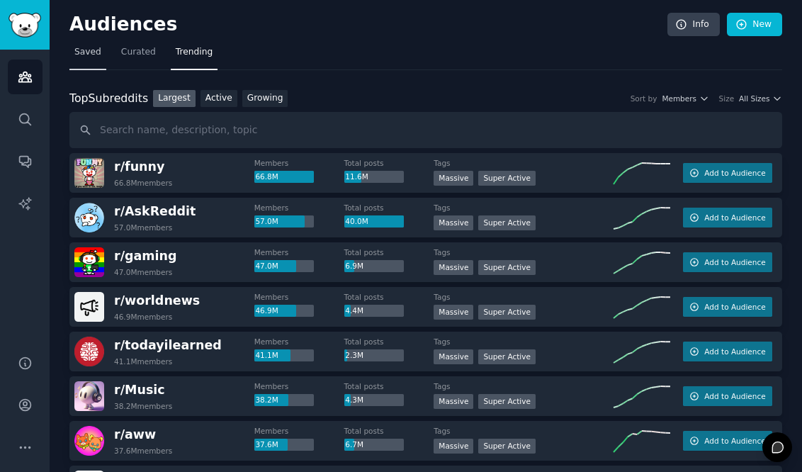
click at [101, 58] on link "Saved" at bounding box center [87, 55] width 37 height 29
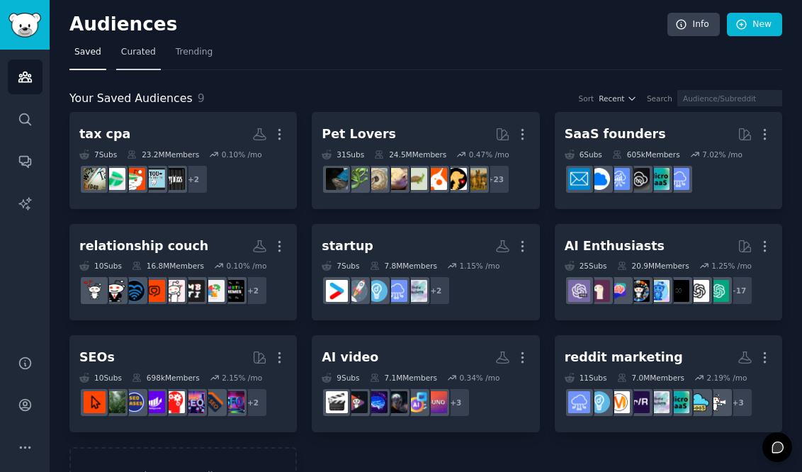
click at [143, 58] on span "Curated" at bounding box center [138, 52] width 35 height 13
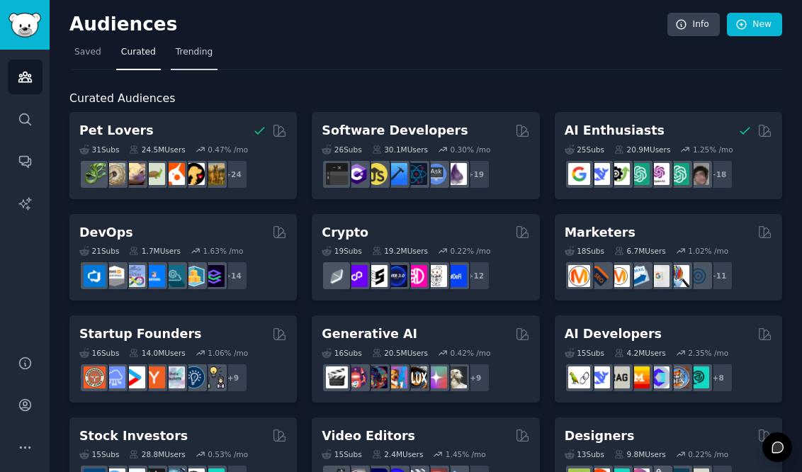
click at [182, 53] on span "Trending" at bounding box center [194, 52] width 37 height 13
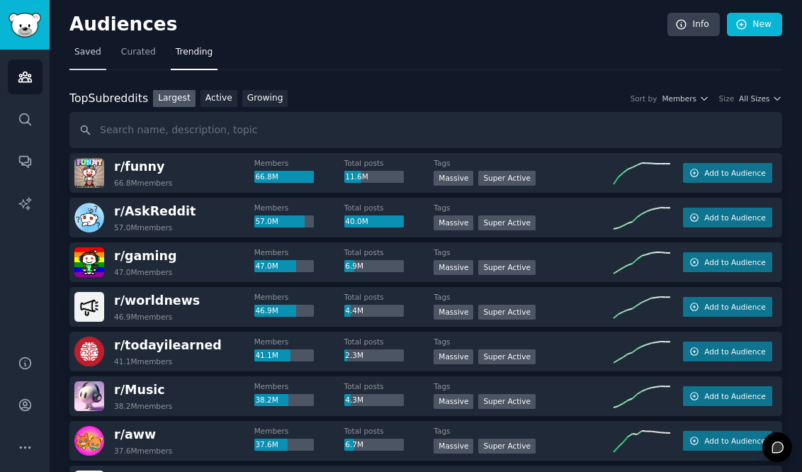
click at [77, 59] on link "Saved" at bounding box center [87, 55] width 37 height 29
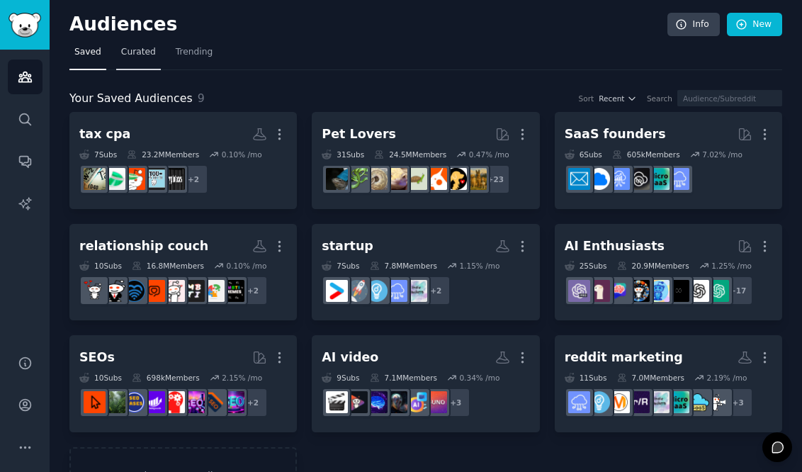
click at [150, 55] on span "Curated" at bounding box center [138, 52] width 35 height 13
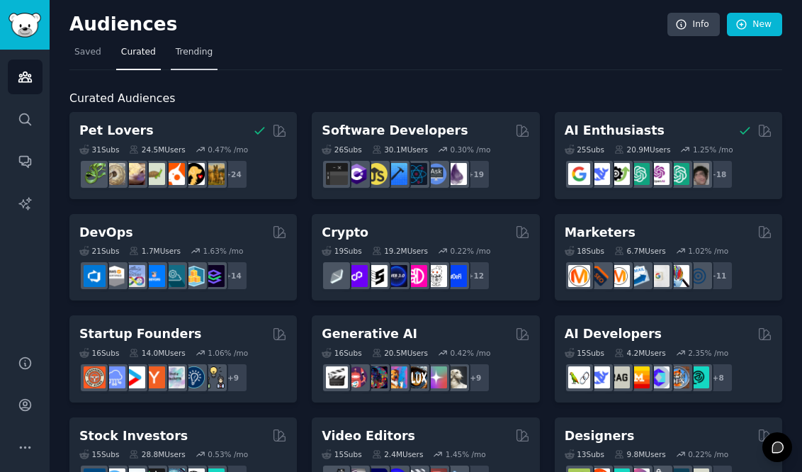
click at [212, 42] on link "Trending" at bounding box center [194, 55] width 47 height 29
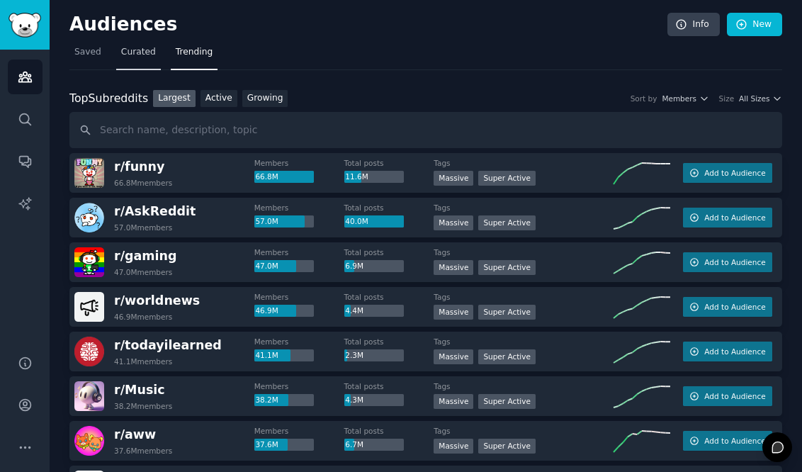
click at [130, 64] on link "Curated" at bounding box center [138, 55] width 45 height 29
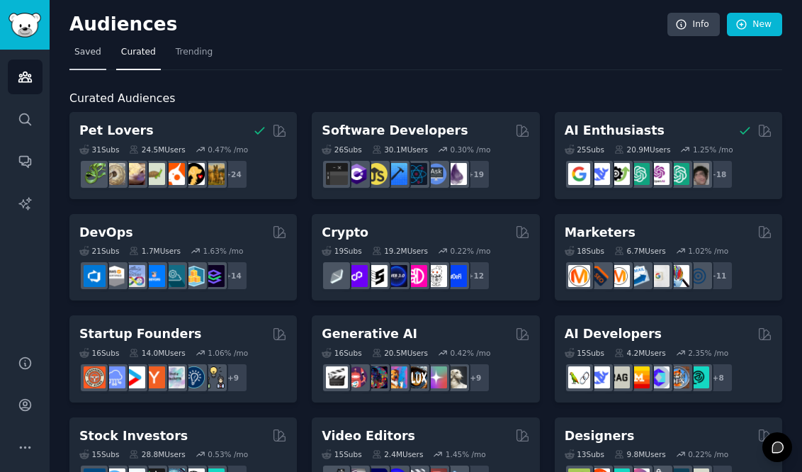
click at [91, 52] on span "Saved" at bounding box center [87, 52] width 27 height 13
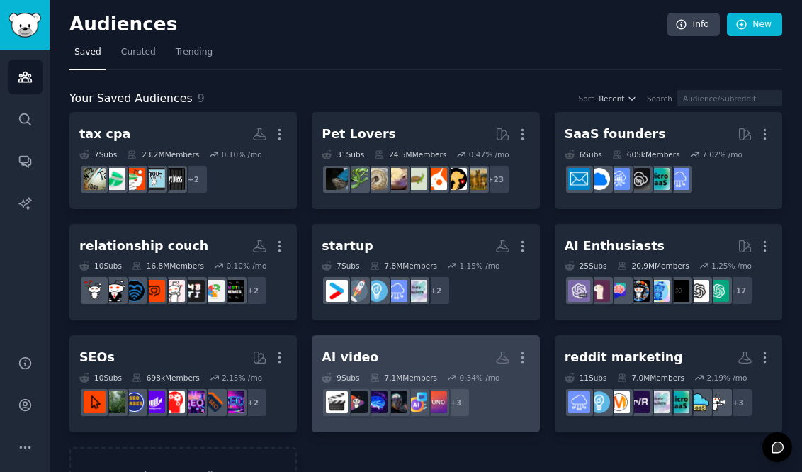
click at [422, 356] on h2 "AI video More" at bounding box center [426, 357] width 208 height 25
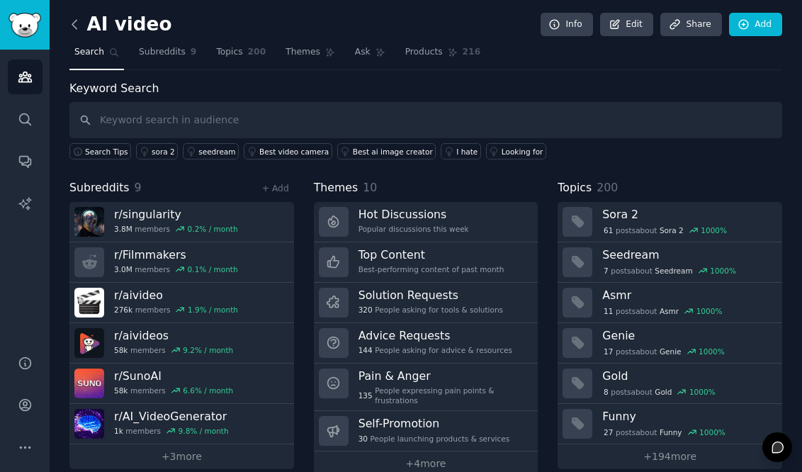
click at [74, 21] on icon at bounding box center [74, 24] width 4 height 9
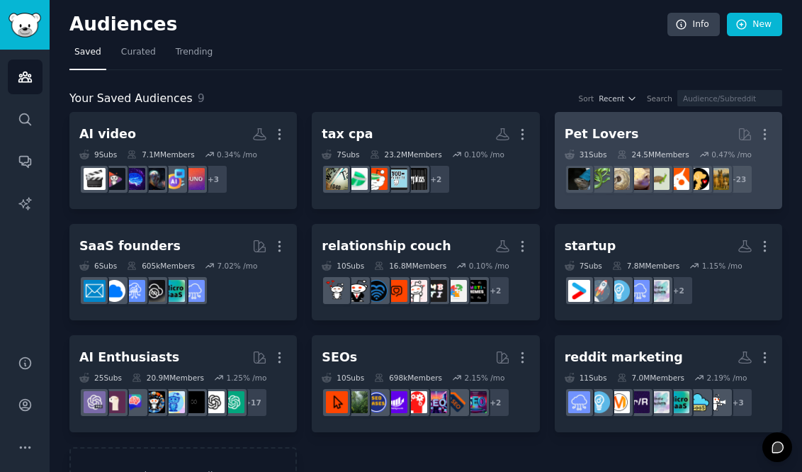
click at [580, 163] on dd "r/leopardgeckos + 23" at bounding box center [669, 179] width 208 height 40
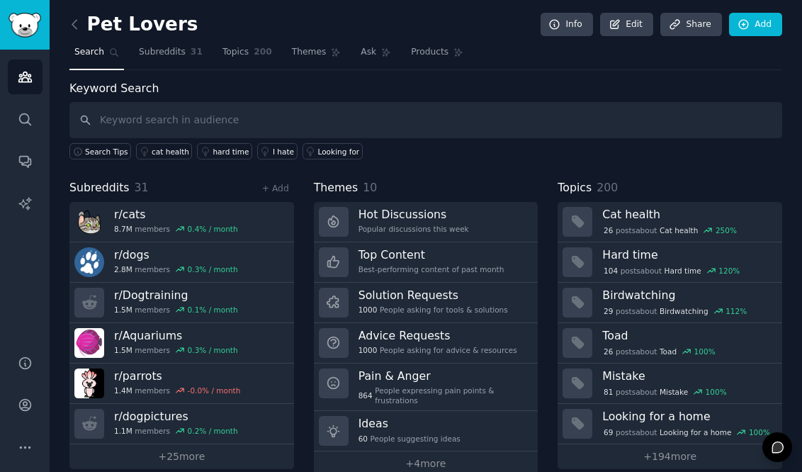
click at [208, 176] on div "Keyword Search Search Tips cat health hard time I hate Looking for Subreddits 3…" at bounding box center [425, 278] width 713 height 397
click at [72, 26] on icon at bounding box center [74, 24] width 15 height 15
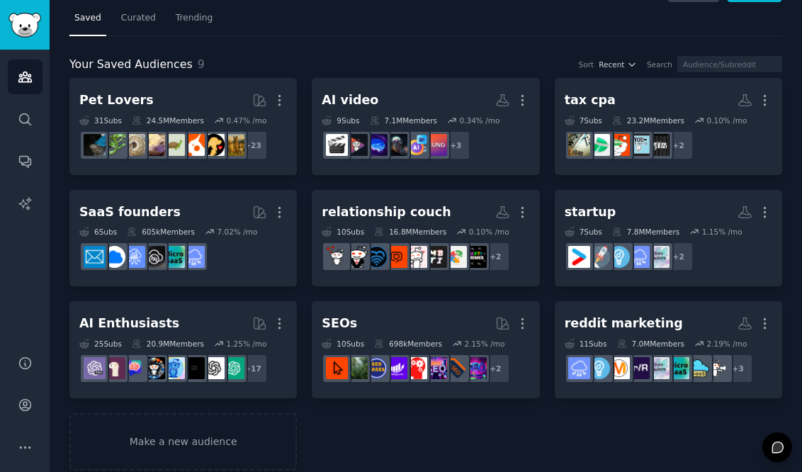
scroll to position [52, 0]
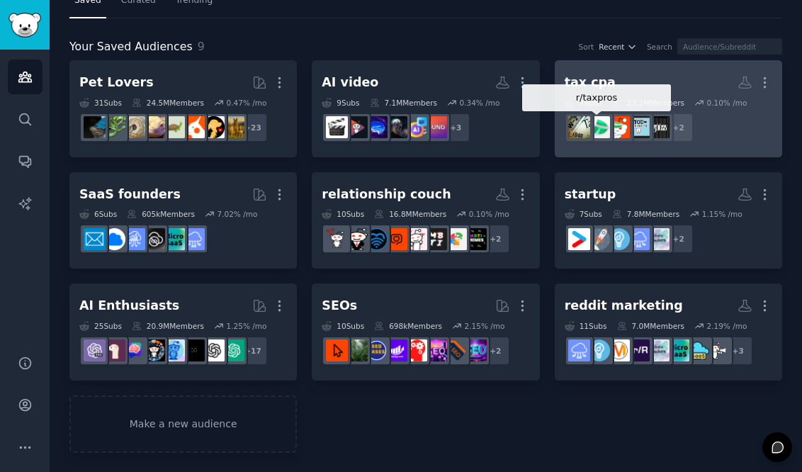
click at [600, 128] on img at bounding box center [599, 127] width 22 height 22
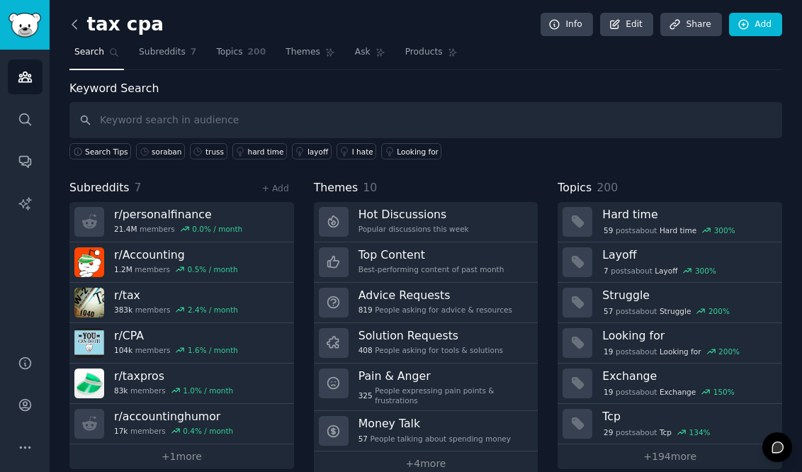
click at [73, 28] on icon at bounding box center [74, 24] width 15 height 15
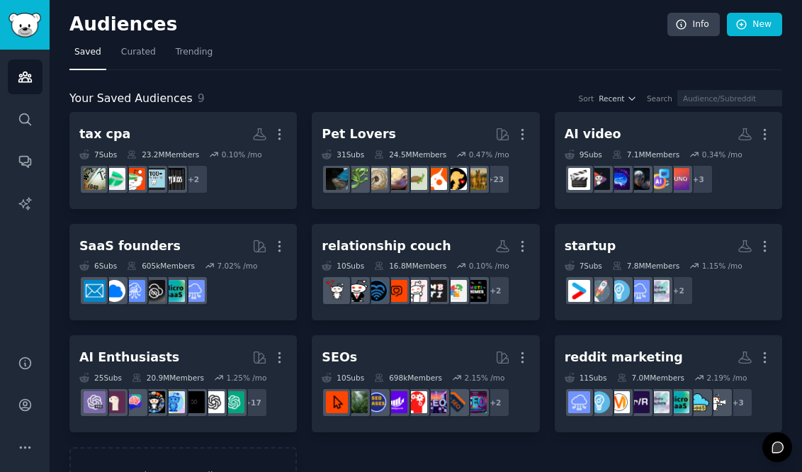
scroll to position [52, 0]
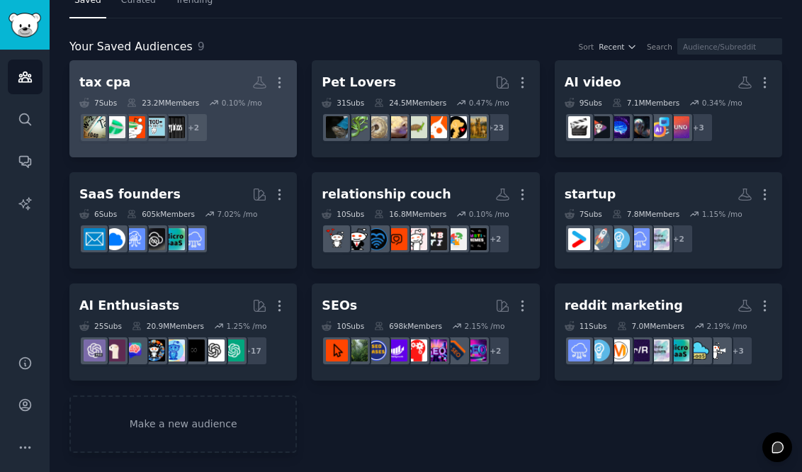
click at [286, 101] on link "tax cpa Custom Audience More 7 Sub s 23.2M Members 0.10 % /mo r/accountinghumor…" at bounding box center [183, 108] width 228 height 97
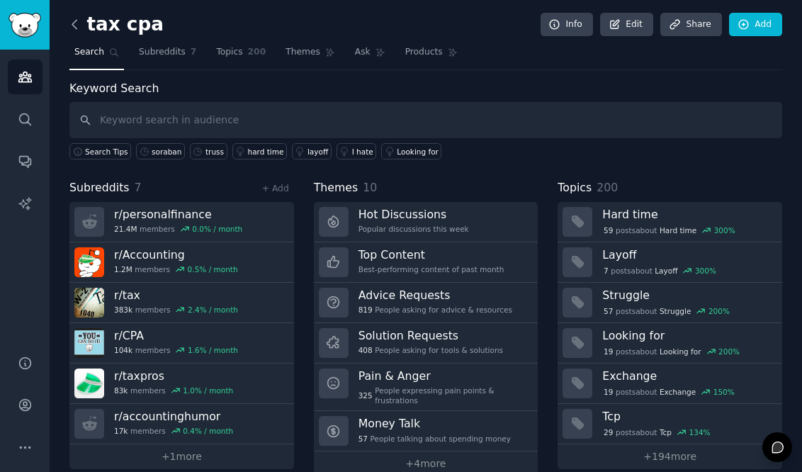
click at [71, 27] on icon at bounding box center [74, 24] width 15 height 15
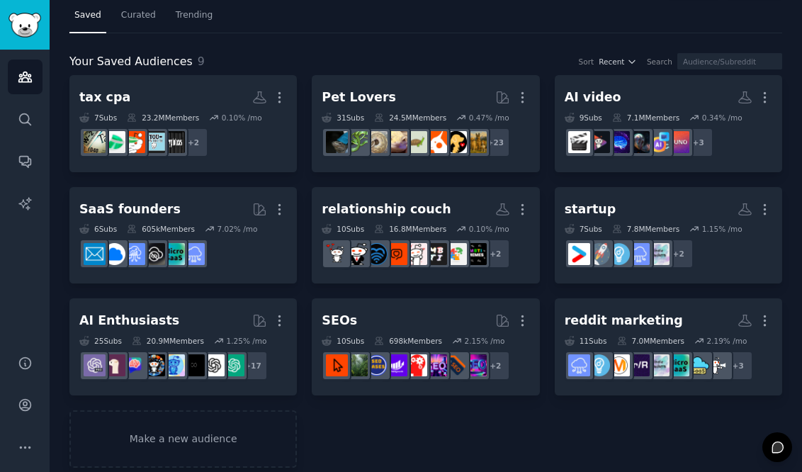
scroll to position [52, 0]
